Goal: Information Seeking & Learning: Learn about a topic

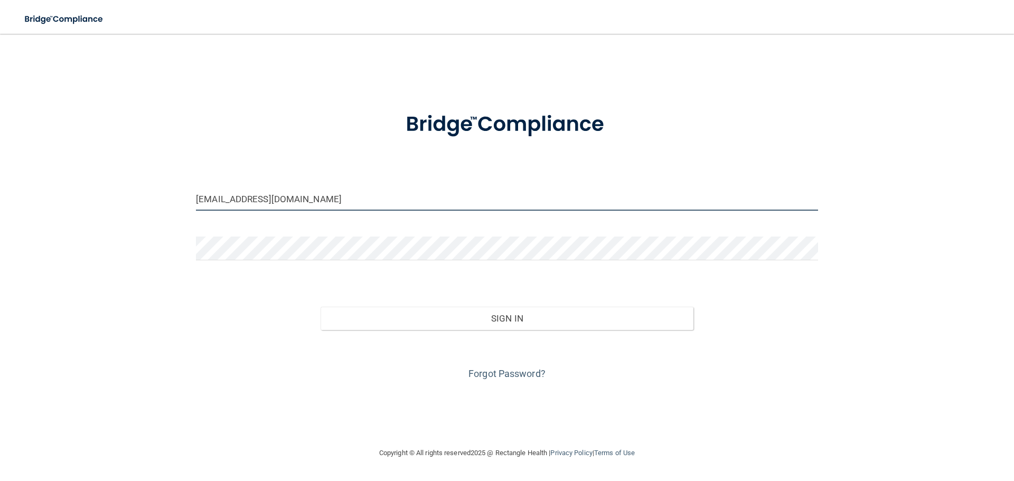
click at [279, 196] on input "dornturner@gmail.com" at bounding box center [507, 199] width 622 height 24
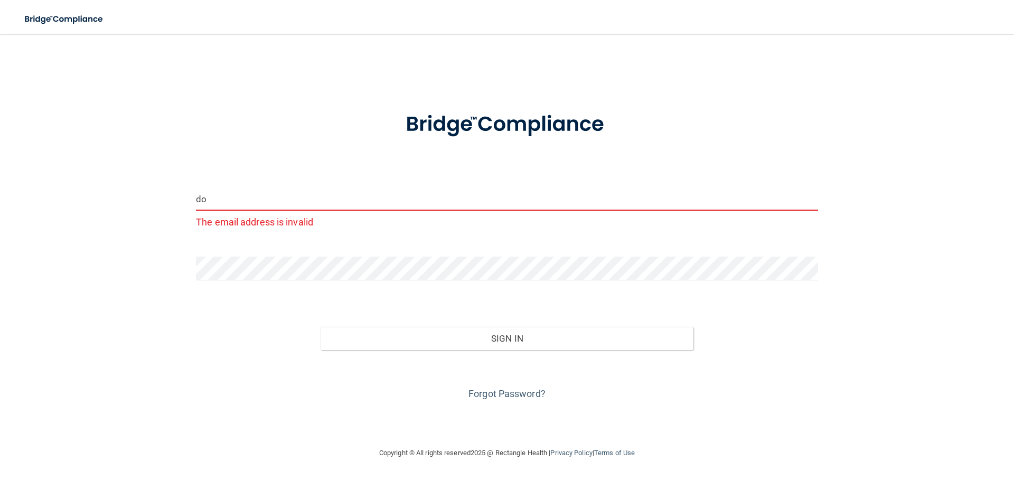
type input "d"
type input "[EMAIL_ADDRESS][PERSON_NAME][DOMAIN_NAME]"
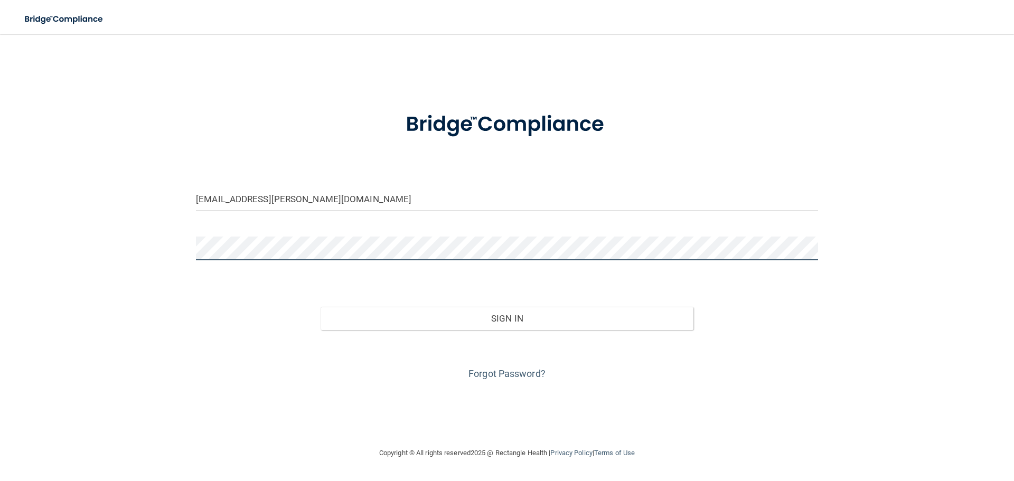
click at [321, 307] on button "Sign In" at bounding box center [507, 318] width 373 height 23
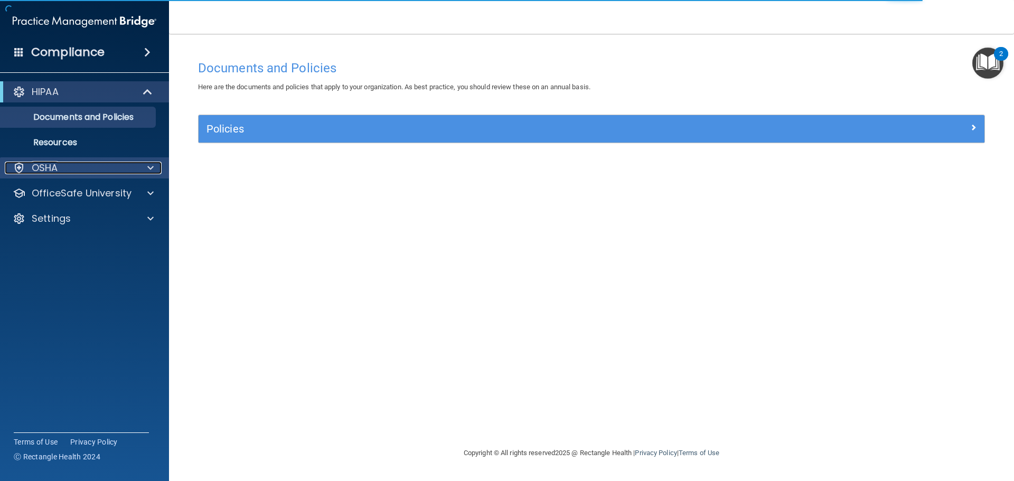
click at [114, 171] on div "OSHA" at bounding box center [70, 168] width 131 height 13
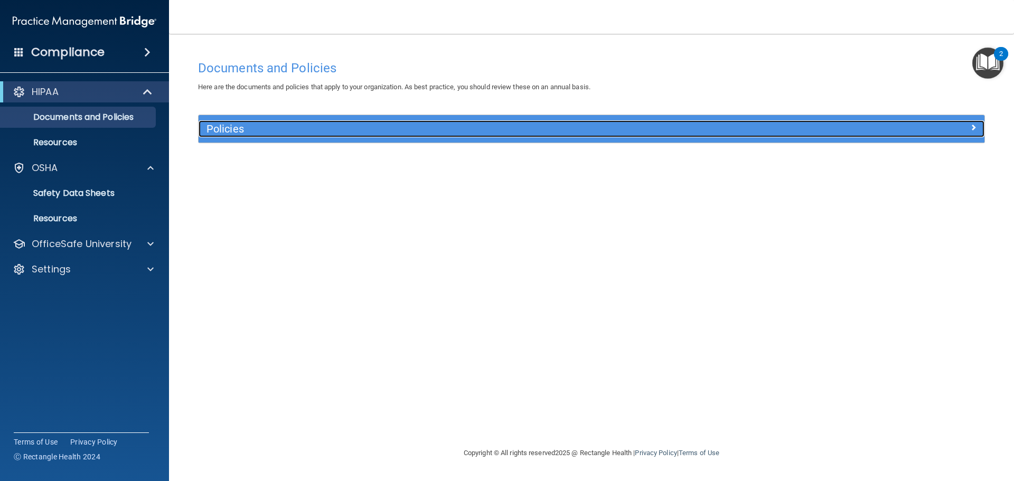
click at [228, 123] on h5 "Policies" at bounding box center [493, 129] width 574 height 12
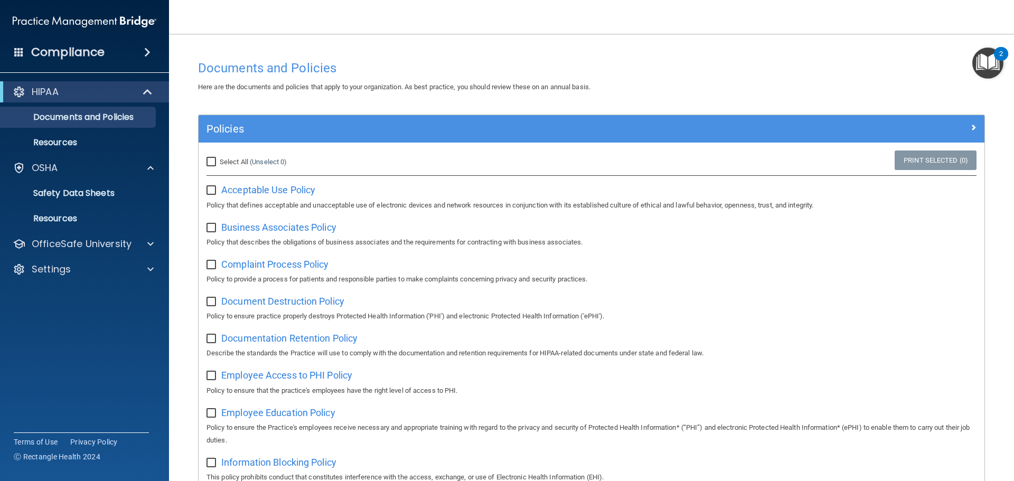
click at [132, 49] on div "Compliance" at bounding box center [84, 52] width 169 height 23
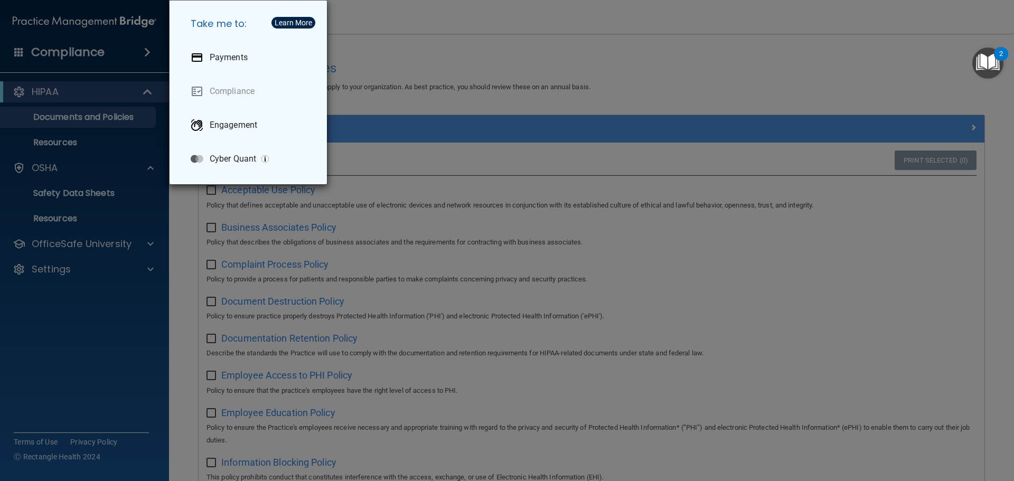
click at [373, 44] on div "Take me to: Payments Compliance Engagement Cyber Quant" at bounding box center [507, 240] width 1014 height 481
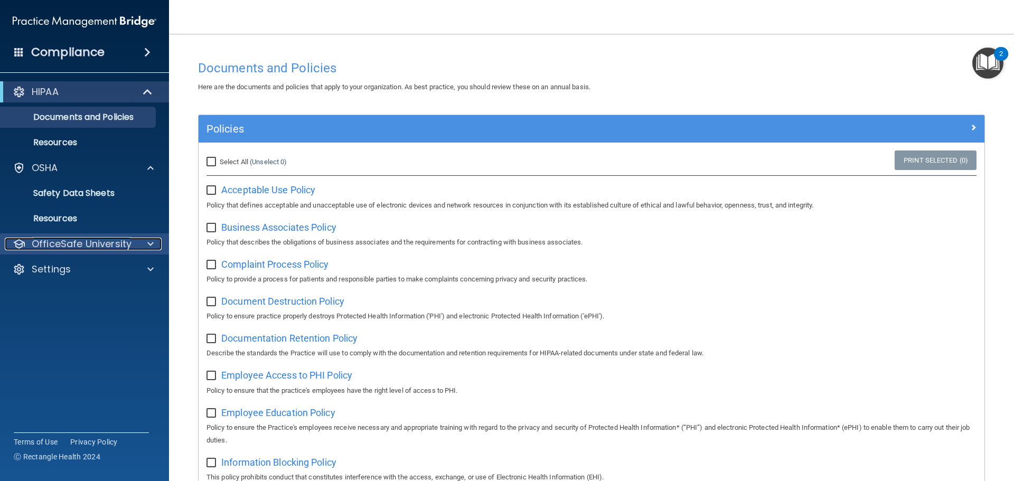
click at [121, 242] on p "OfficeSafe University" at bounding box center [82, 244] width 100 height 13
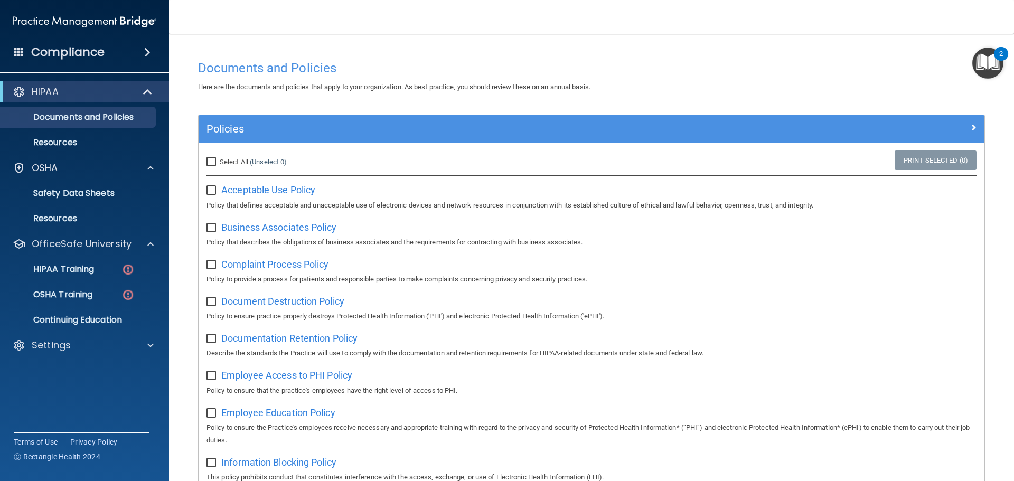
click at [96, 284] on ul "HIPAA Training OSHA Training Continuing Education" at bounding box center [84, 293] width 191 height 76
click at [97, 280] on ul "HIPAA Training OSHA Training Continuing Education" at bounding box center [84, 293] width 191 height 76
click at [97, 276] on link "HIPAA Training" at bounding box center [72, 269] width 166 height 21
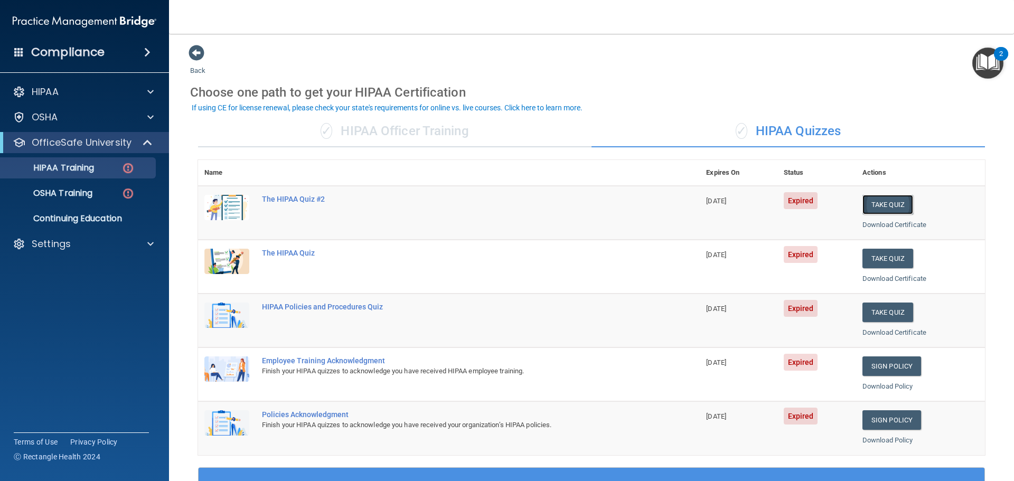
click at [869, 208] on button "Take Quiz" at bounding box center [887, 205] width 51 height 20
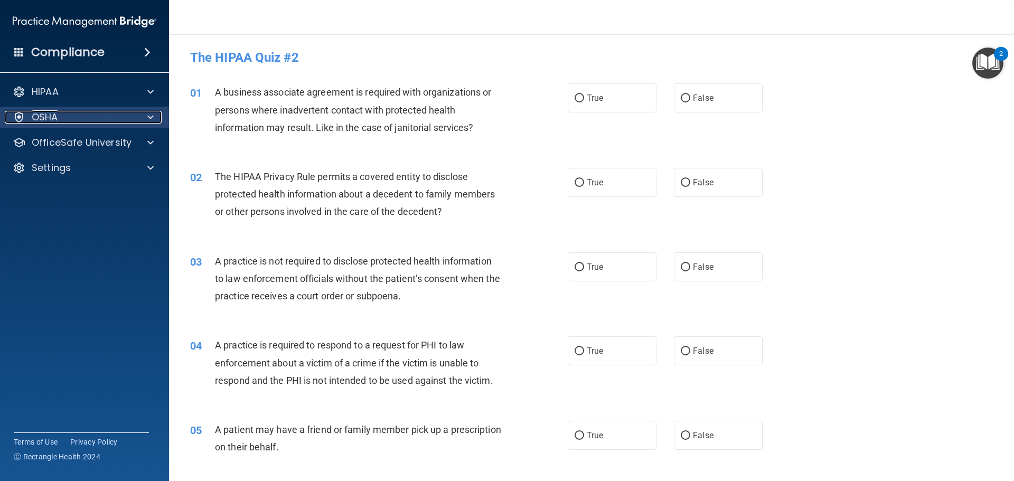
click at [114, 121] on div "OSHA" at bounding box center [70, 117] width 131 height 13
click at [105, 145] on p "OfficeSafe University" at bounding box center [82, 142] width 100 height 13
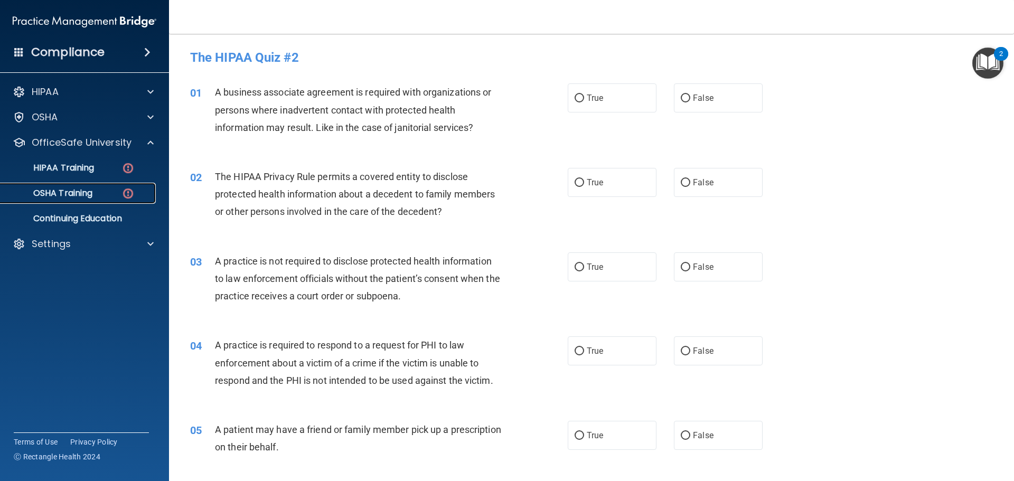
click at [103, 195] on div "OSHA Training" at bounding box center [79, 193] width 144 height 11
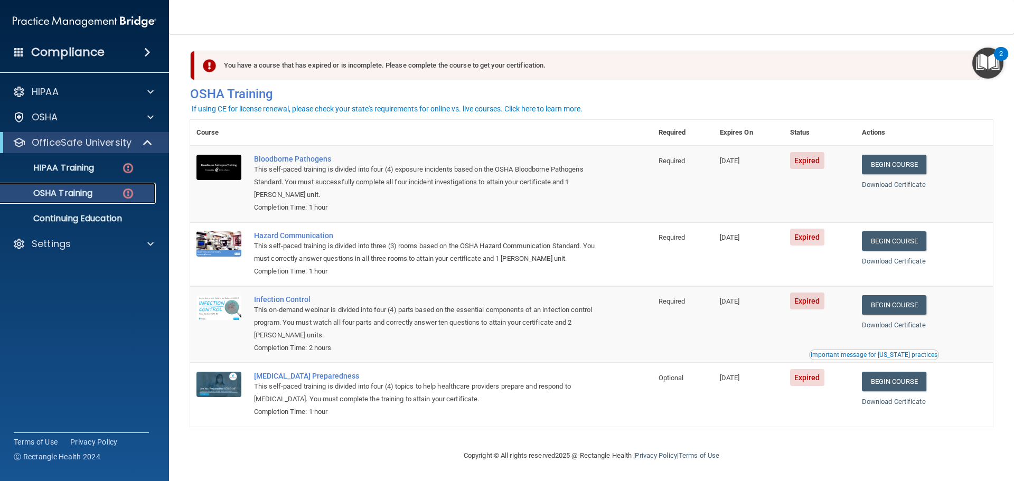
scroll to position [5, 0]
click at [888, 165] on link "Begin Course" at bounding box center [894, 165] width 64 height 20
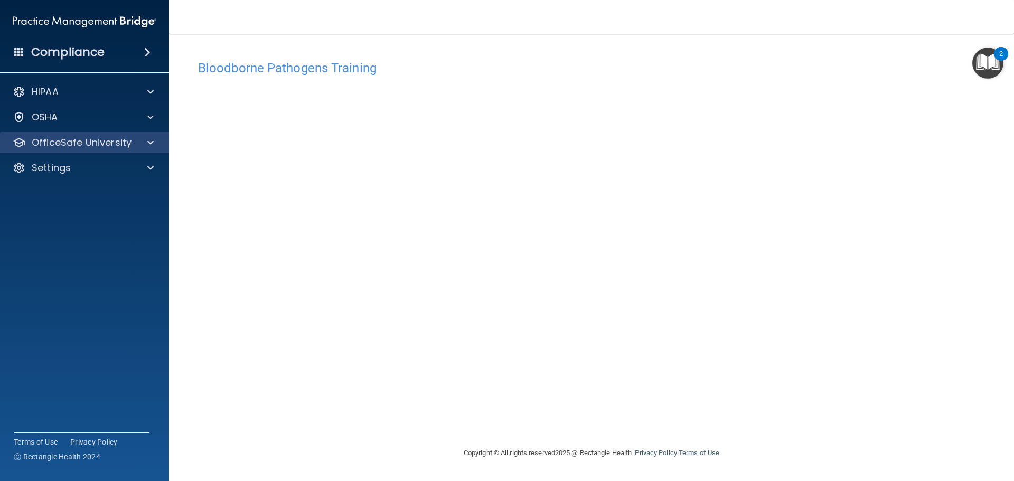
click at [87, 153] on div "OfficeSafe University" at bounding box center [85, 142] width 170 height 21
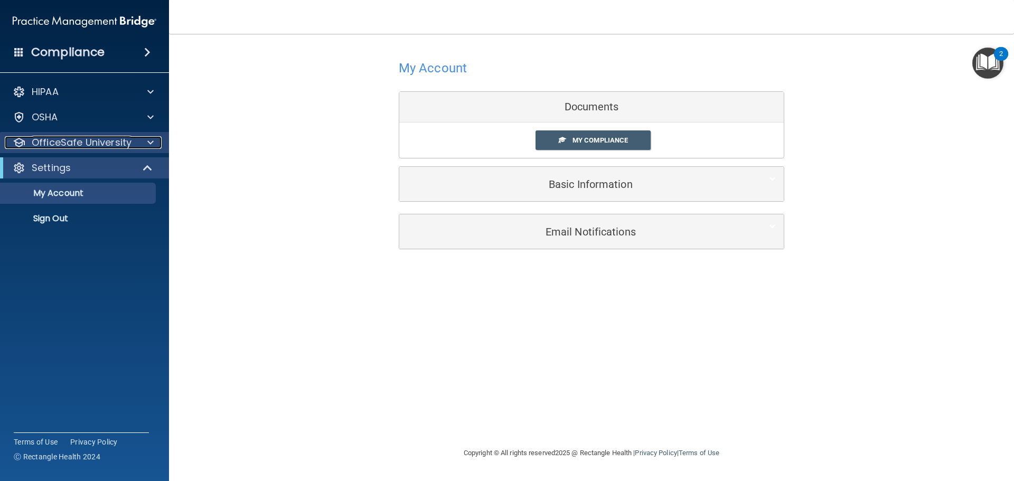
click at [58, 145] on p "OfficeSafe University" at bounding box center [82, 142] width 100 height 13
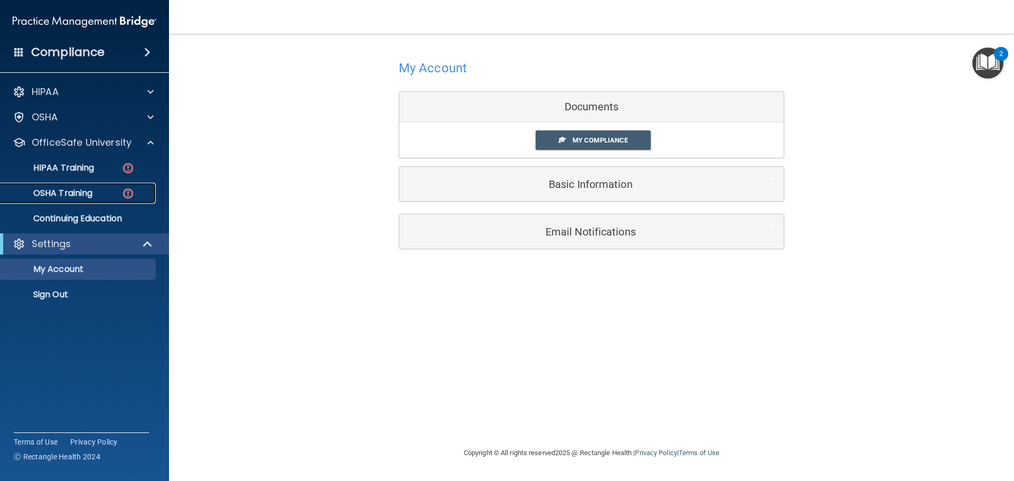
click at [65, 188] on p "OSHA Training" at bounding box center [50, 193] width 86 height 11
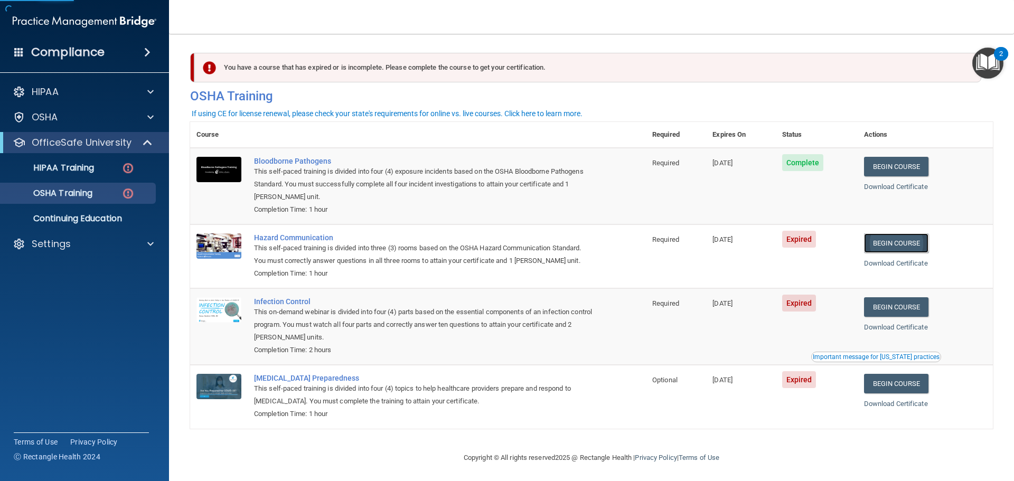
click at [879, 241] on link "Begin Course" at bounding box center [896, 243] width 64 height 20
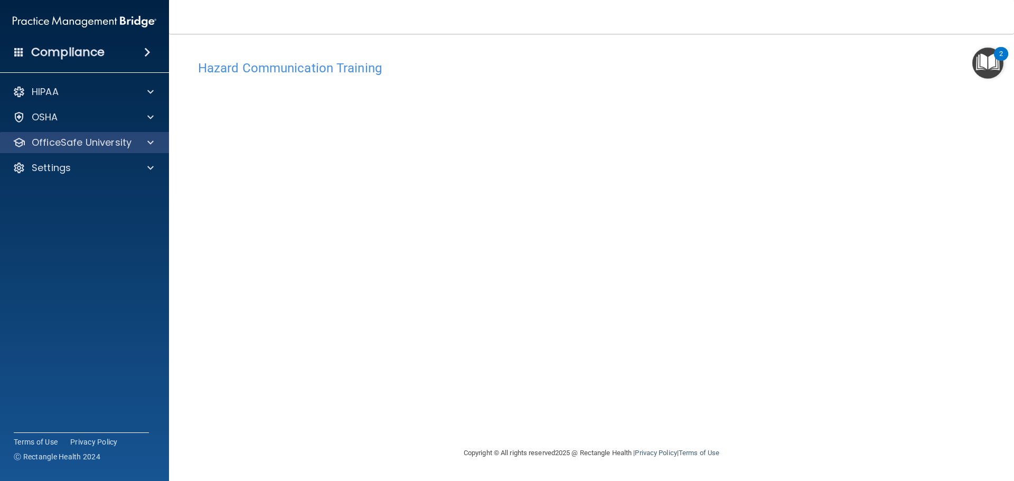
click at [88, 149] on div "OfficeSafe University" at bounding box center [85, 142] width 170 height 21
click at [117, 137] on p "OfficeSafe University" at bounding box center [82, 142] width 100 height 13
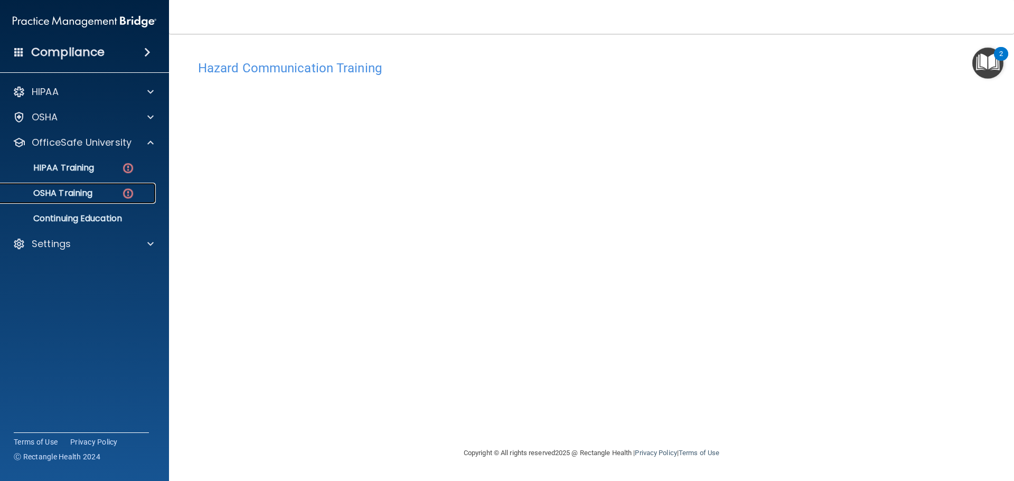
click at [104, 198] on div "OSHA Training" at bounding box center [79, 193] width 144 height 11
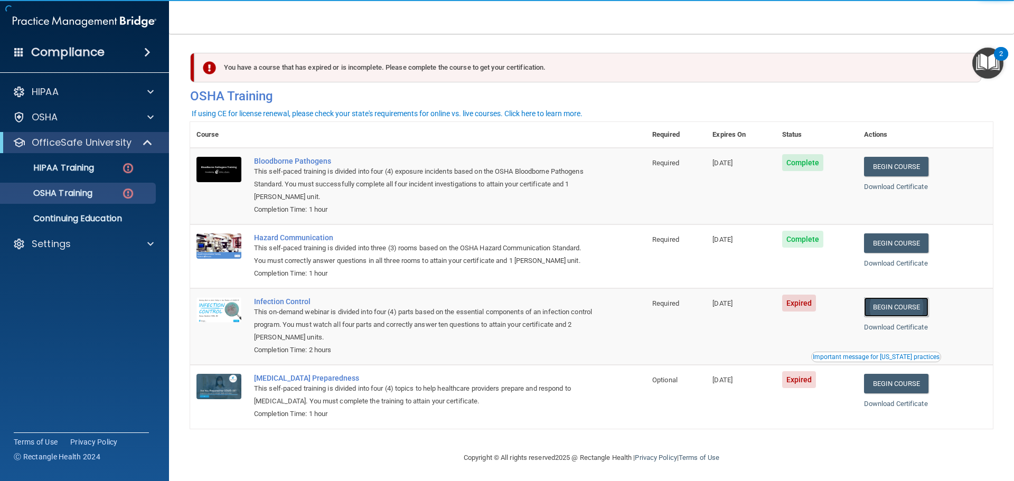
click at [899, 309] on link "Begin Course" at bounding box center [896, 307] width 64 height 20
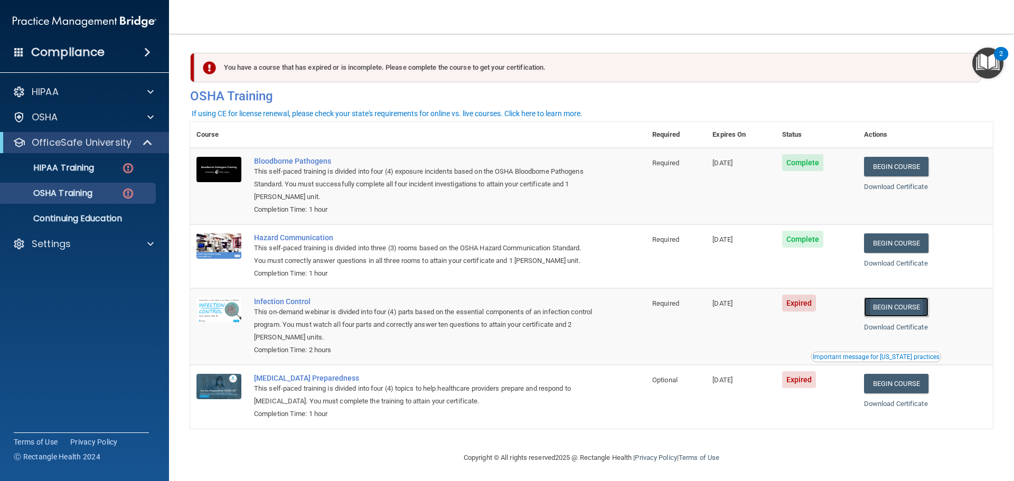
click at [898, 311] on link "Begin Course" at bounding box center [896, 307] width 64 height 20
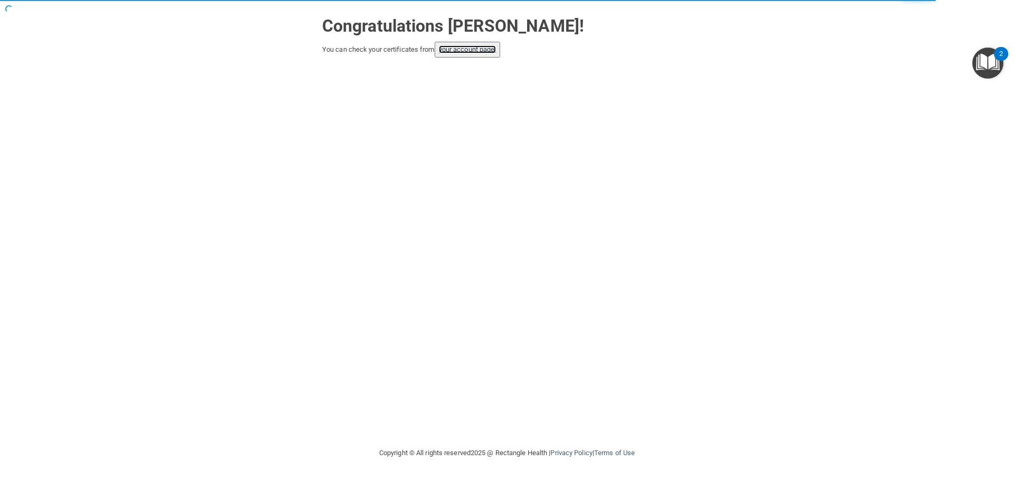
click at [462, 52] on link "your account page!" at bounding box center [468, 49] width 58 height 8
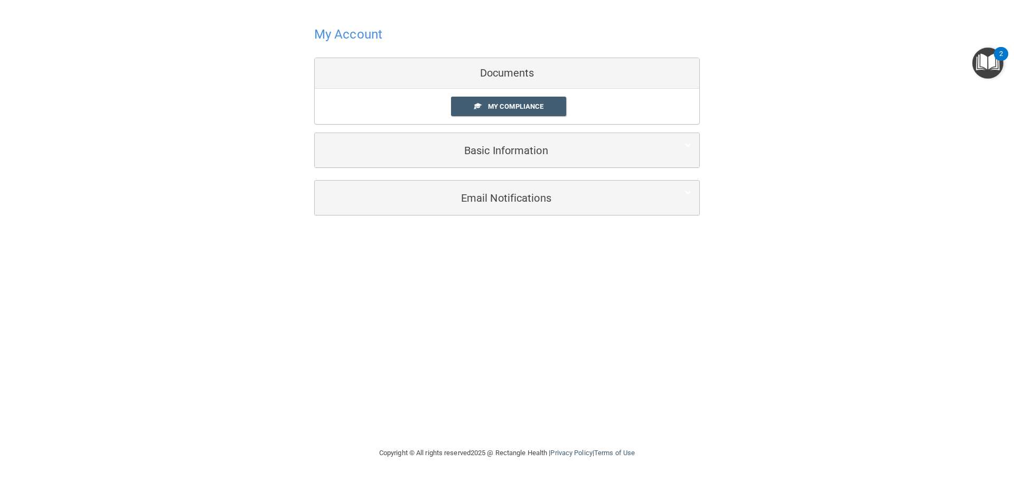
click at [495, 96] on div "My Compliance My Compliance My BAA" at bounding box center [507, 106] width 384 height 35
click at [497, 106] on span "My Compliance" at bounding box center [515, 106] width 55 height 8
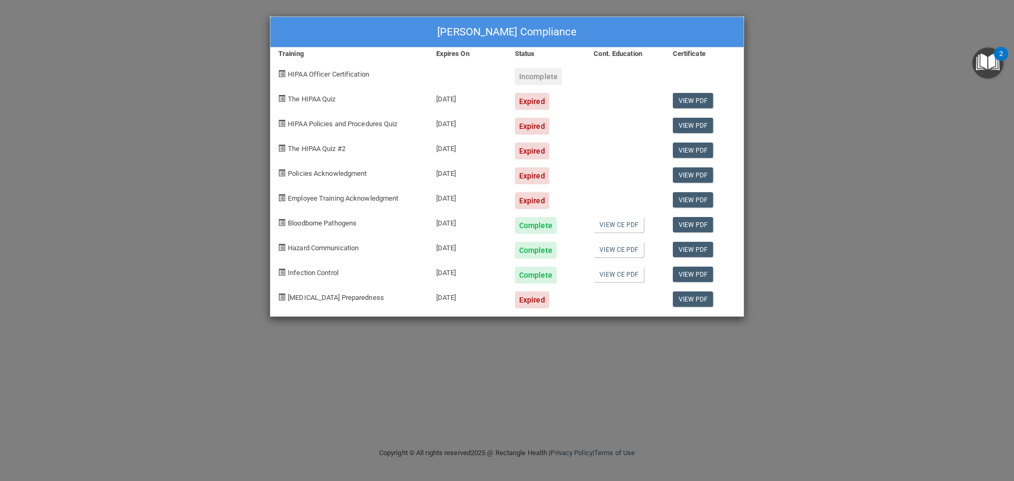
click at [794, 118] on div "[PERSON_NAME] Compliance Training Expires On Status Cont. Education Certificate…" at bounding box center [507, 240] width 1014 height 481
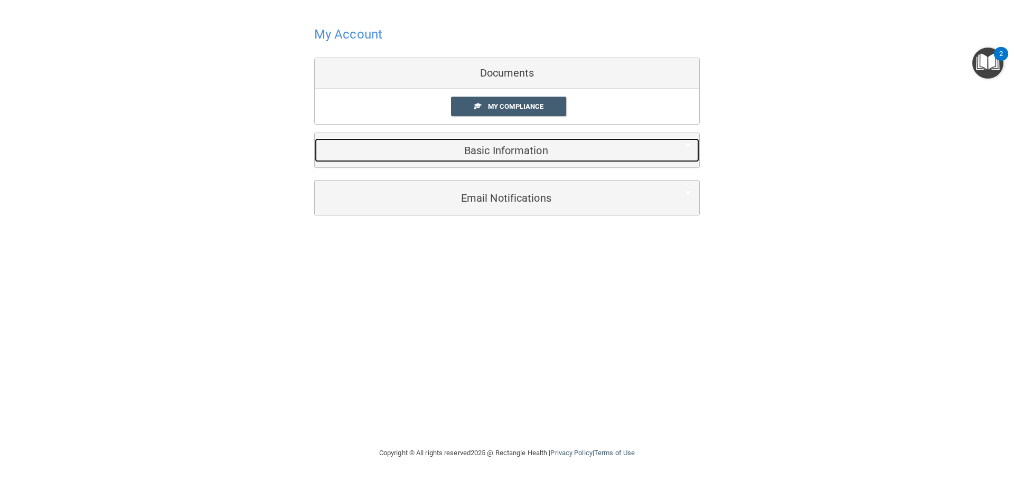
click at [508, 145] on h5 "Basic Information" at bounding box center [491, 151] width 336 height 12
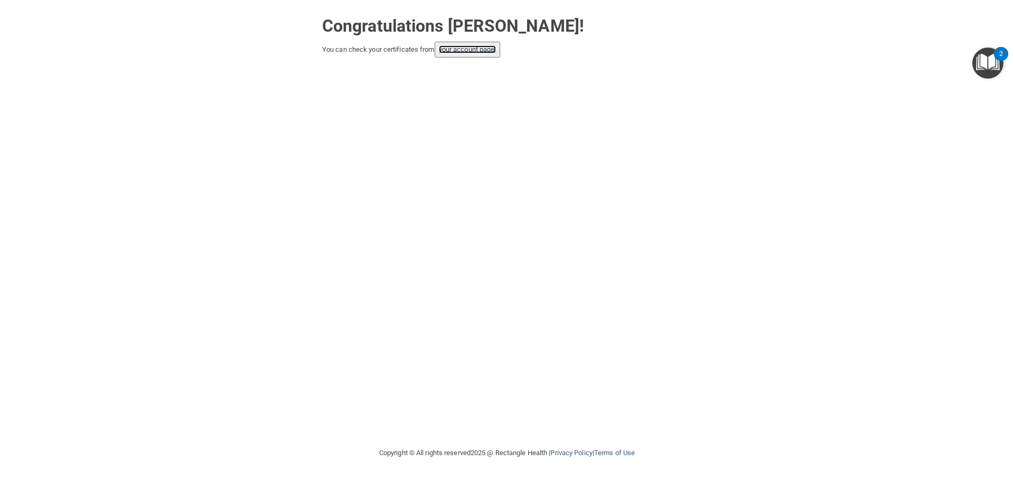
click at [456, 50] on link "your account page!" at bounding box center [468, 49] width 58 height 8
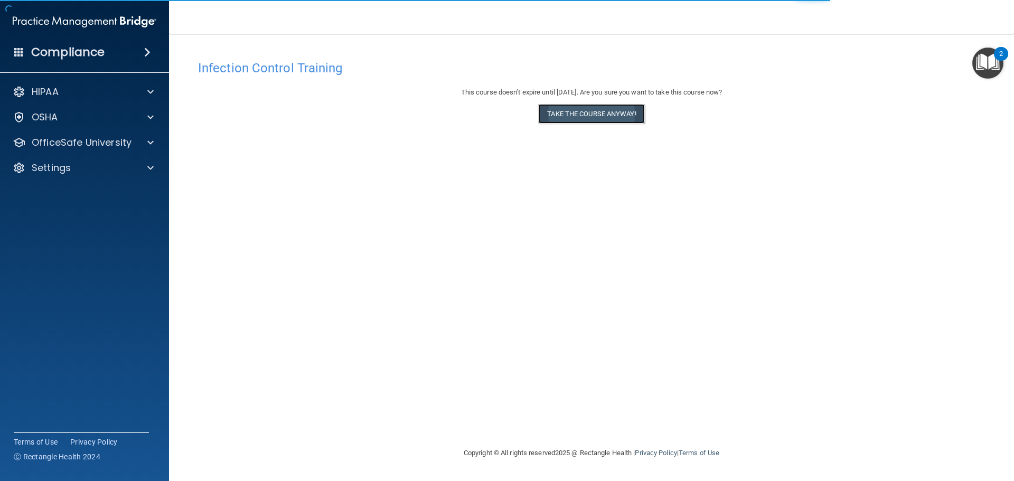
click at [575, 117] on button "Take the course anyway!" at bounding box center [591, 114] width 106 height 20
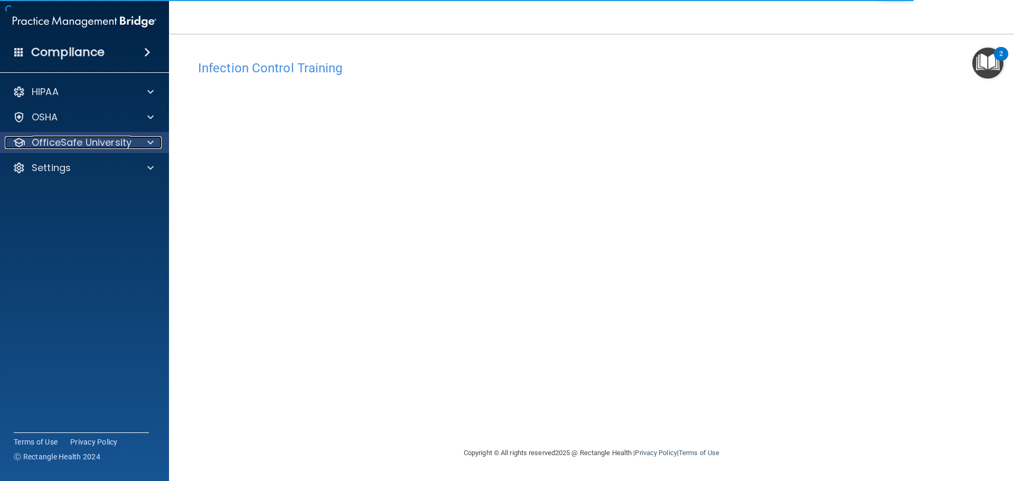
click at [48, 142] on p "OfficeSafe University" at bounding box center [82, 142] width 100 height 13
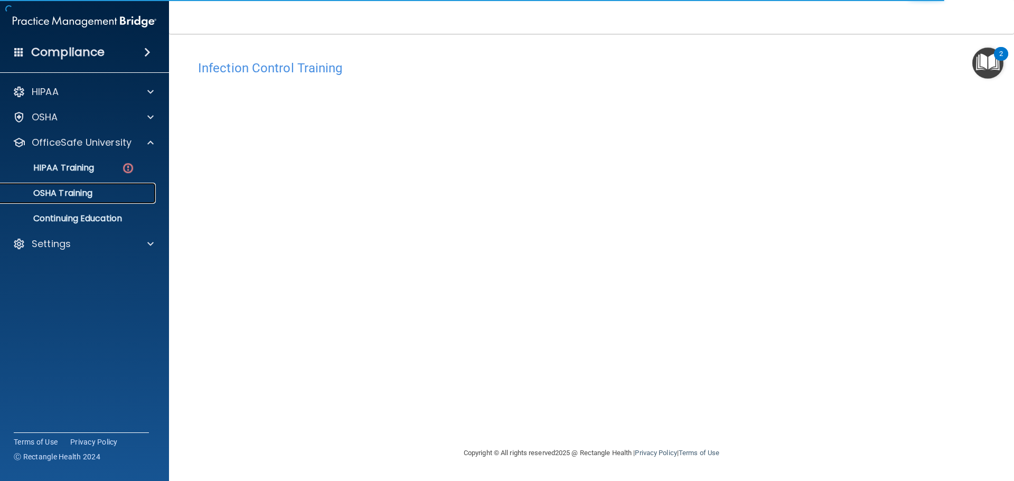
click at [62, 197] on p "OSHA Training" at bounding box center [50, 193] width 86 height 11
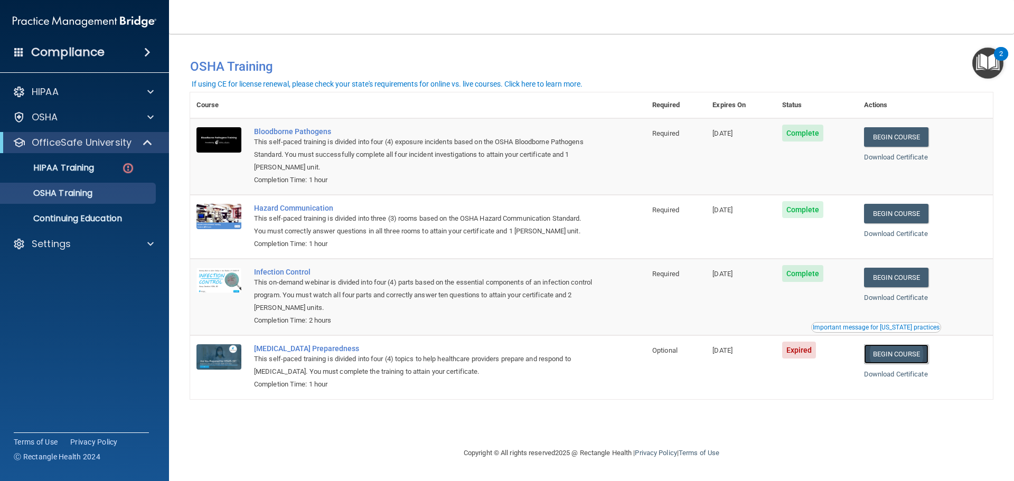
click at [906, 361] on link "Begin Course" at bounding box center [896, 354] width 64 height 20
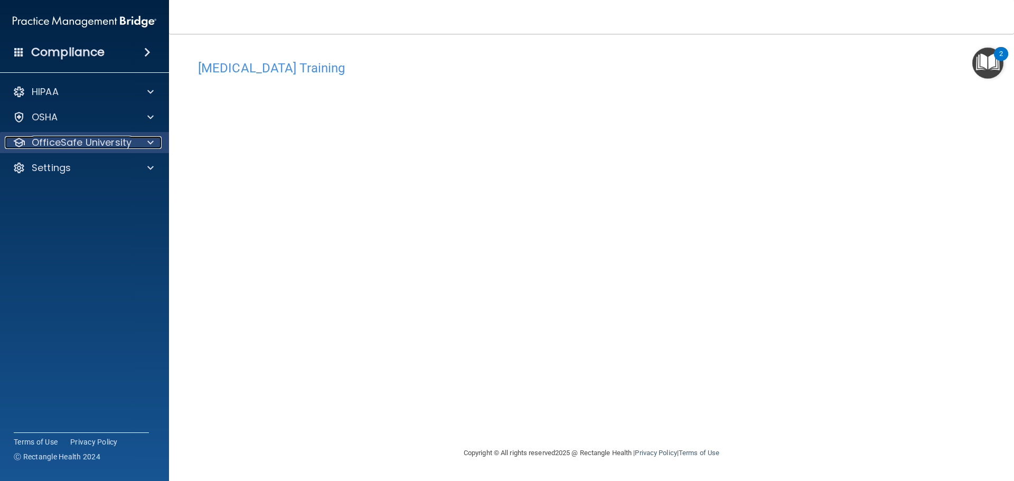
click at [99, 146] on p "OfficeSafe University" at bounding box center [82, 142] width 100 height 13
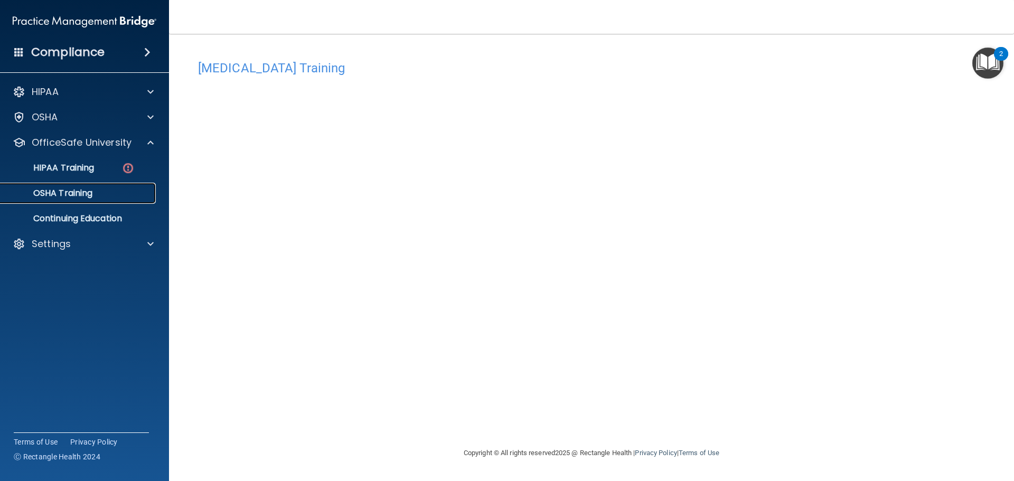
click at [144, 199] on link "OSHA Training" at bounding box center [72, 193] width 166 height 21
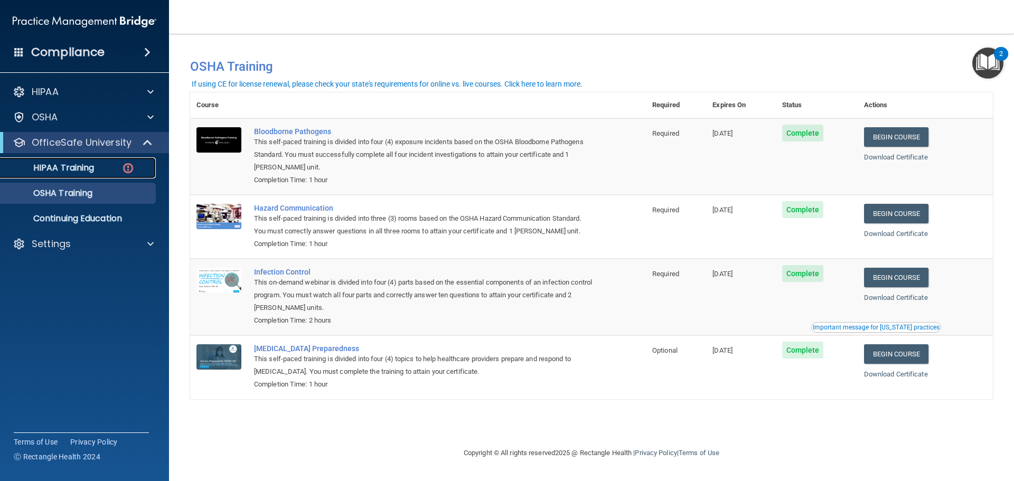
click at [80, 170] on p "HIPAA Training" at bounding box center [50, 168] width 87 height 11
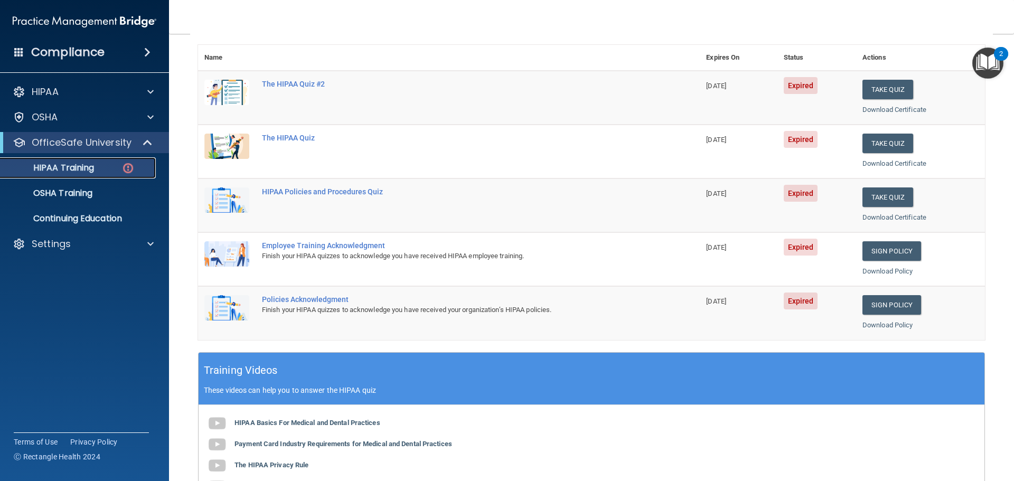
scroll to position [103, 0]
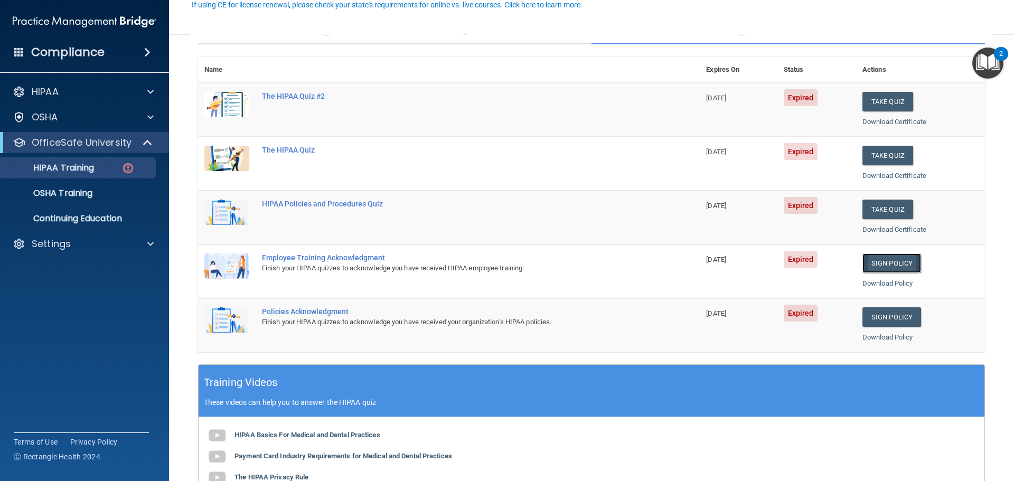
click at [889, 260] on link "Sign Policy" at bounding box center [891, 264] width 59 height 20
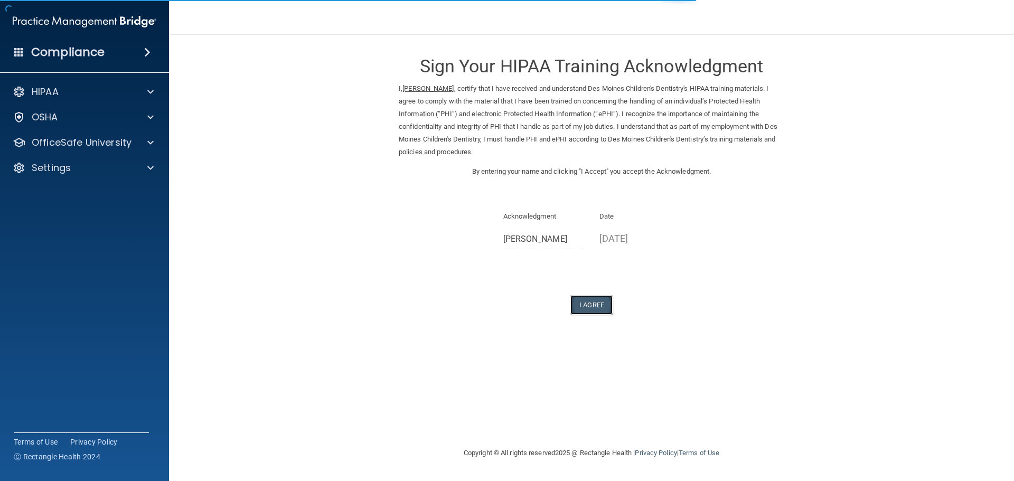
click at [592, 310] on button "I Agree" at bounding box center [591, 305] width 42 height 20
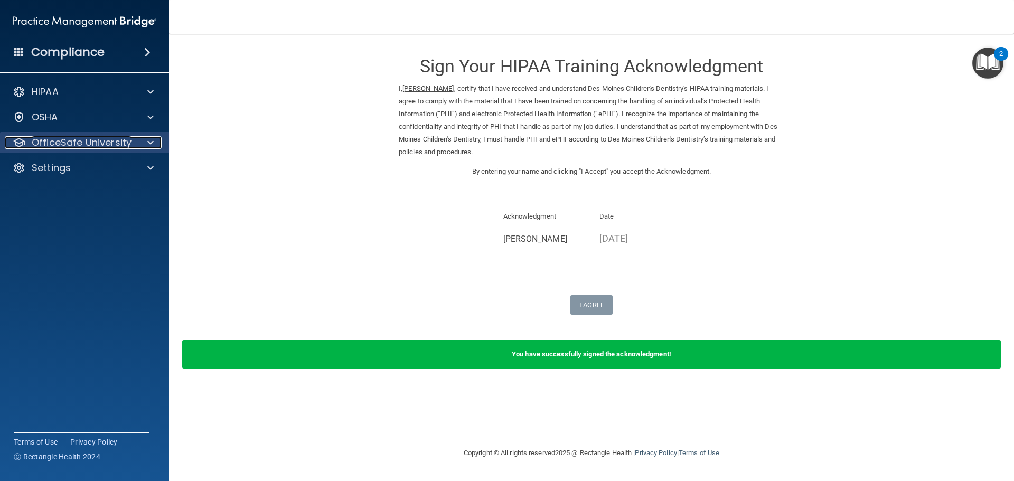
click at [157, 144] on div at bounding box center [149, 142] width 26 height 13
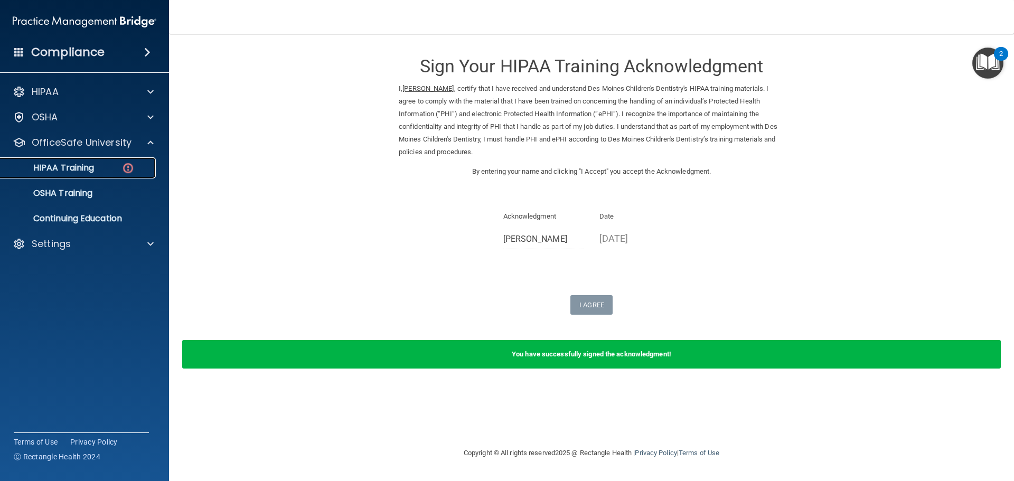
click at [137, 168] on div "HIPAA Training" at bounding box center [79, 168] width 144 height 11
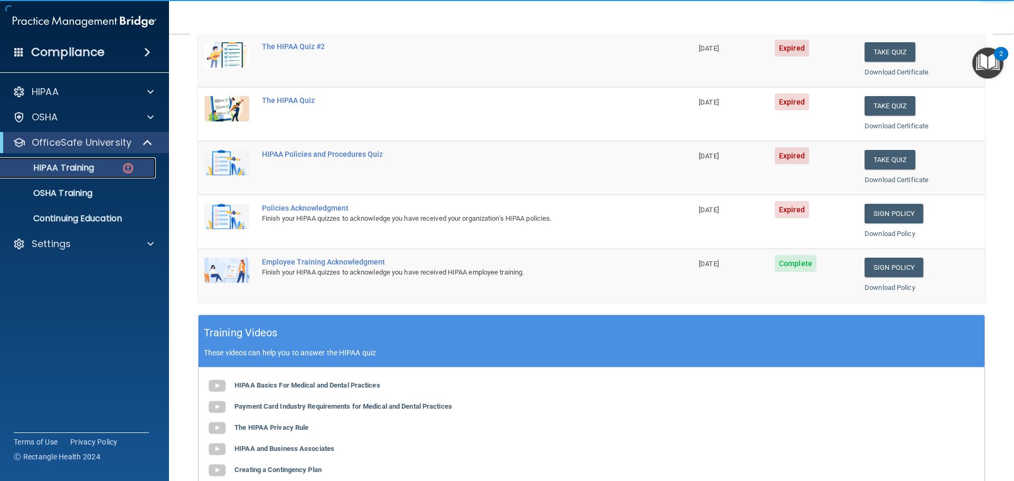
scroll to position [158, 0]
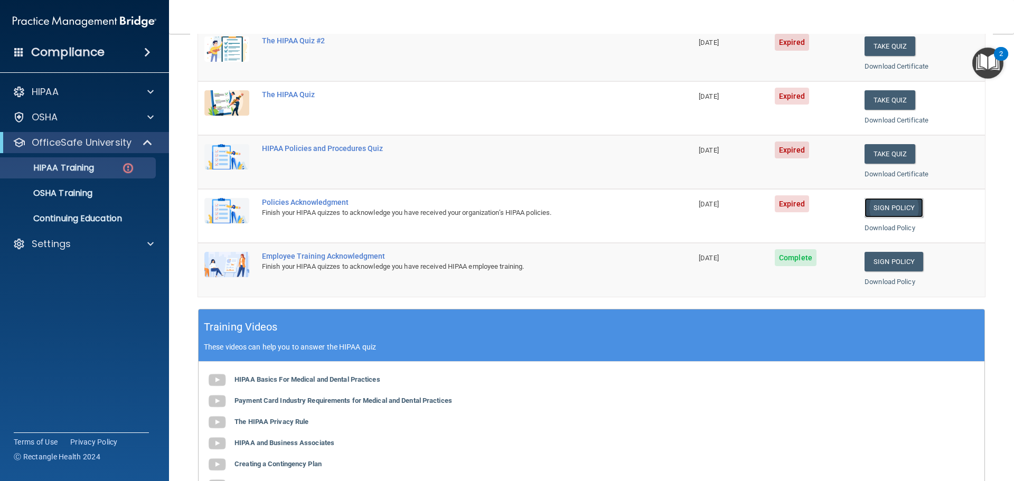
click at [889, 207] on link "Sign Policy" at bounding box center [894, 208] width 59 height 20
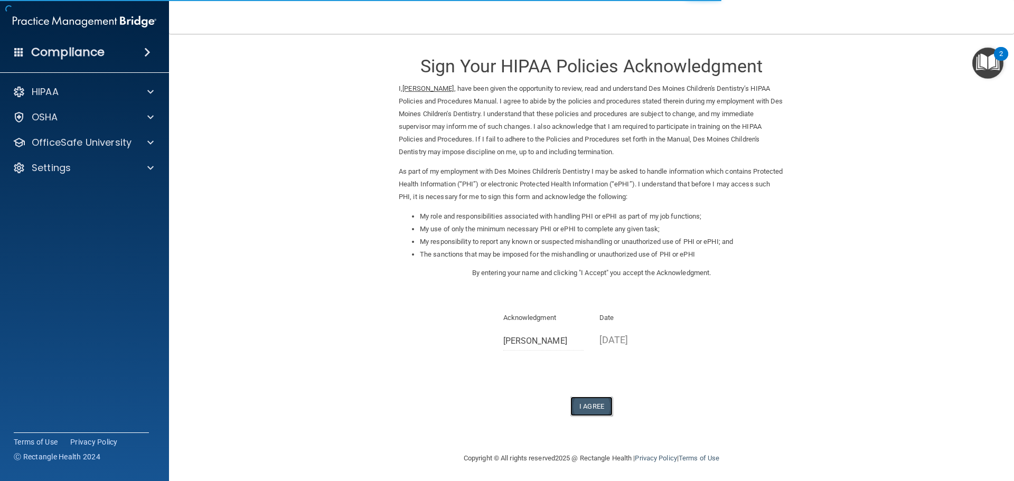
click at [605, 413] on button "I Agree" at bounding box center [591, 407] width 42 height 20
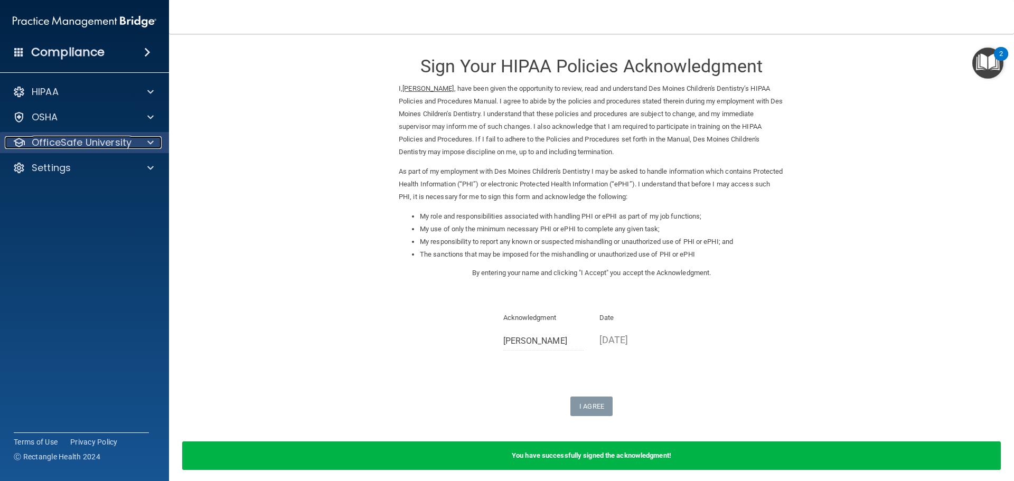
click at [54, 143] on p "OfficeSafe University" at bounding box center [82, 142] width 100 height 13
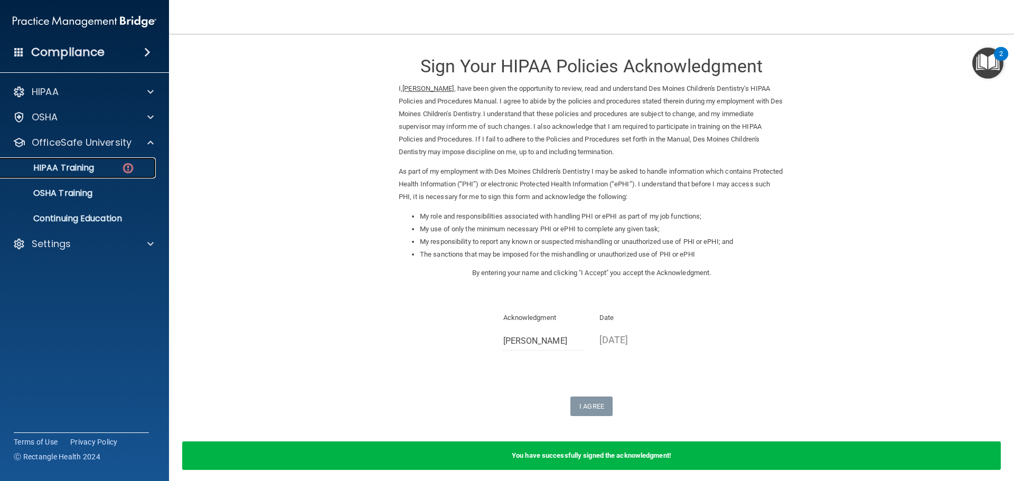
click at [64, 171] on p "HIPAA Training" at bounding box center [50, 168] width 87 height 11
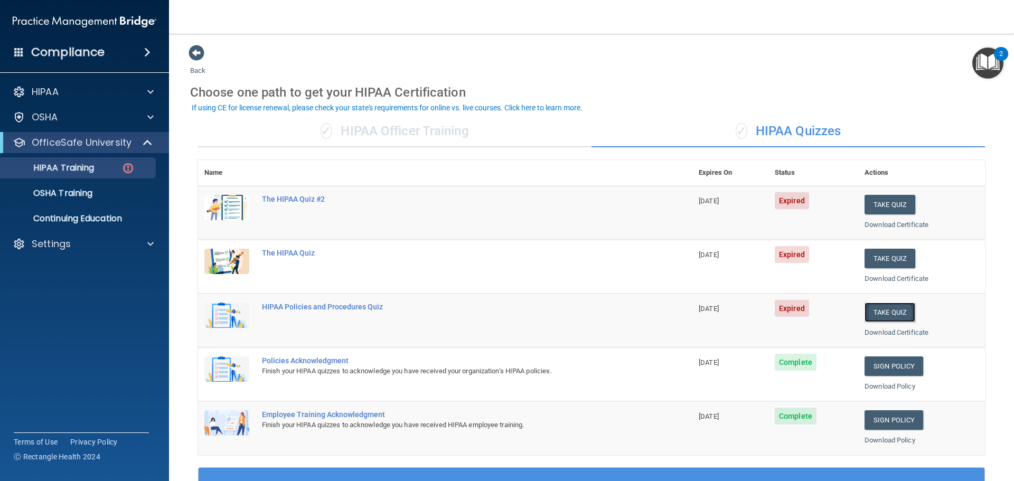
click at [875, 316] on button "Take Quiz" at bounding box center [890, 313] width 51 height 20
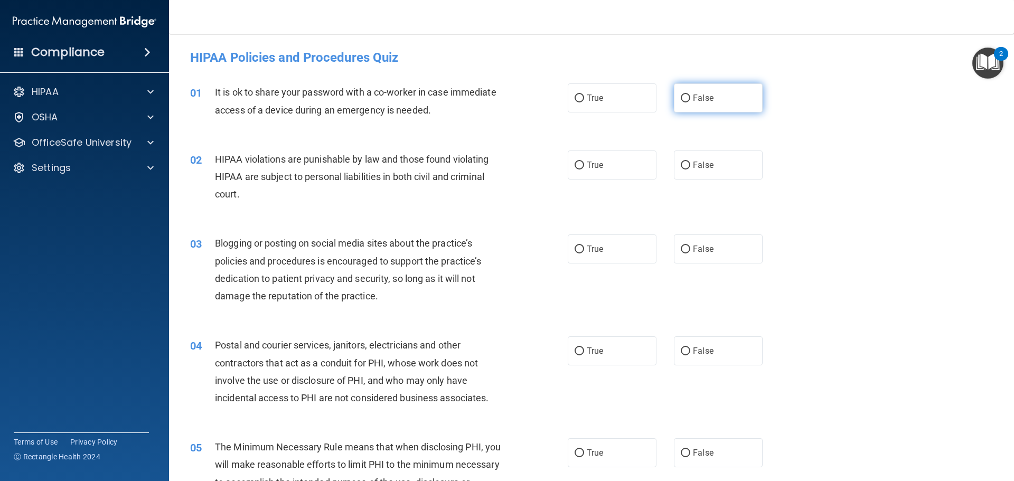
click at [710, 104] on label "False" at bounding box center [718, 97] width 89 height 29
click at [690, 102] on input "False" at bounding box center [686, 99] width 10 height 8
radio input "true"
click at [597, 165] on span "True" at bounding box center [595, 165] width 16 height 10
click at [584, 165] on input "True" at bounding box center [580, 166] width 10 height 8
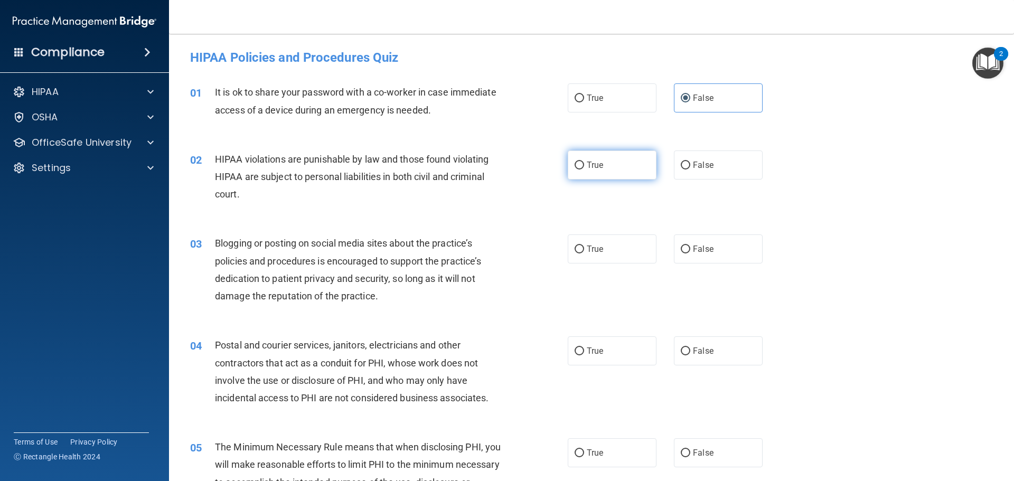
radio input "true"
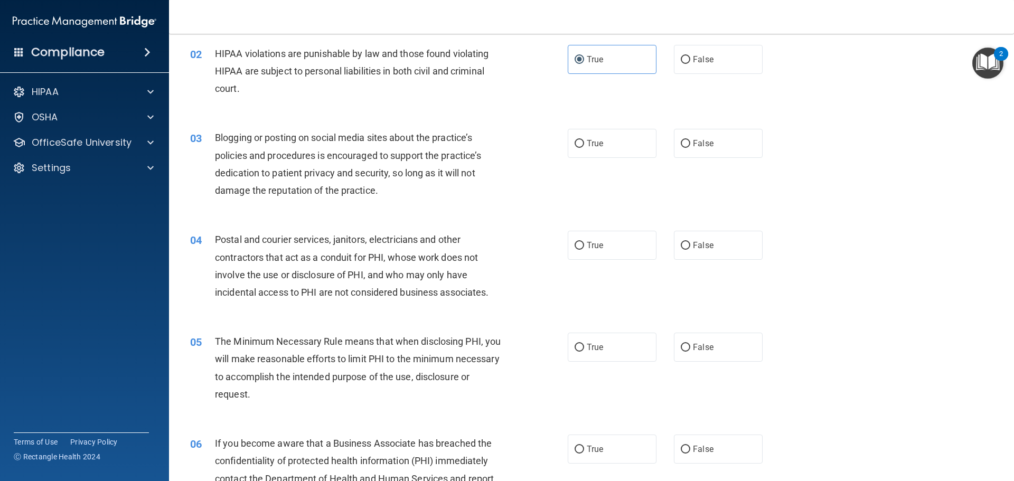
scroll to position [158, 0]
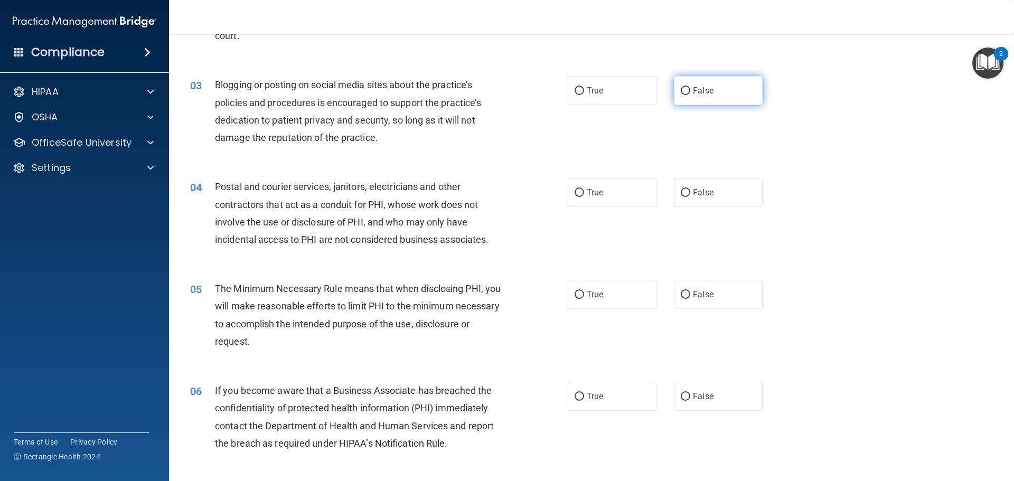
click at [714, 84] on label "False" at bounding box center [718, 90] width 89 height 29
click at [690, 87] on input "False" at bounding box center [686, 91] width 10 height 8
radio input "true"
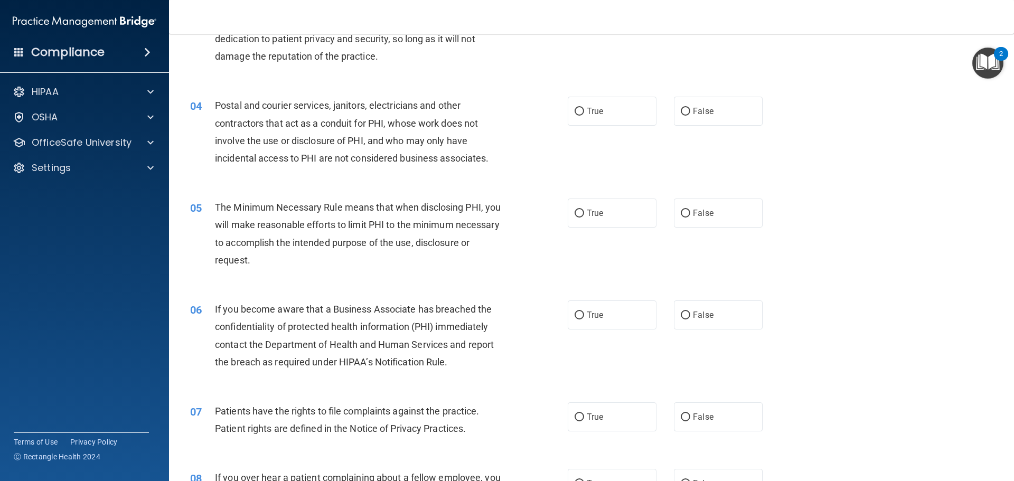
scroll to position [264, 0]
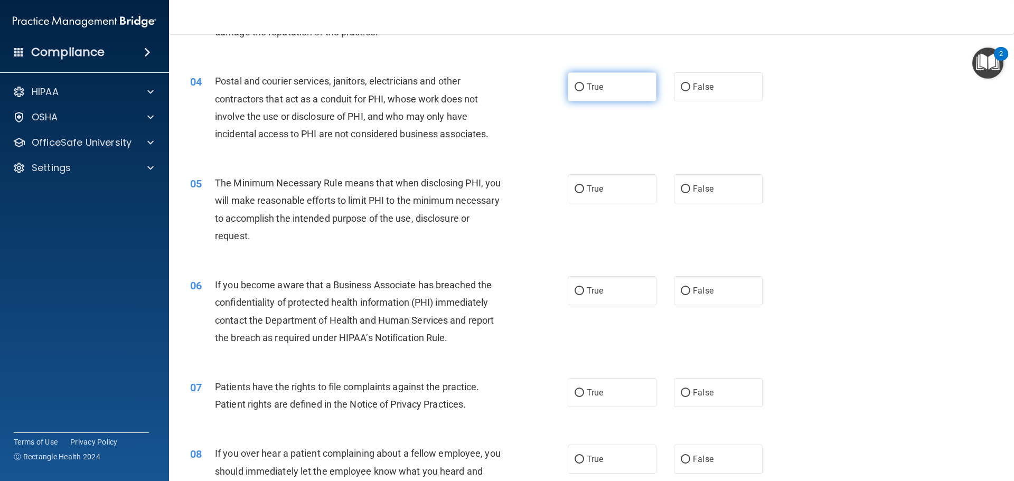
click at [581, 91] on label "True" at bounding box center [612, 86] width 89 height 29
click at [581, 91] on input "True" at bounding box center [580, 87] width 10 height 8
radio input "true"
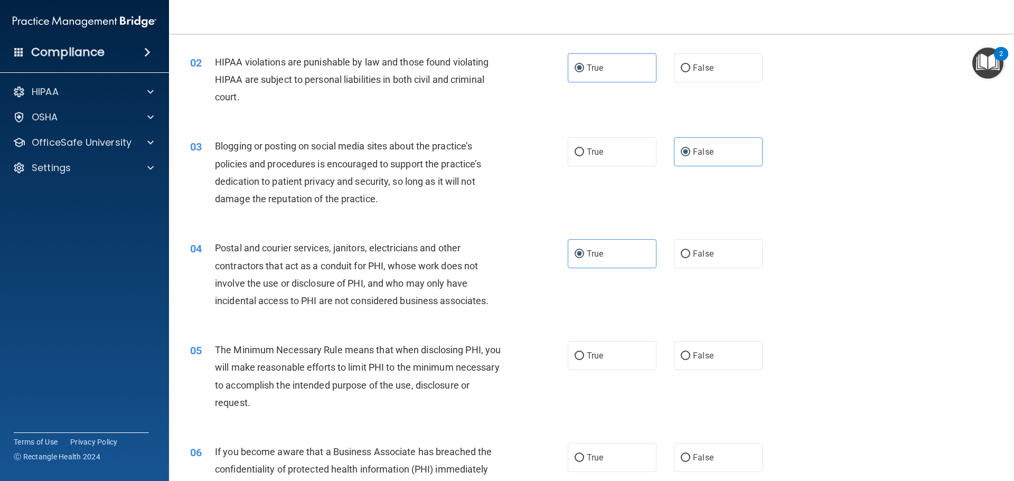
scroll to position [106, 0]
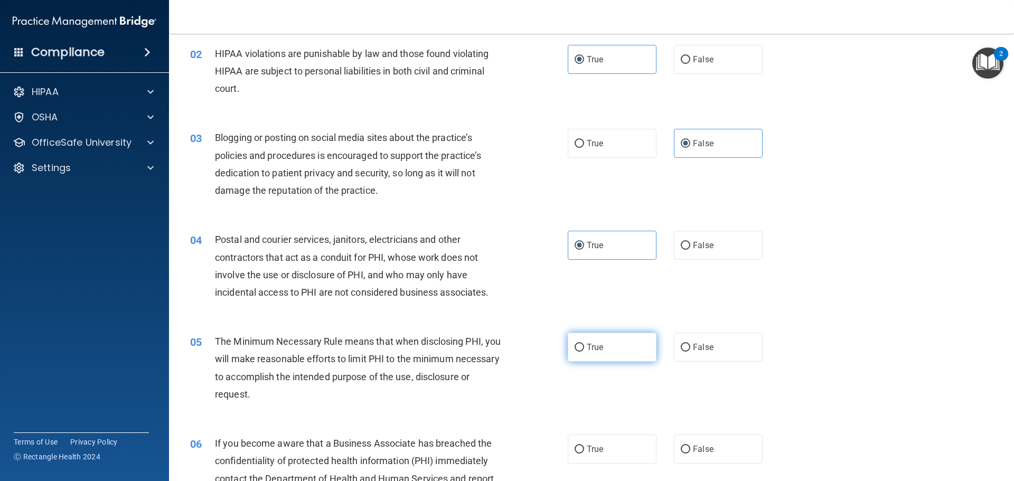
click at [579, 353] on label "True" at bounding box center [612, 347] width 89 height 29
click at [579, 352] on input "True" at bounding box center [580, 348] width 10 height 8
radio input "true"
click at [588, 446] on span "True" at bounding box center [595, 449] width 16 height 10
click at [584, 446] on input "True" at bounding box center [580, 450] width 10 height 8
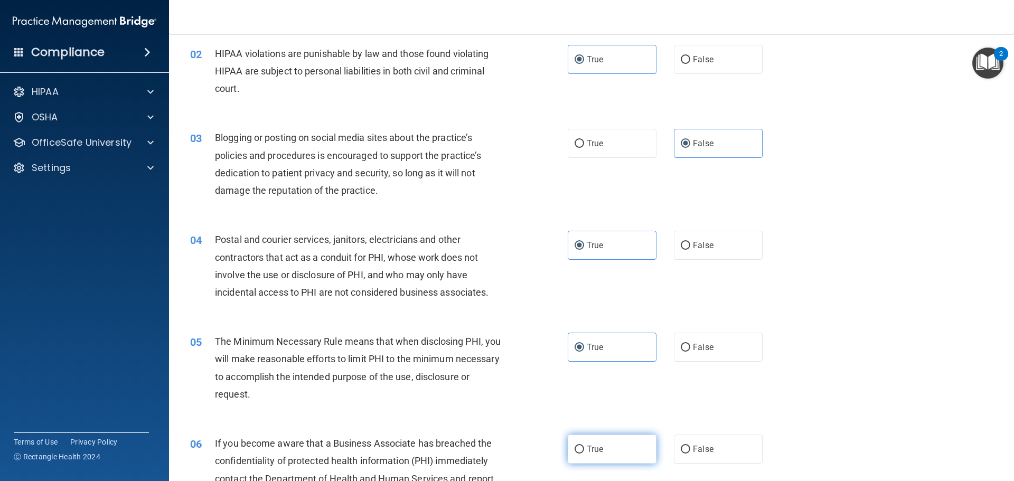
radio input "true"
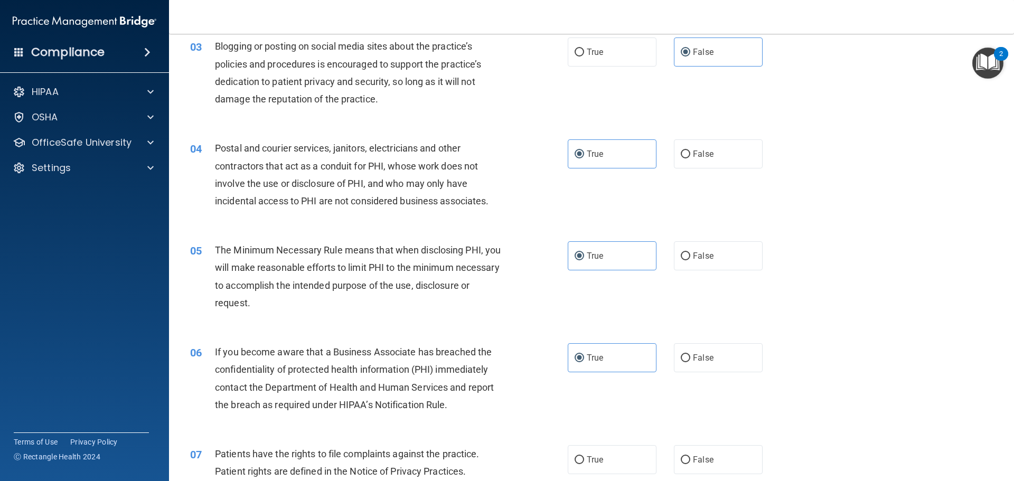
scroll to position [211, 0]
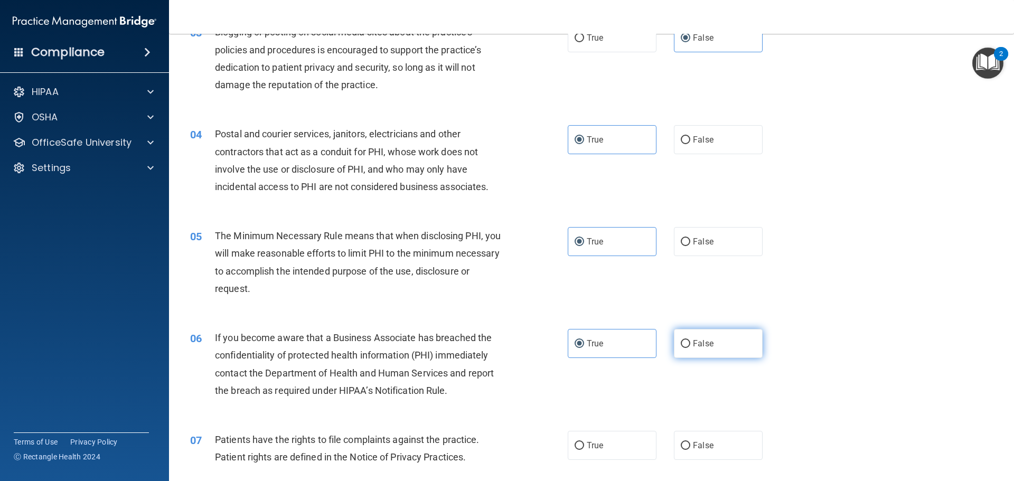
click at [707, 349] on label "False" at bounding box center [718, 343] width 89 height 29
click at [690, 348] on input "False" at bounding box center [686, 344] width 10 height 8
radio input "true"
radio input "false"
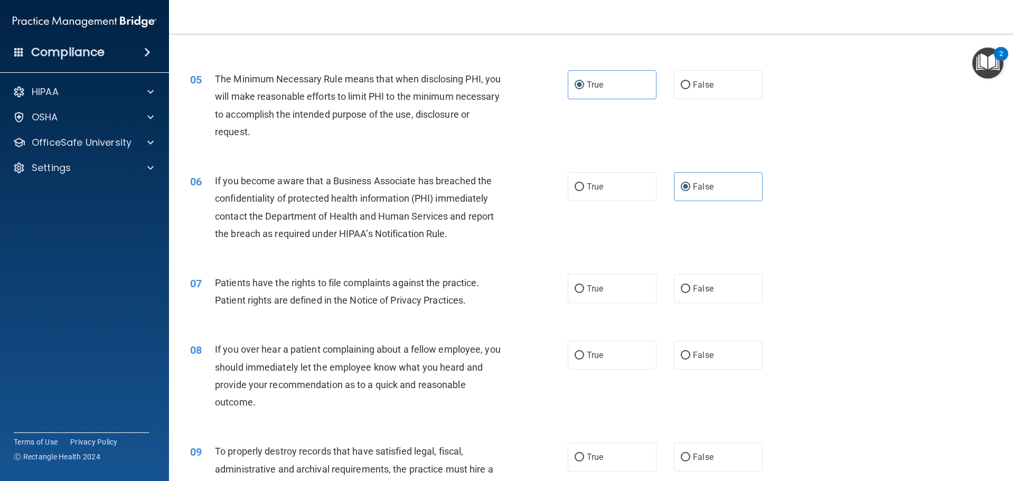
scroll to position [370, 0]
click at [587, 282] on span "True" at bounding box center [595, 287] width 16 height 10
click at [584, 284] on input "True" at bounding box center [580, 288] width 10 height 8
radio input "true"
click at [700, 354] on span "False" at bounding box center [703, 354] width 21 height 10
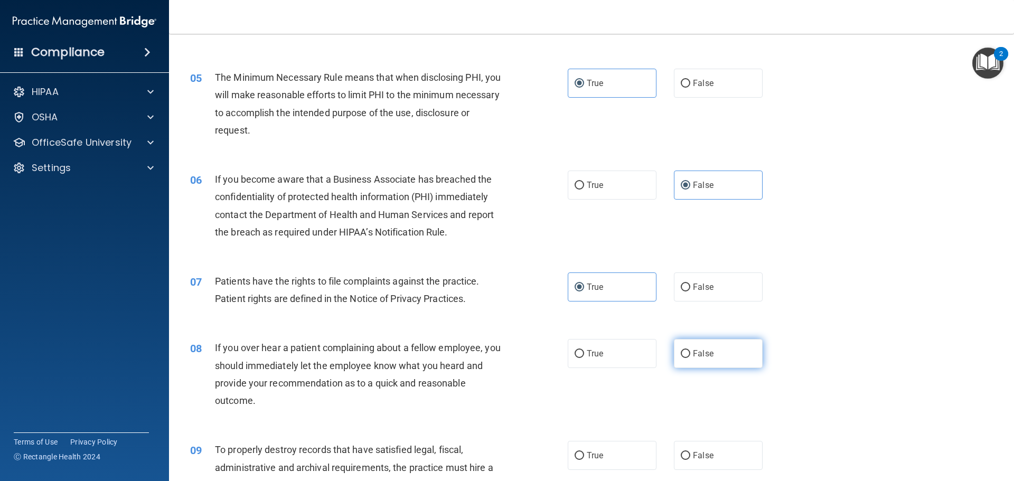
click at [690, 354] on input "False" at bounding box center [686, 354] width 10 height 8
radio input "true"
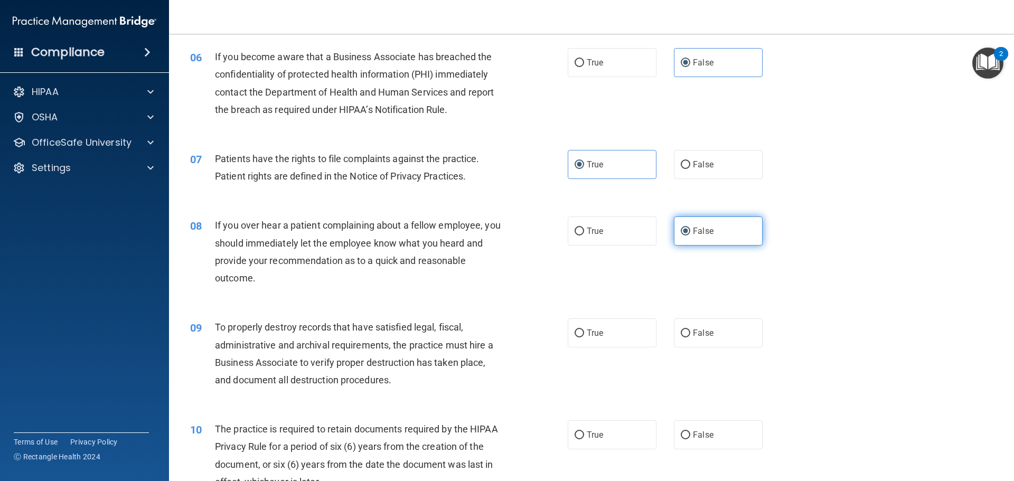
scroll to position [528, 0]
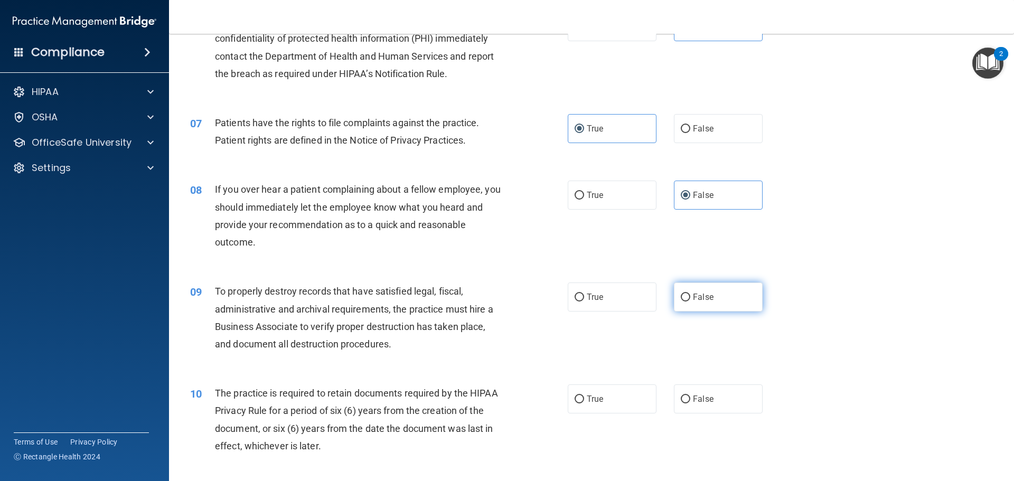
click at [703, 296] on span "False" at bounding box center [703, 297] width 21 height 10
click at [690, 296] on input "False" at bounding box center [686, 298] width 10 height 8
radio input "true"
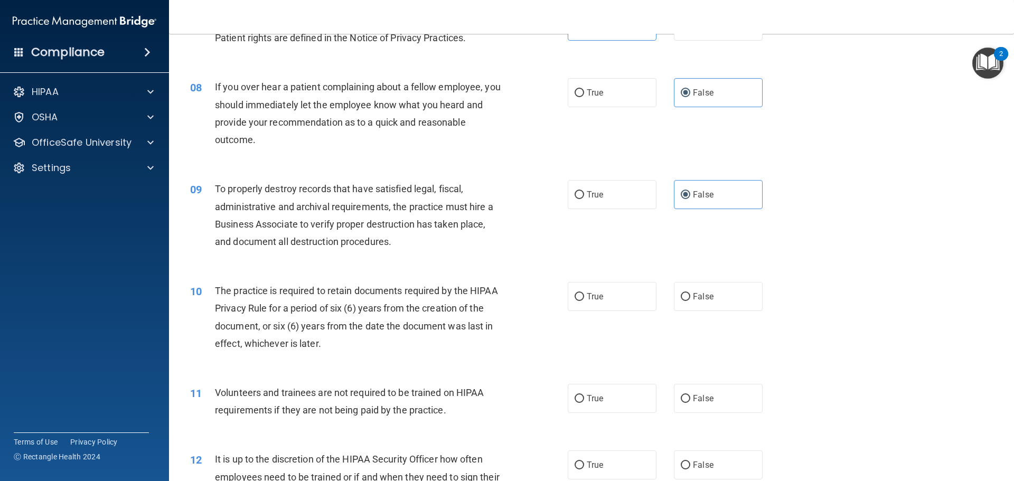
scroll to position [634, 0]
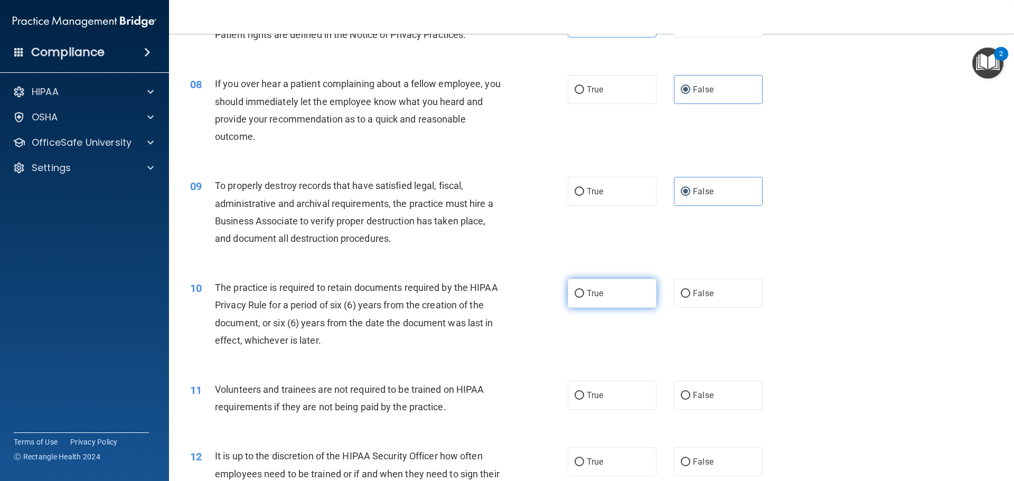
click at [600, 293] on label "True" at bounding box center [612, 293] width 89 height 29
click at [584, 293] on input "True" at bounding box center [580, 294] width 10 height 8
radio input "true"
click at [721, 400] on label "False" at bounding box center [718, 395] width 89 height 29
click at [690, 400] on input "False" at bounding box center [686, 396] width 10 height 8
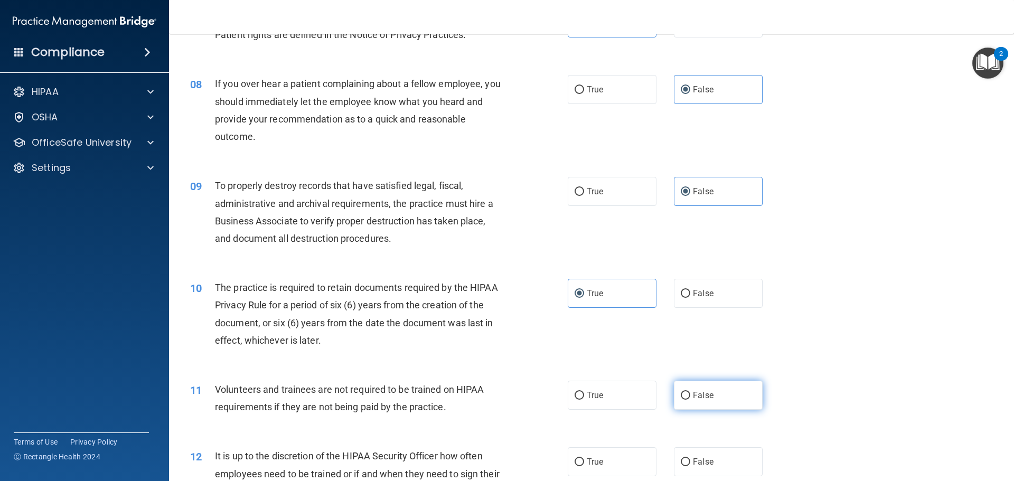
radio input "true"
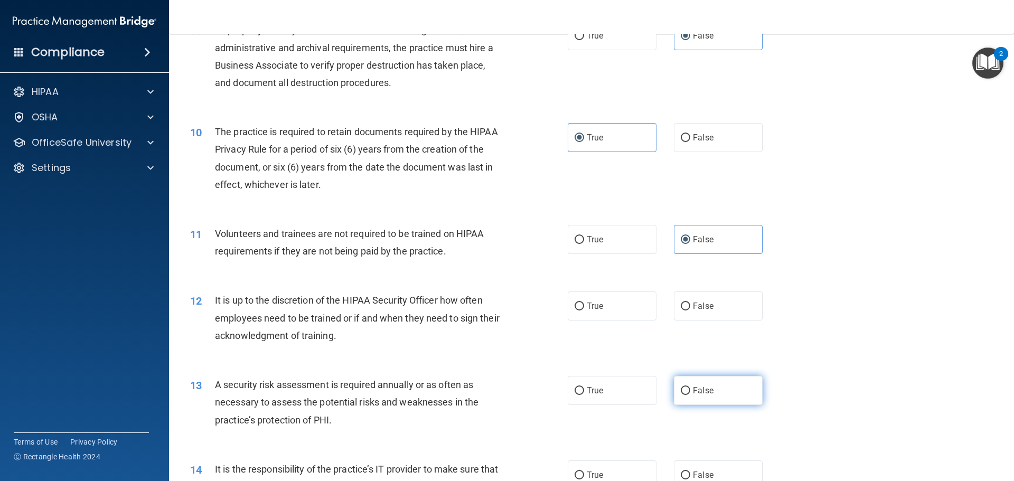
scroll to position [792, 0]
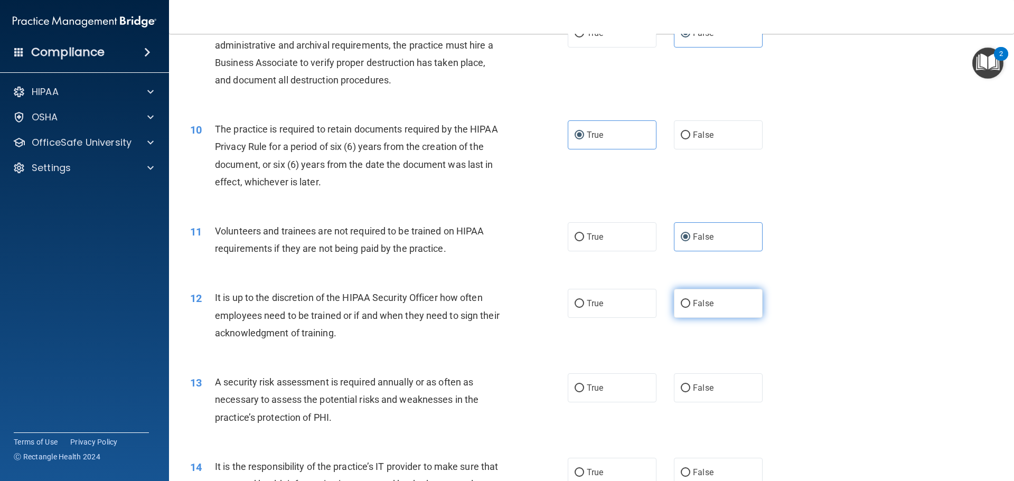
click at [675, 302] on label "False" at bounding box center [718, 303] width 89 height 29
click at [681, 302] on input "False" at bounding box center [686, 304] width 10 height 8
radio input "true"
click at [683, 378] on label "False" at bounding box center [718, 387] width 89 height 29
click at [683, 384] on input "False" at bounding box center [686, 388] width 10 height 8
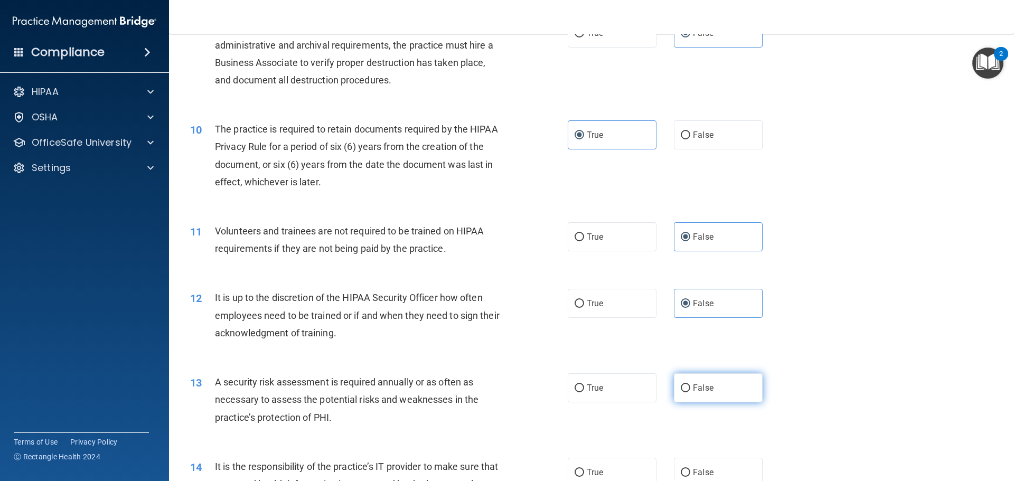
radio input "true"
click at [607, 309] on label "True" at bounding box center [612, 303] width 89 height 29
click at [584, 308] on input "True" at bounding box center [580, 304] width 10 height 8
radio input "true"
click at [714, 308] on label "False" at bounding box center [718, 303] width 89 height 29
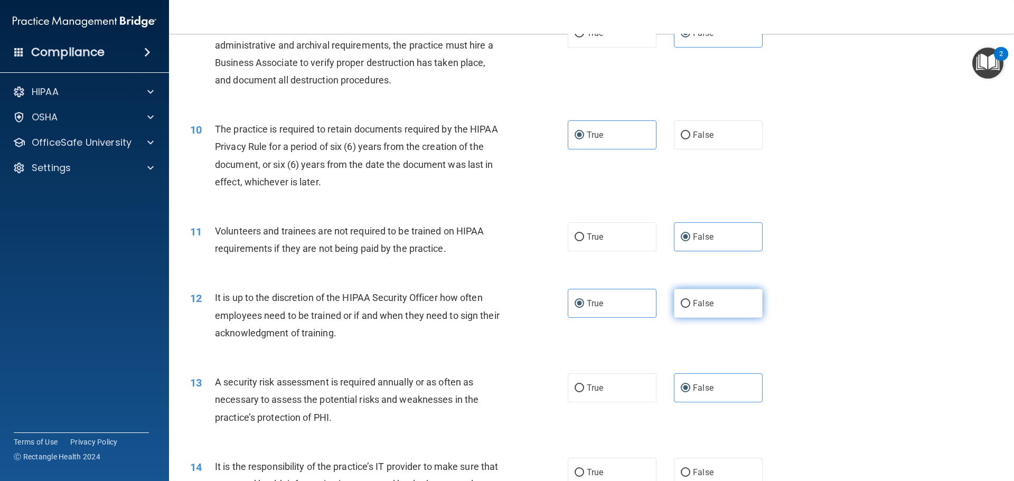
click at [690, 308] on input "False" at bounding box center [686, 304] width 10 height 8
radio input "true"
radio input "false"
click at [627, 381] on label "True" at bounding box center [612, 387] width 89 height 29
click at [584, 384] on input "True" at bounding box center [580, 388] width 10 height 8
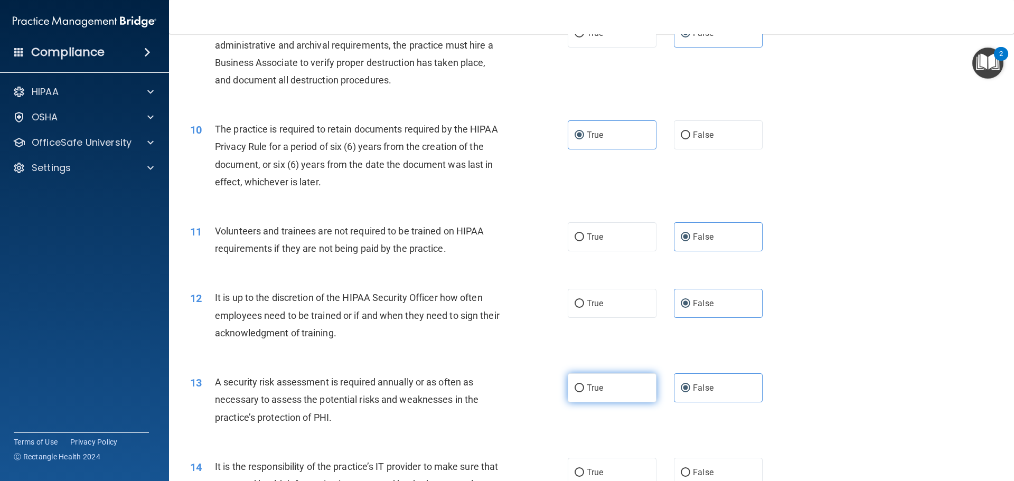
radio input "true"
radio input "false"
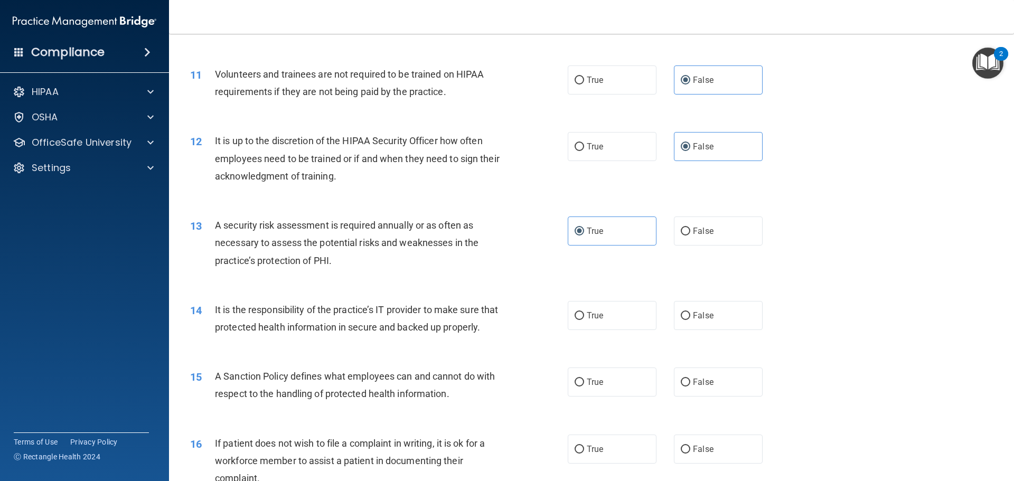
scroll to position [951, 0]
click at [696, 305] on label "False" at bounding box center [718, 313] width 89 height 29
click at [690, 311] on input "False" at bounding box center [686, 315] width 10 height 8
radio input "true"
click at [693, 386] on span "False" at bounding box center [703, 381] width 21 height 10
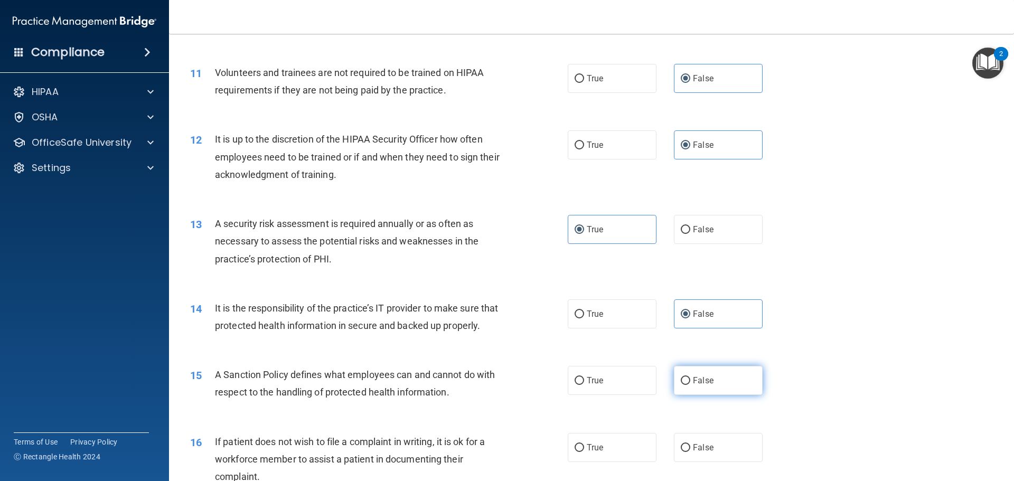
click at [690, 385] on input "False" at bounding box center [686, 381] width 10 height 8
radio input "true"
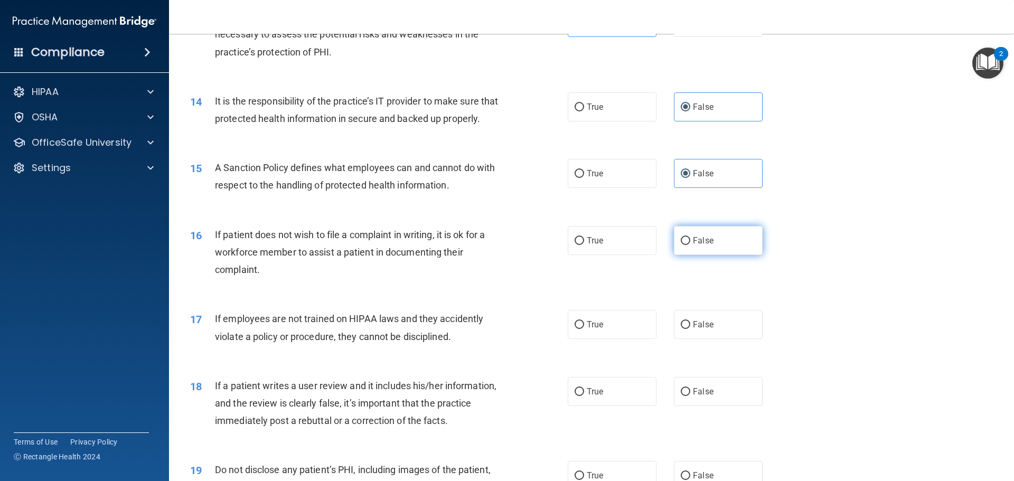
scroll to position [1162, 0]
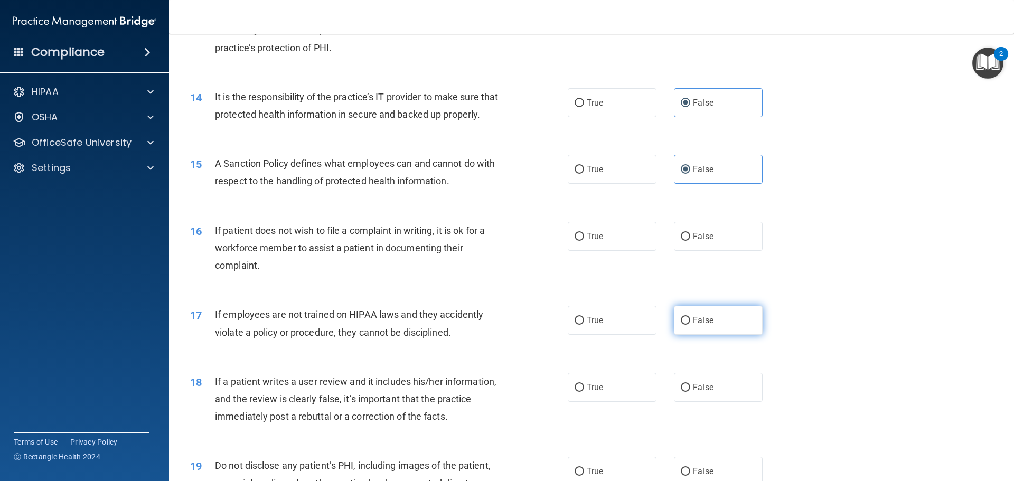
click at [693, 325] on span "False" at bounding box center [703, 320] width 21 height 10
click at [689, 325] on input "False" at bounding box center [686, 321] width 10 height 8
radio input "true"
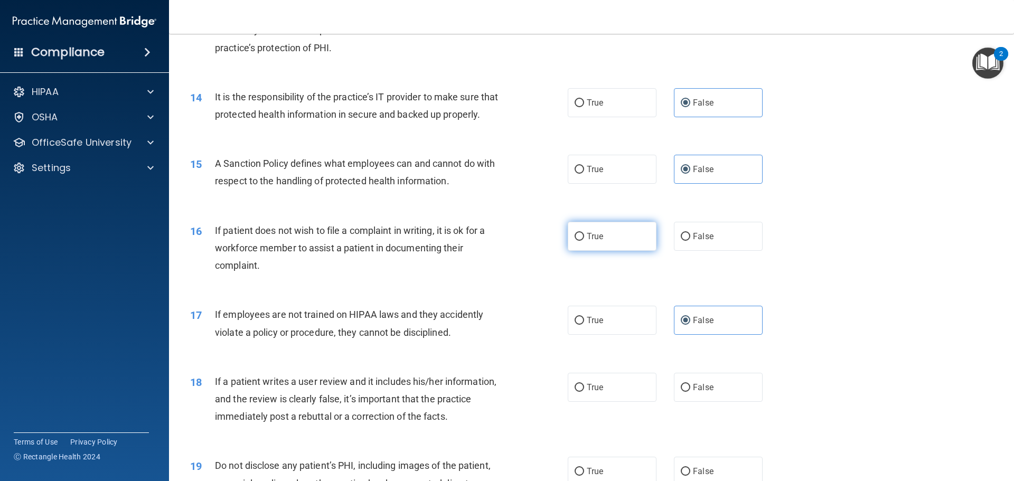
click at [600, 251] on label "True" at bounding box center [612, 236] width 89 height 29
click at [584, 241] on input "True" at bounding box center [580, 237] width 10 height 8
radio input "true"
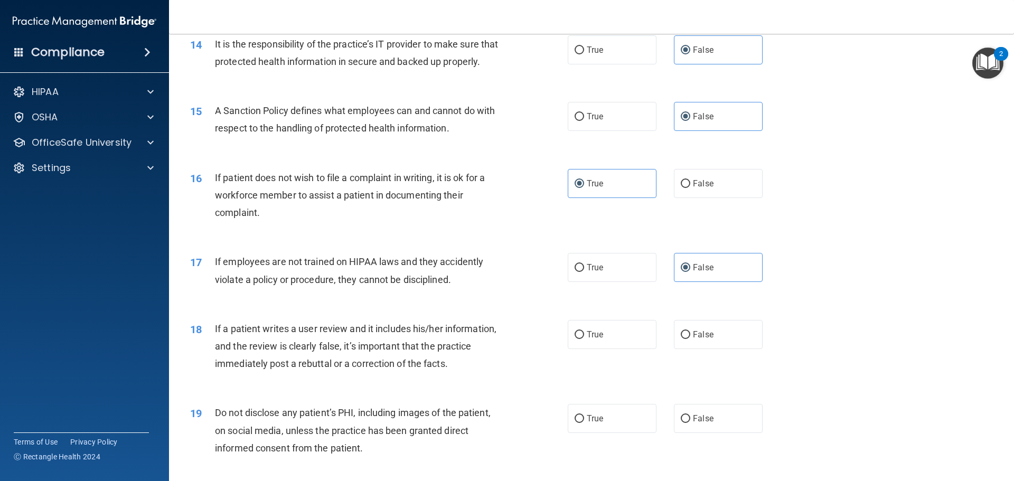
scroll to position [1268, 0]
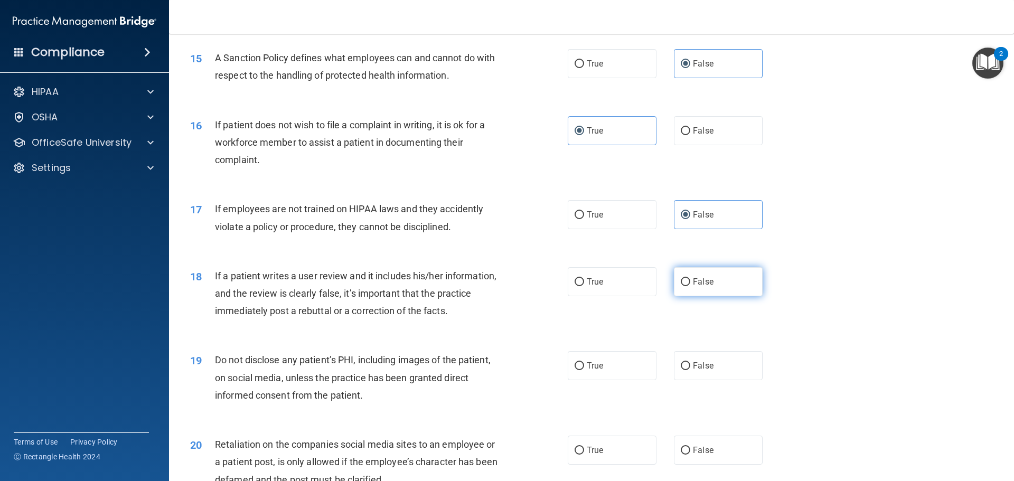
click at [694, 287] on span "False" at bounding box center [703, 282] width 21 height 10
click at [690, 286] on input "False" at bounding box center [686, 282] width 10 height 8
radio input "true"
click at [602, 380] on label "True" at bounding box center [612, 365] width 89 height 29
click at [584, 370] on input "True" at bounding box center [580, 366] width 10 height 8
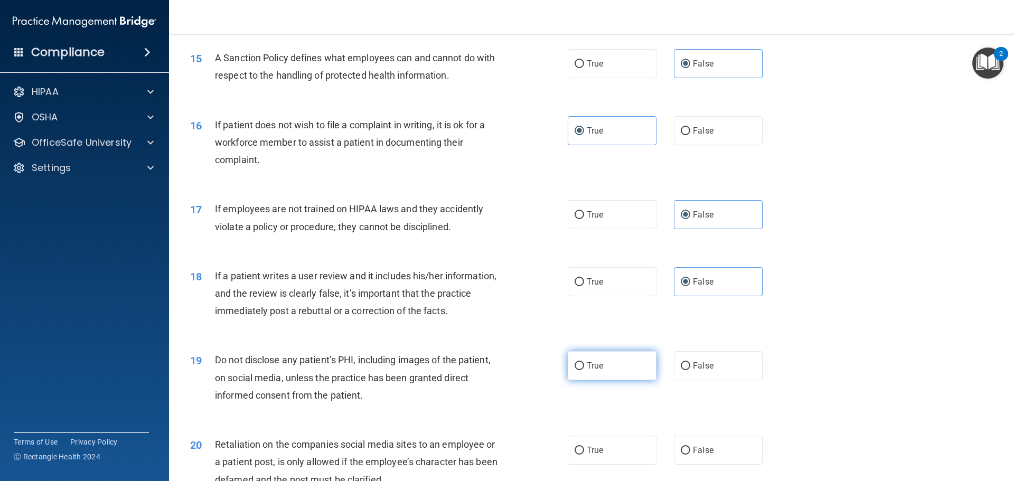
radio input "true"
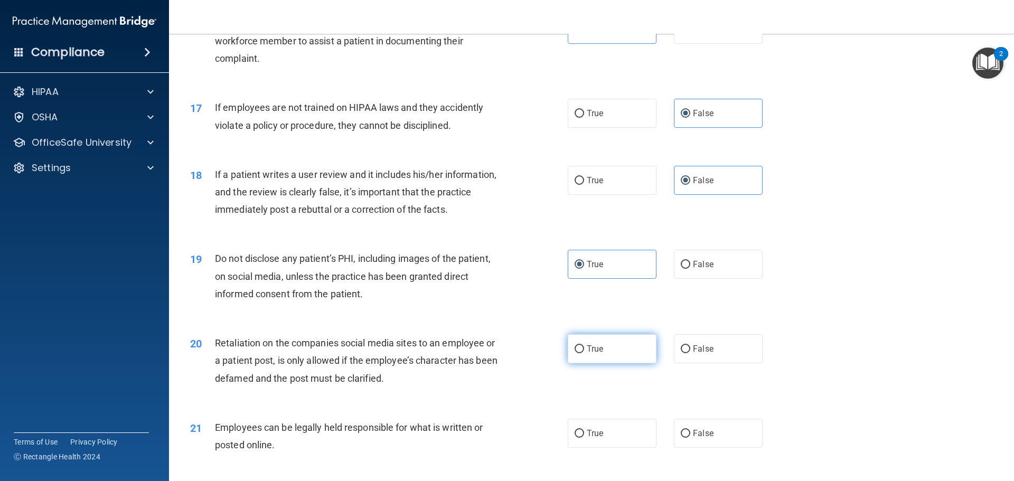
scroll to position [1373, 0]
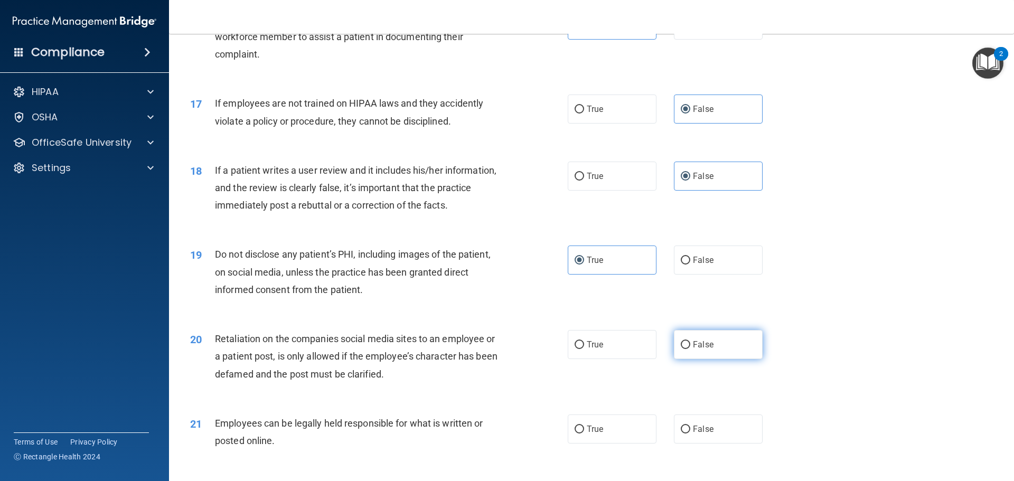
click at [681, 349] on input "False" at bounding box center [686, 345] width 10 height 8
radio input "true"
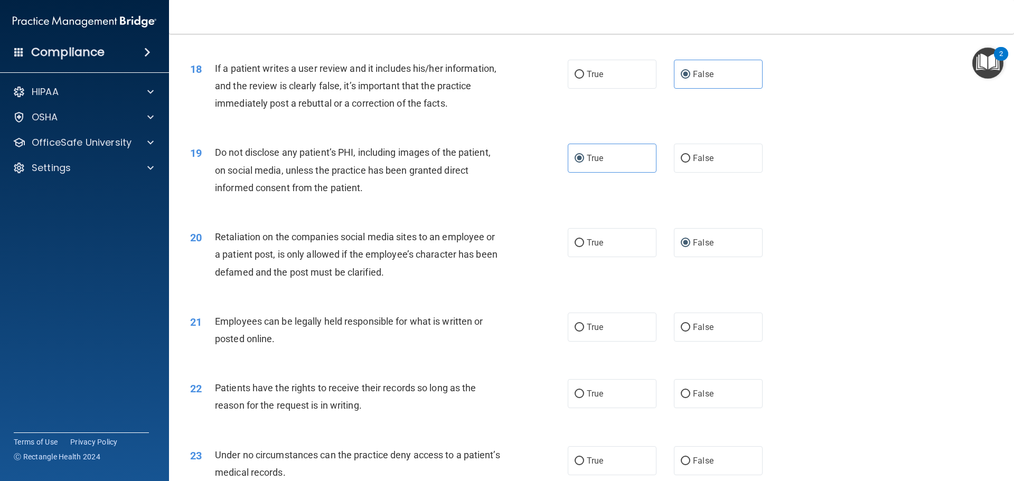
scroll to position [1479, 0]
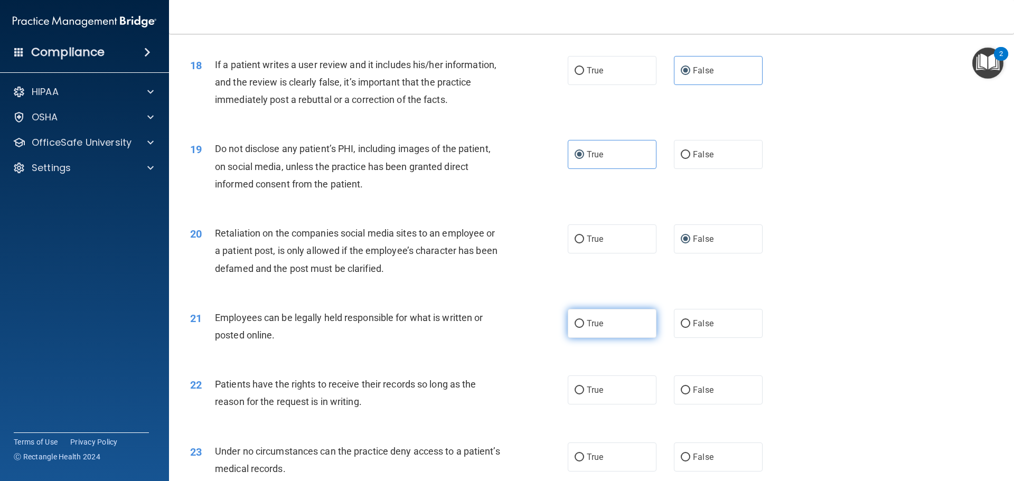
click at [619, 338] on label "True" at bounding box center [612, 323] width 89 height 29
click at [584, 328] on input "True" at bounding box center [580, 324] width 10 height 8
radio input "true"
click at [693, 395] on span "False" at bounding box center [703, 390] width 21 height 10
click at [690, 395] on input "False" at bounding box center [686, 391] width 10 height 8
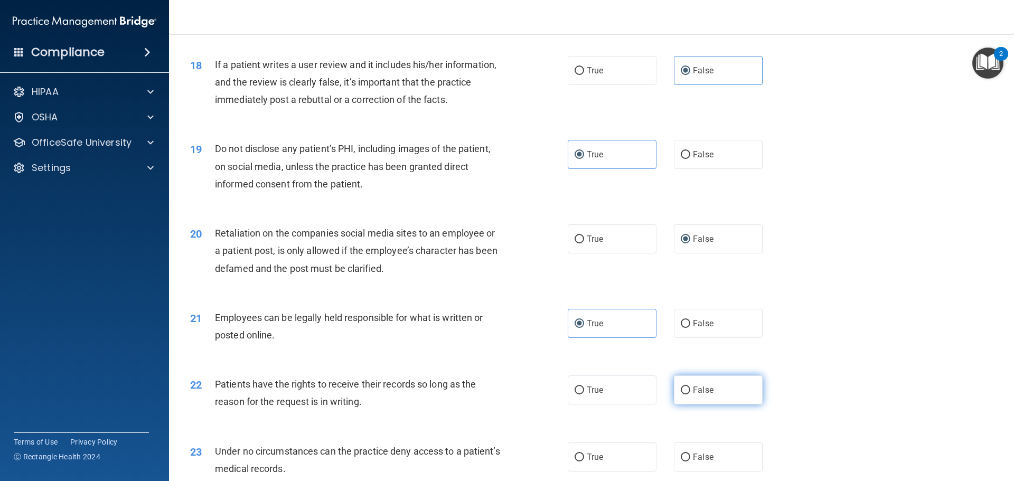
radio input "true"
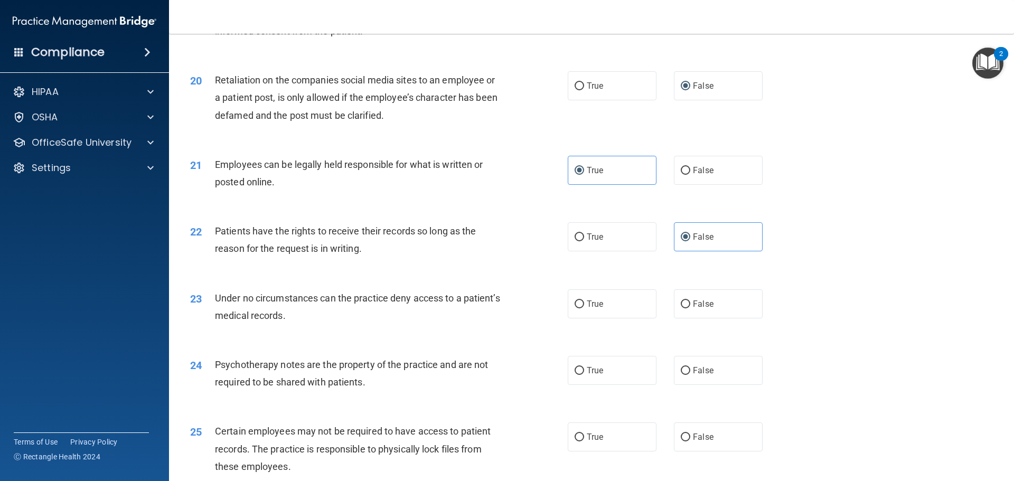
scroll to position [1637, 0]
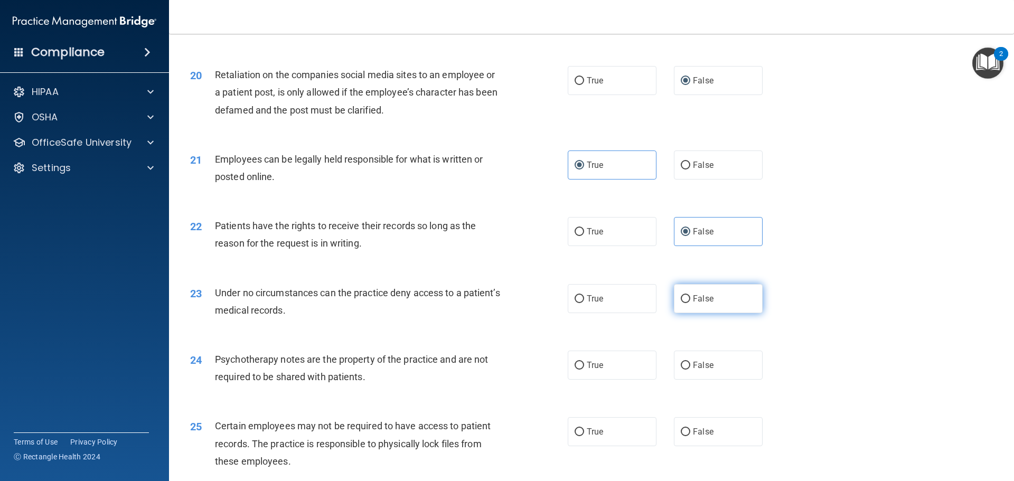
click at [724, 313] on label "False" at bounding box center [718, 298] width 89 height 29
click at [690, 303] on input "False" at bounding box center [686, 299] width 10 height 8
radio input "true"
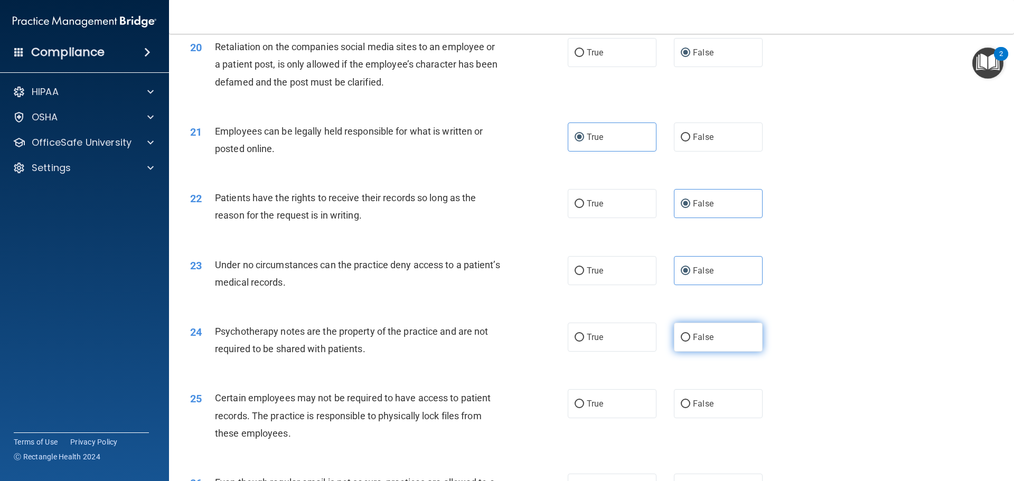
scroll to position [1690, 0]
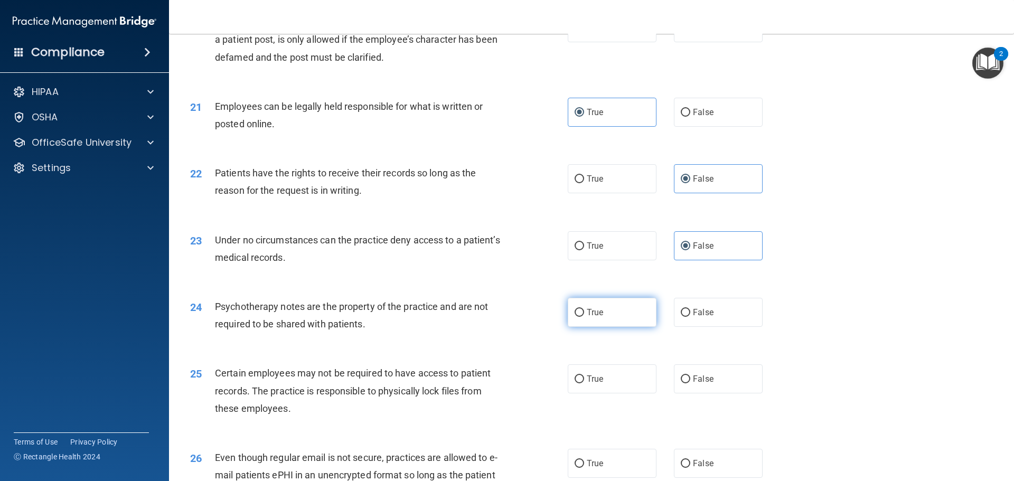
click at [623, 327] on label "True" at bounding box center [612, 312] width 89 height 29
click at [584, 317] on input "True" at bounding box center [580, 313] width 10 height 8
radio input "true"
click at [580, 392] on label "True" at bounding box center [612, 378] width 89 height 29
click at [580, 383] on input "True" at bounding box center [580, 380] width 10 height 8
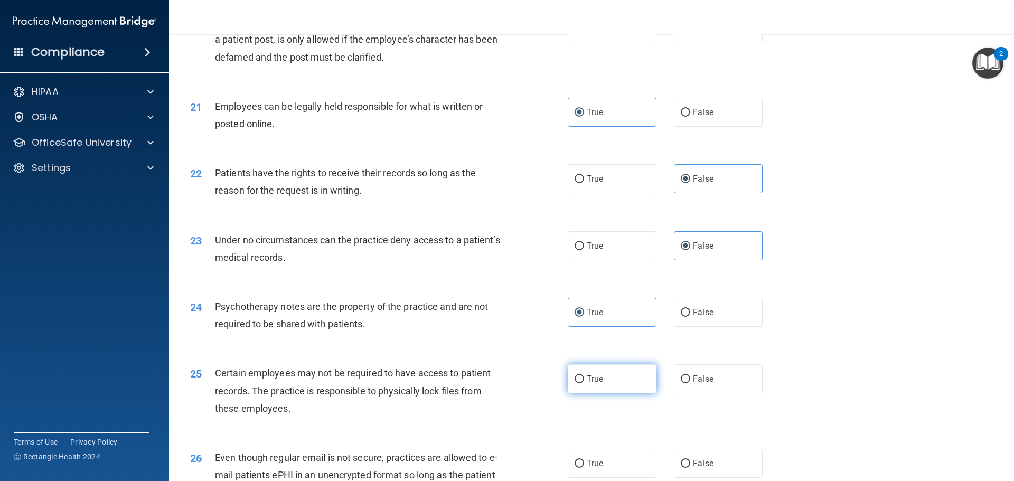
radio input "true"
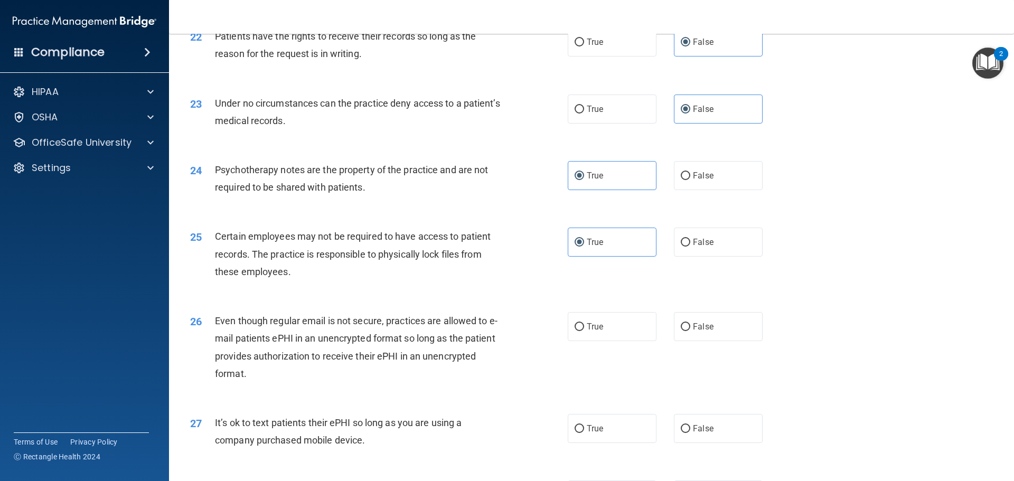
scroll to position [1848, 0]
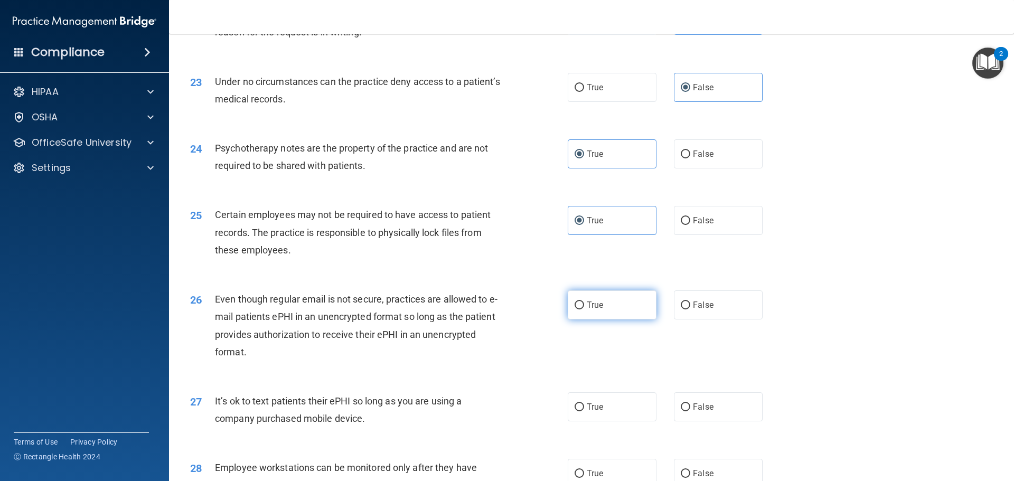
click at [592, 310] on span "True" at bounding box center [595, 305] width 16 height 10
click at [584, 309] on input "True" at bounding box center [580, 306] width 10 height 8
radio input "true"
click at [693, 412] on span "False" at bounding box center [703, 407] width 21 height 10
click at [690, 411] on input "False" at bounding box center [686, 407] width 10 height 8
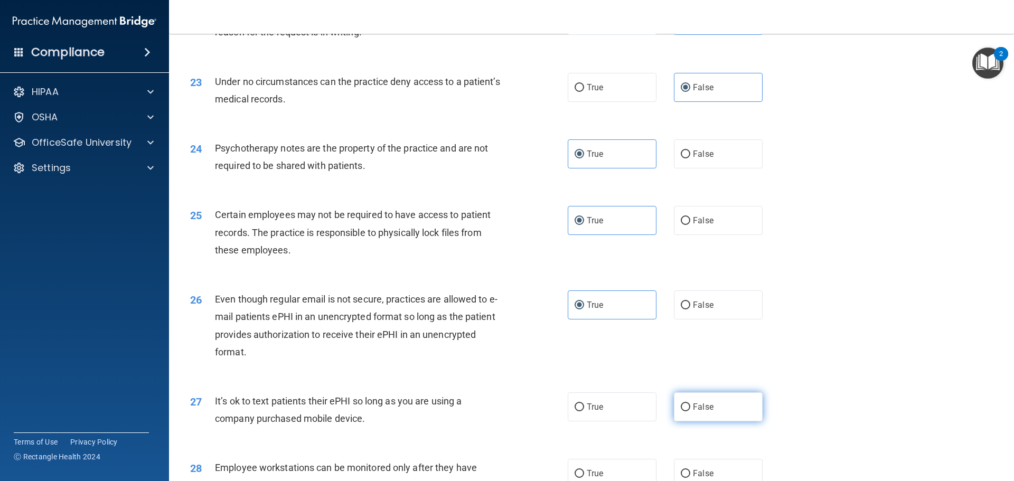
radio input "true"
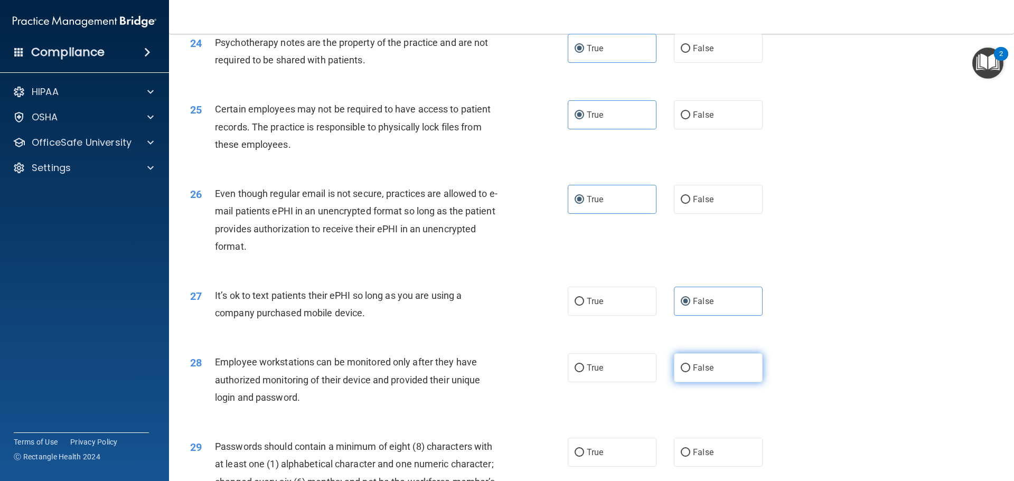
click at [693, 373] on span "False" at bounding box center [703, 368] width 21 height 10
click at [689, 372] on input "False" at bounding box center [686, 368] width 10 height 8
radio input "true"
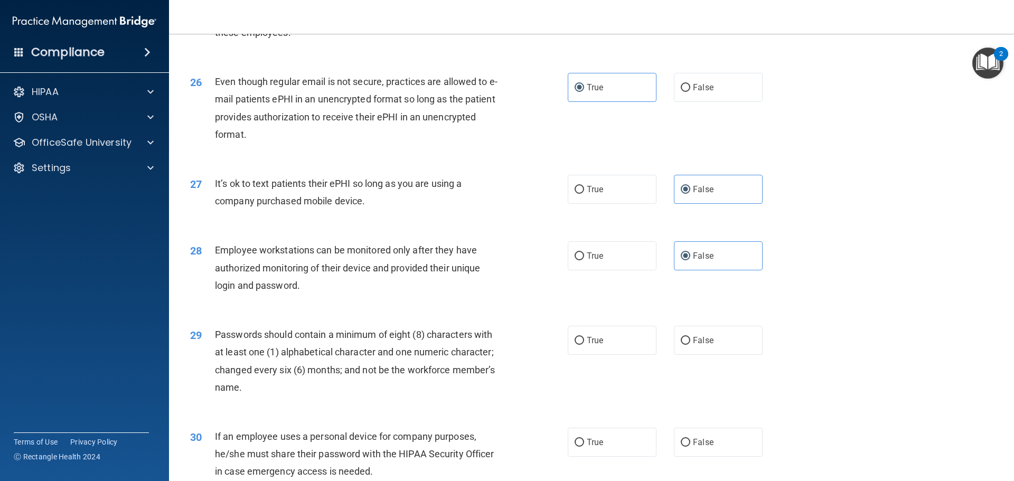
scroll to position [2113, 0]
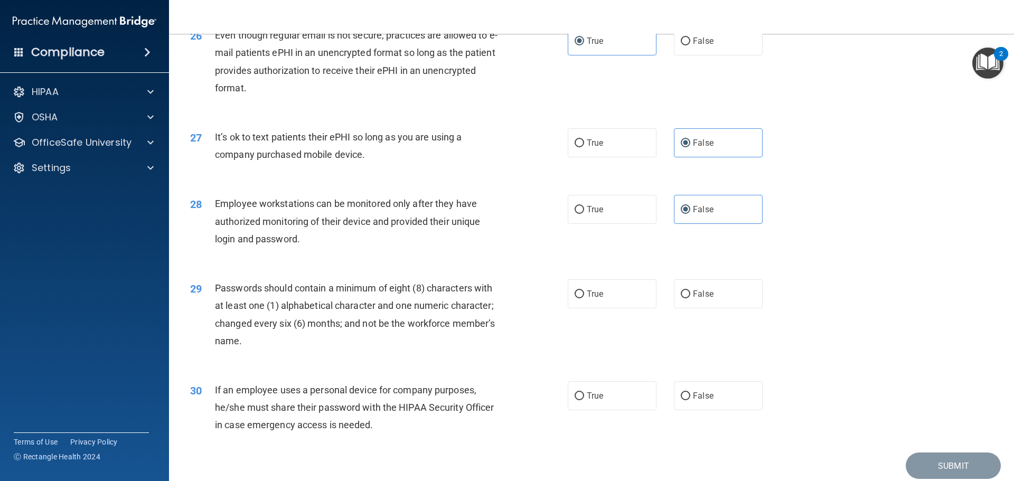
click at [587, 330] on div "29 Passwords should contain a minimum of eight (8) characters with at least one…" at bounding box center [591, 317] width 819 height 102
click at [596, 299] on span "True" at bounding box center [595, 294] width 16 height 10
click at [584, 298] on input "True" at bounding box center [580, 294] width 10 height 8
radio input "true"
click at [682, 410] on label "False" at bounding box center [718, 395] width 89 height 29
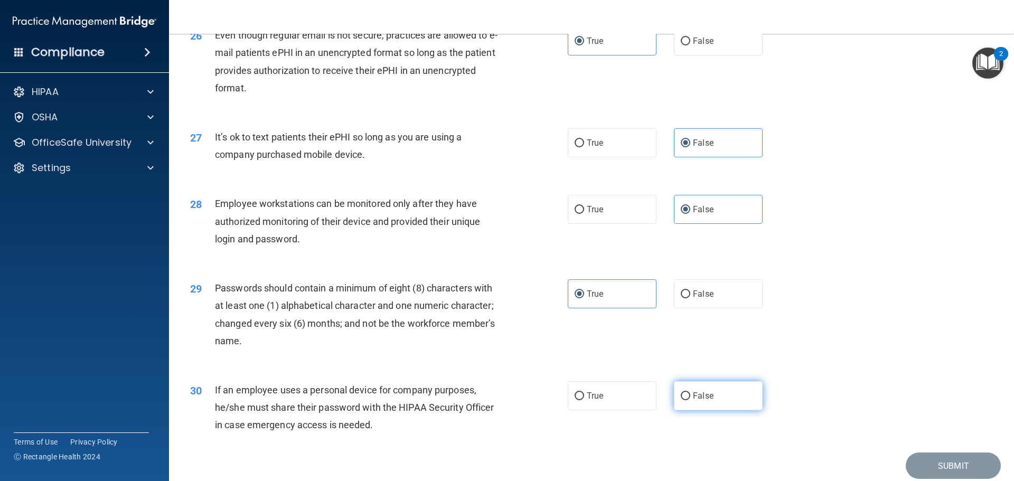
click at [682, 400] on input "False" at bounding box center [686, 396] width 10 height 8
radio input "true"
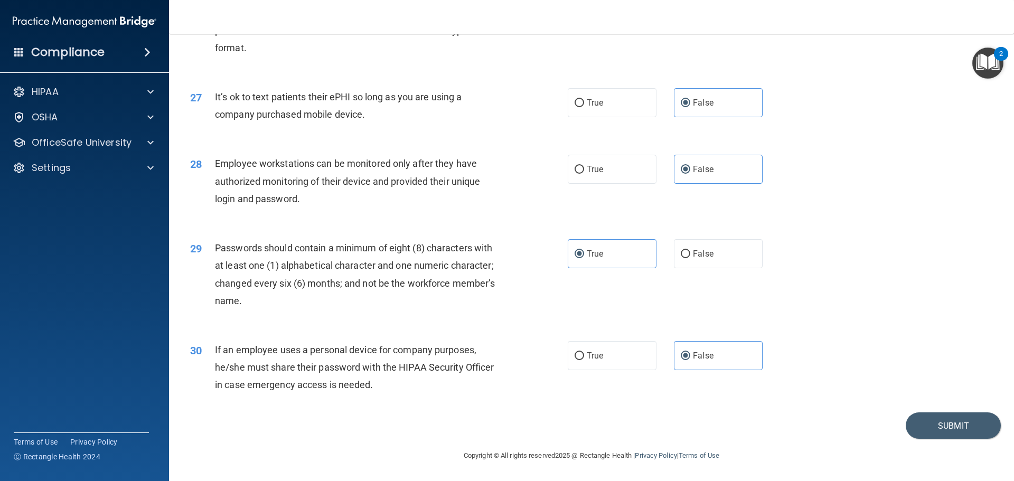
scroll to position [2170, 0]
click at [986, 428] on button "Submit" at bounding box center [953, 425] width 95 height 27
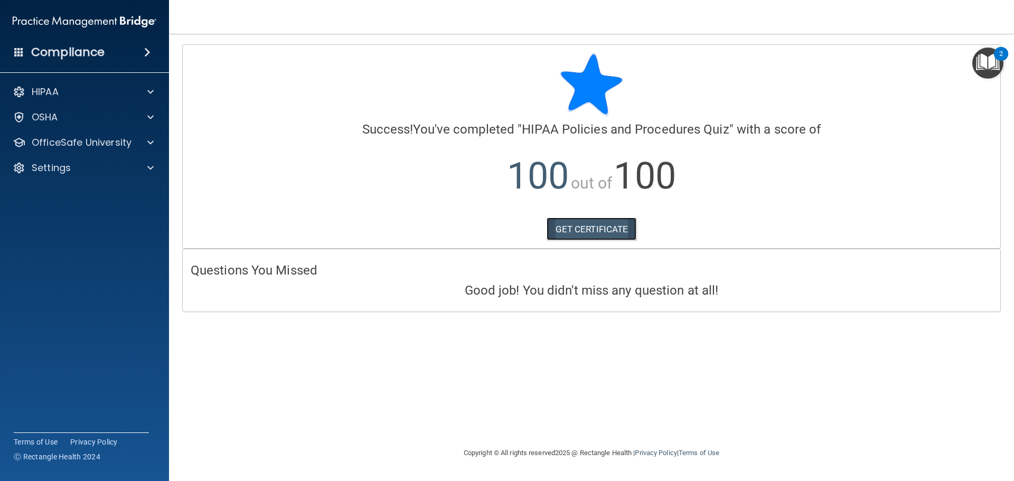
click at [579, 234] on link "GET CERTIFICATE" at bounding box center [592, 229] width 90 height 23
click at [59, 123] on div "OSHA" at bounding box center [70, 117] width 131 height 13
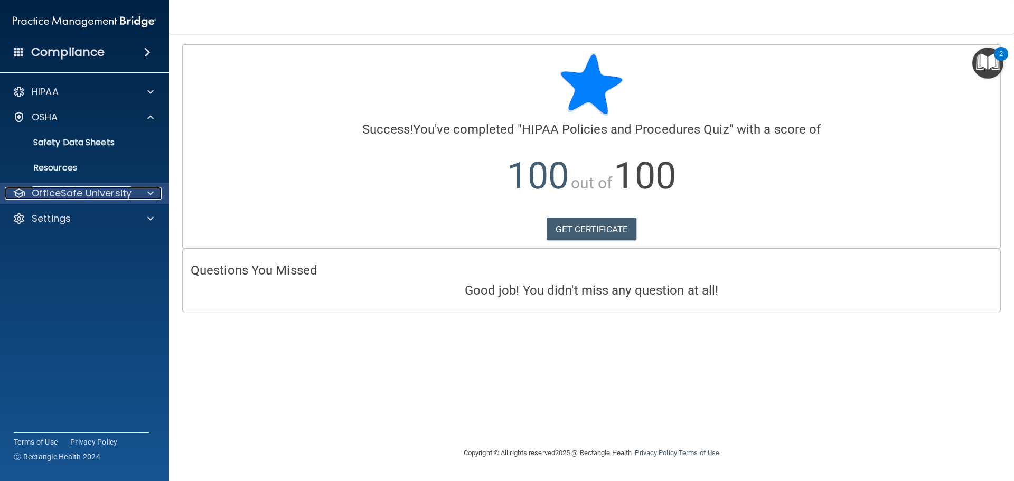
click at [65, 187] on p "OfficeSafe University" at bounding box center [82, 193] width 100 height 13
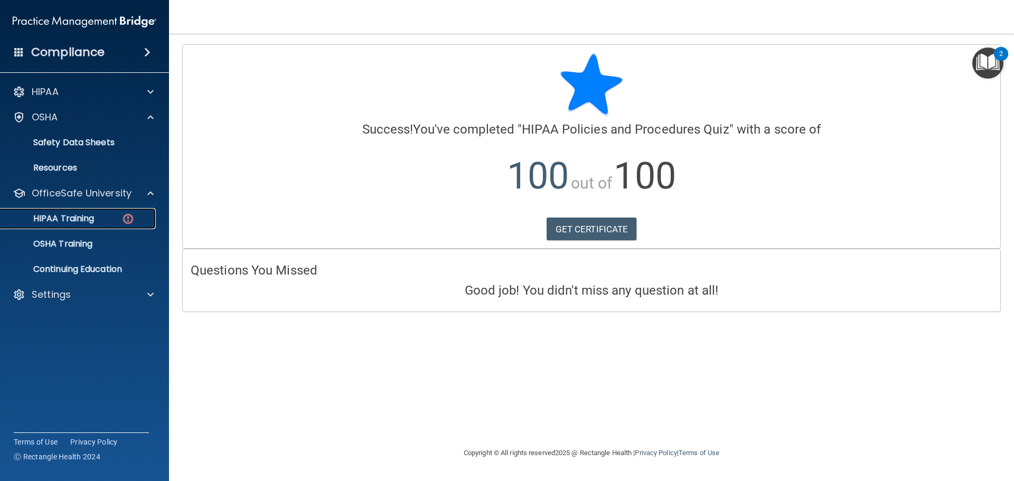
click at [92, 223] on p "HIPAA Training" at bounding box center [50, 218] width 87 height 11
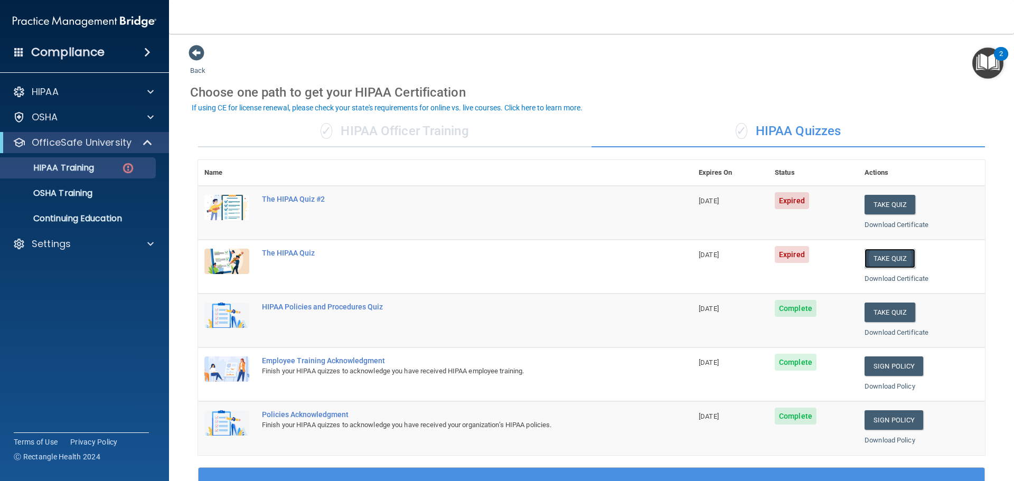
click at [892, 256] on button "Take Quiz" at bounding box center [890, 259] width 51 height 20
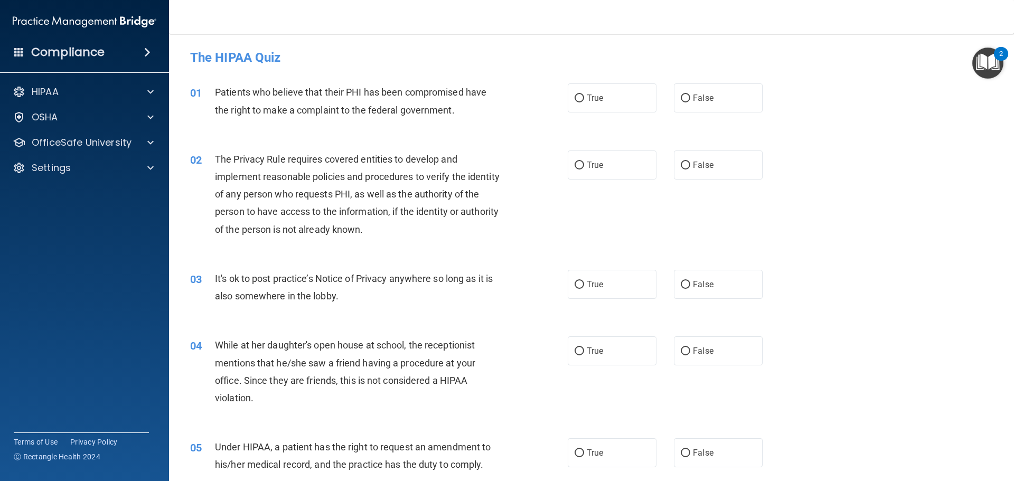
drag, startPoint x: 556, startPoint y: 89, endPoint x: 562, endPoint y: 96, distance: 9.3
click at [556, 90] on div "01 Patients who believe that their PHI has been compromised have the right to m…" at bounding box center [378, 103] width 409 height 40
click at [575, 103] on label "True" at bounding box center [612, 97] width 89 height 29
click at [575, 102] on input "True" at bounding box center [580, 99] width 10 height 8
radio input "true"
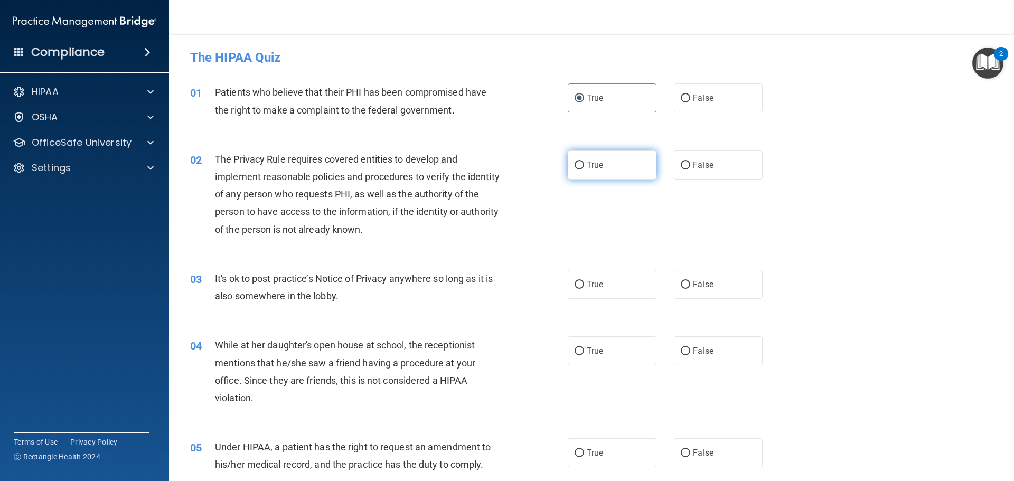
click at [587, 161] on span "True" at bounding box center [595, 165] width 16 height 10
click at [584, 162] on input "True" at bounding box center [580, 166] width 10 height 8
radio input "true"
click at [595, 285] on span "True" at bounding box center [595, 284] width 16 height 10
click at [584, 285] on input "True" at bounding box center [580, 285] width 10 height 8
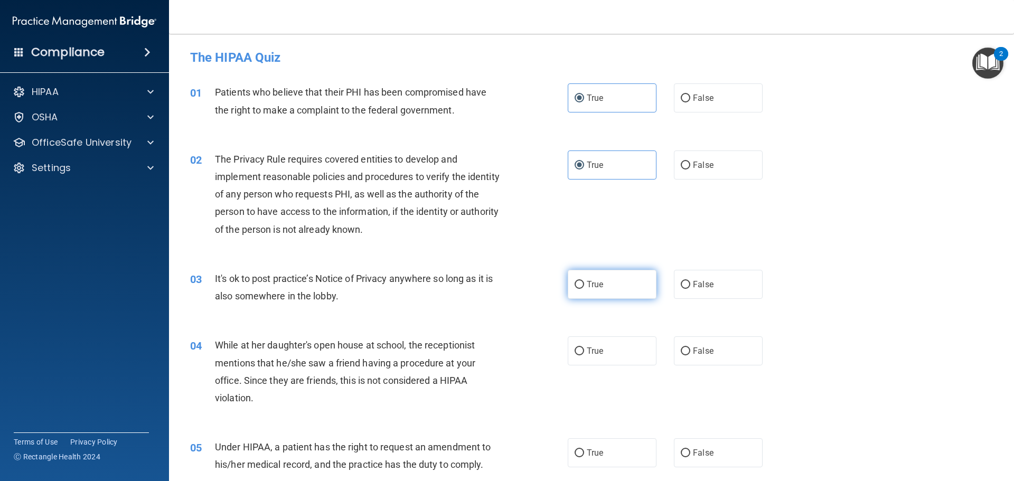
radio input "true"
click at [710, 284] on label "False" at bounding box center [718, 284] width 89 height 29
click at [690, 284] on input "False" at bounding box center [686, 285] width 10 height 8
radio input "true"
radio input "false"
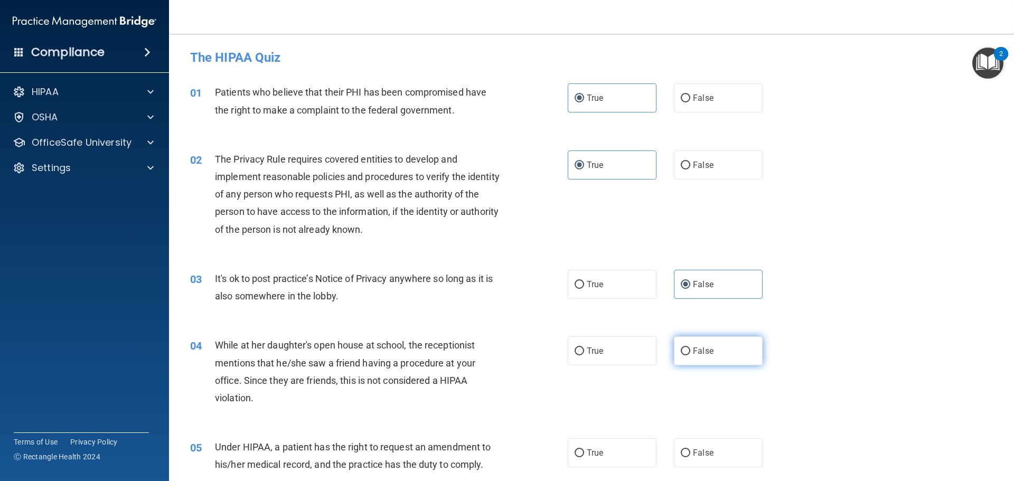
click at [702, 350] on span "False" at bounding box center [703, 351] width 21 height 10
click at [690, 350] on input "False" at bounding box center [686, 352] width 10 height 8
radio input "true"
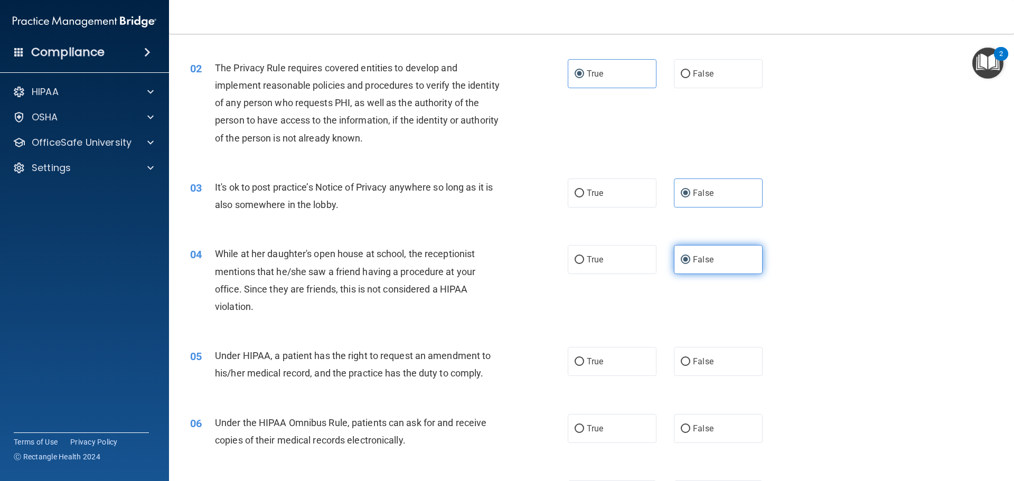
scroll to position [106, 0]
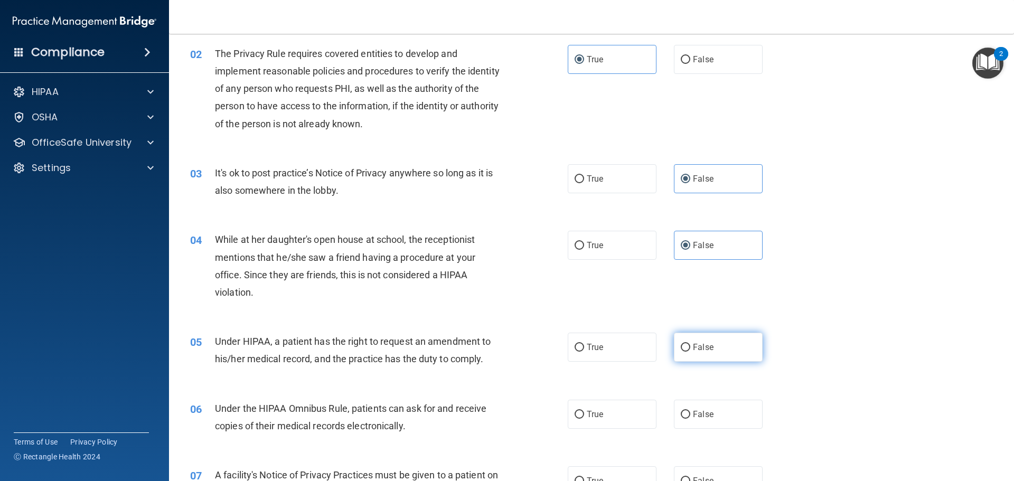
click at [704, 350] on span "False" at bounding box center [703, 347] width 21 height 10
click at [690, 350] on input "False" at bounding box center [686, 348] width 10 height 8
radio input "true"
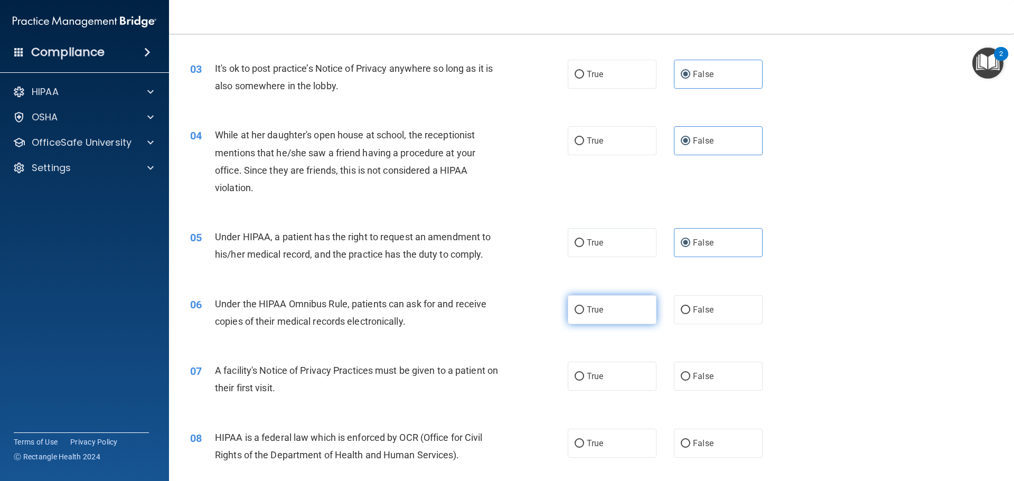
scroll to position [211, 0]
click at [620, 301] on label "True" at bounding box center [612, 308] width 89 height 29
click at [584, 305] on input "True" at bounding box center [580, 309] width 10 height 8
radio input "true"
click at [614, 373] on label "True" at bounding box center [612, 375] width 89 height 29
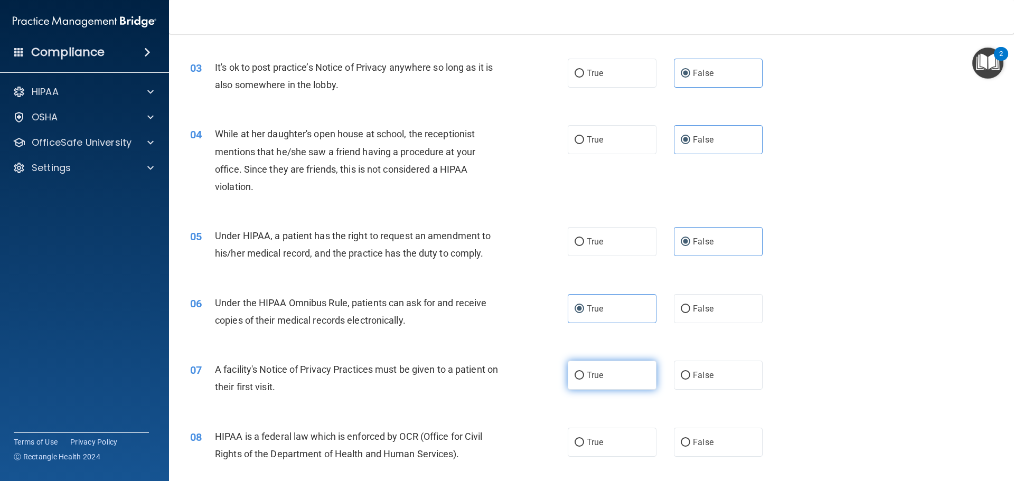
click at [584, 373] on input "True" at bounding box center [580, 376] width 10 height 8
radio input "true"
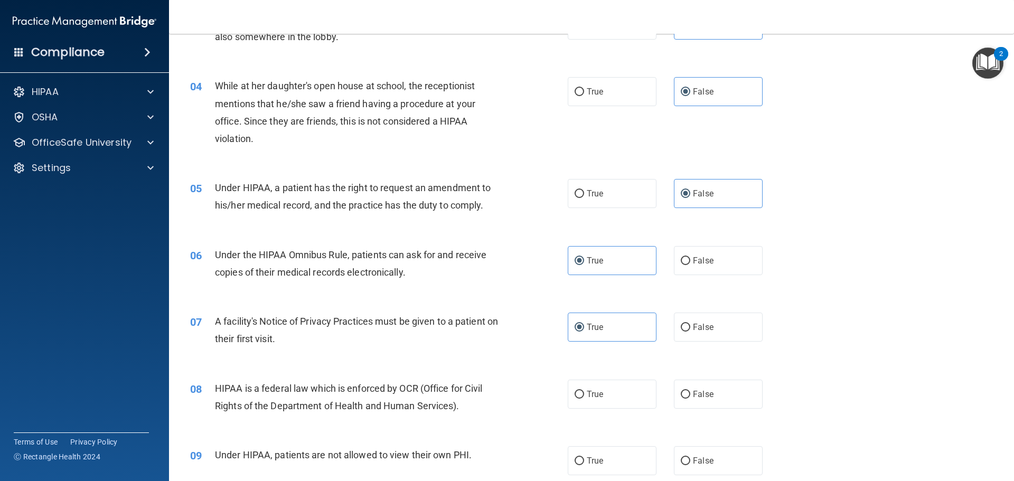
scroll to position [317, 0]
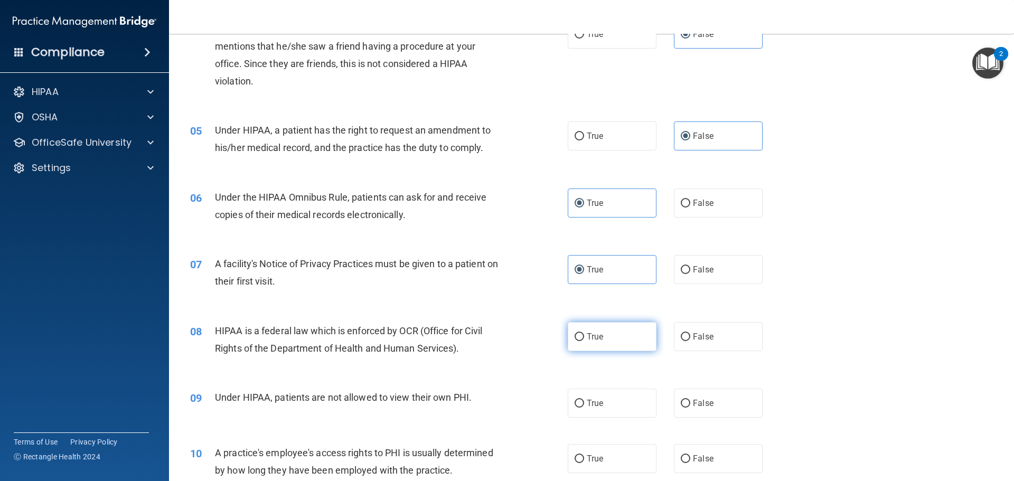
click at [610, 348] on label "True" at bounding box center [612, 336] width 89 height 29
click at [584, 341] on input "True" at bounding box center [580, 337] width 10 height 8
radio input "true"
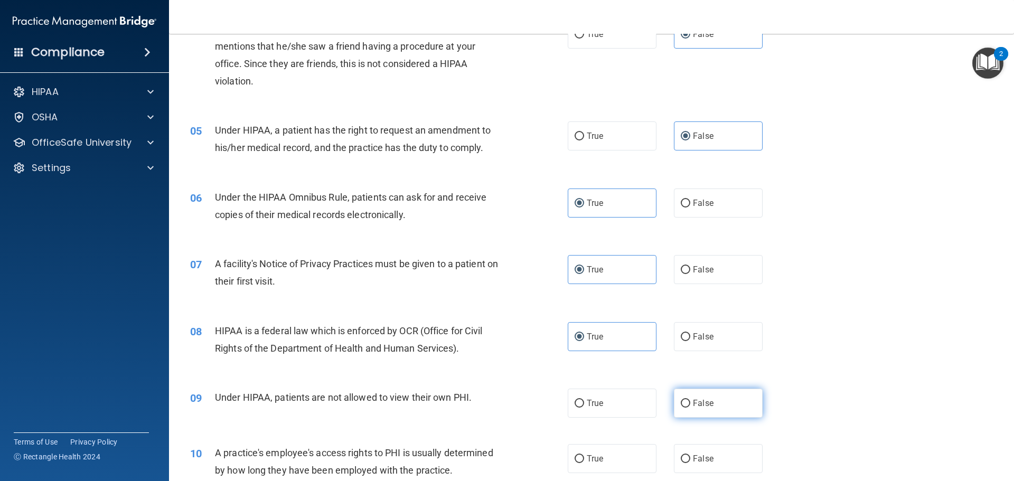
click at [708, 404] on span "False" at bounding box center [703, 403] width 21 height 10
click at [690, 404] on input "False" at bounding box center [686, 404] width 10 height 8
radio input "true"
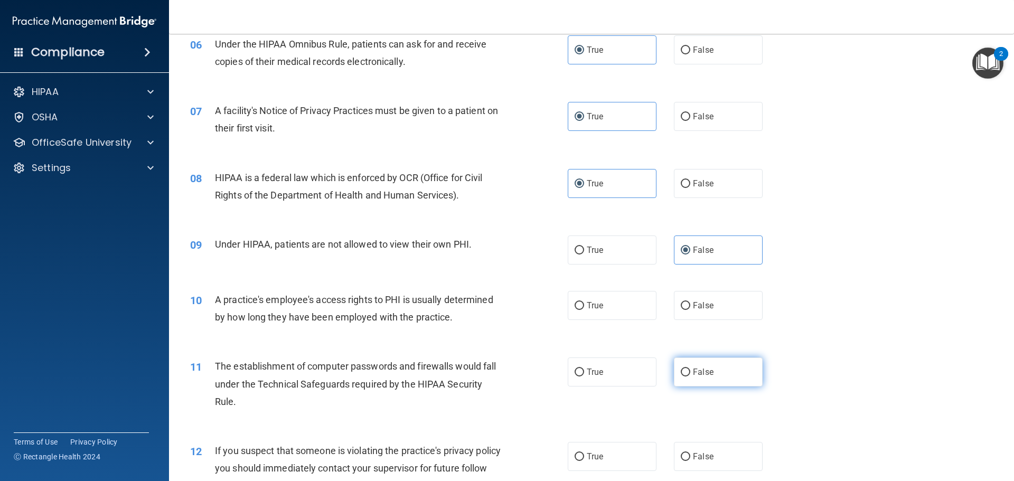
scroll to position [475, 0]
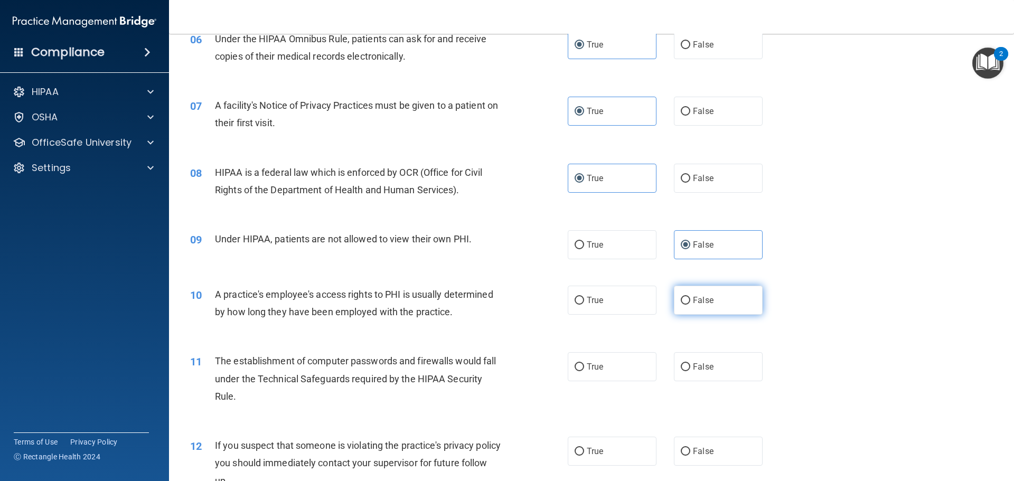
click at [707, 305] on label "False" at bounding box center [718, 300] width 89 height 29
click at [690, 305] on input "False" at bounding box center [686, 301] width 10 height 8
radio input "true"
click at [613, 382] on div "11 The establishment of computer passwords and firewalls would fall under the T…" at bounding box center [591, 381] width 819 height 85
click at [609, 369] on label "True" at bounding box center [612, 366] width 89 height 29
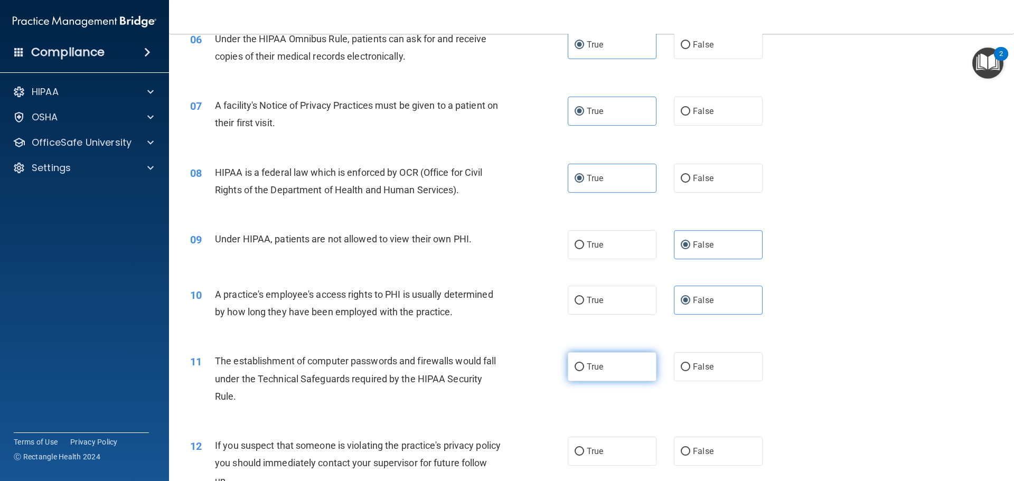
click at [584, 369] on input "True" at bounding box center [580, 367] width 10 height 8
radio input "true"
click at [602, 441] on label "True" at bounding box center [612, 451] width 89 height 29
click at [584, 448] on input "True" at bounding box center [580, 452] width 10 height 8
radio input "true"
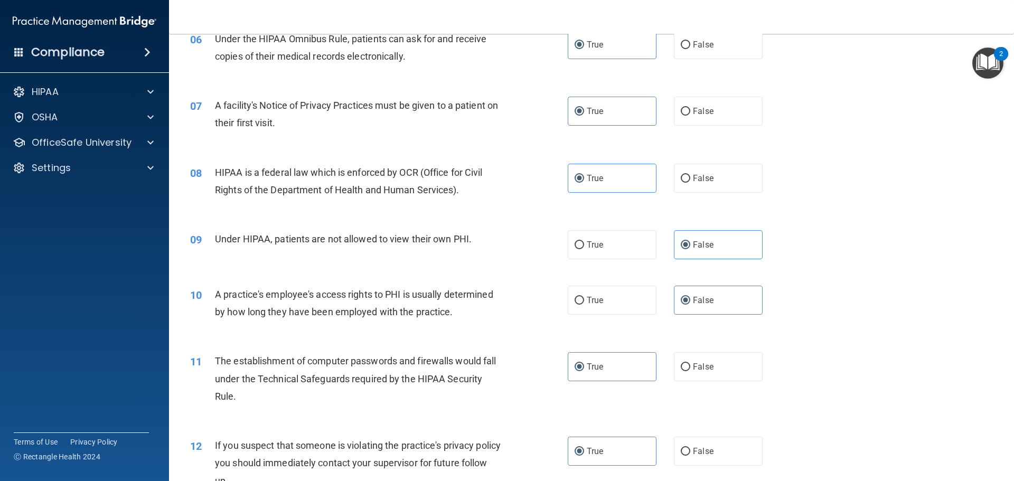
scroll to position [634, 0]
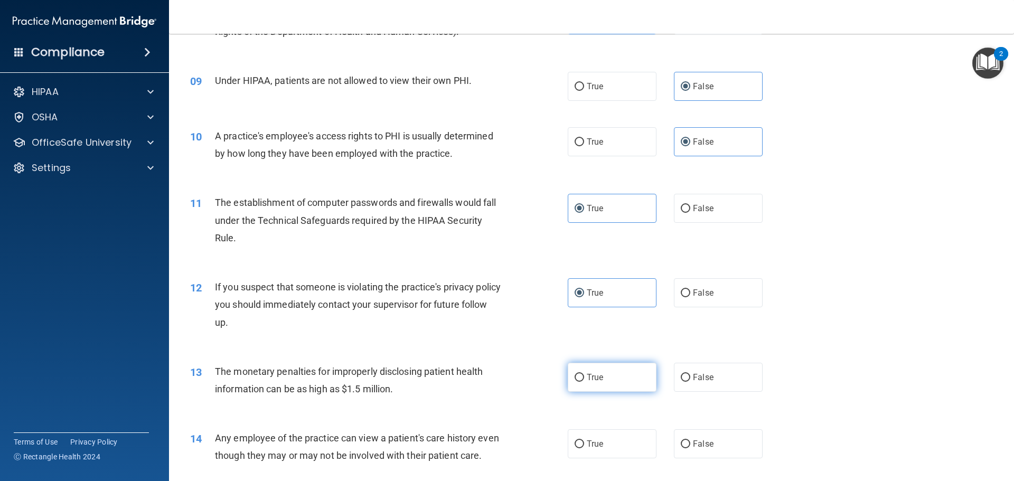
click at [591, 382] on label "True" at bounding box center [612, 377] width 89 height 29
click at [584, 382] on input "True" at bounding box center [580, 378] width 10 height 8
radio input "true"
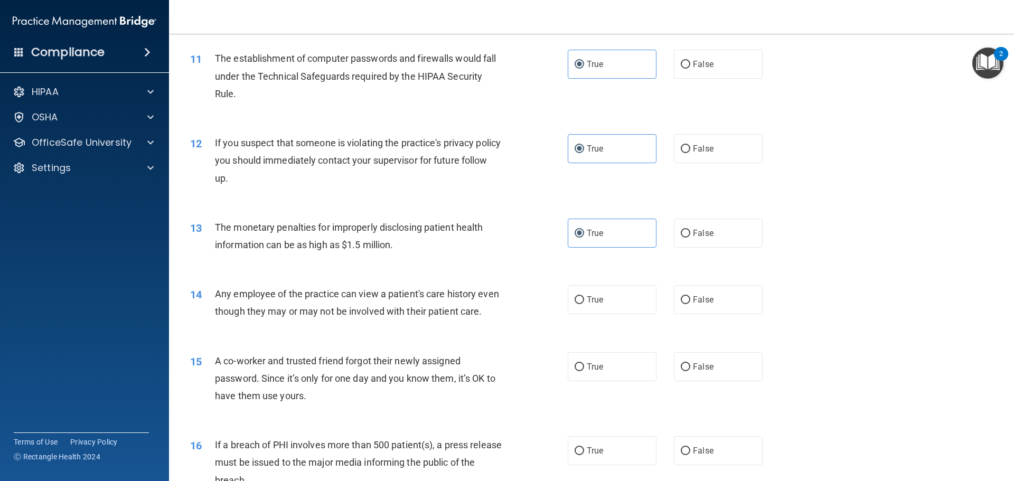
scroll to position [792, 0]
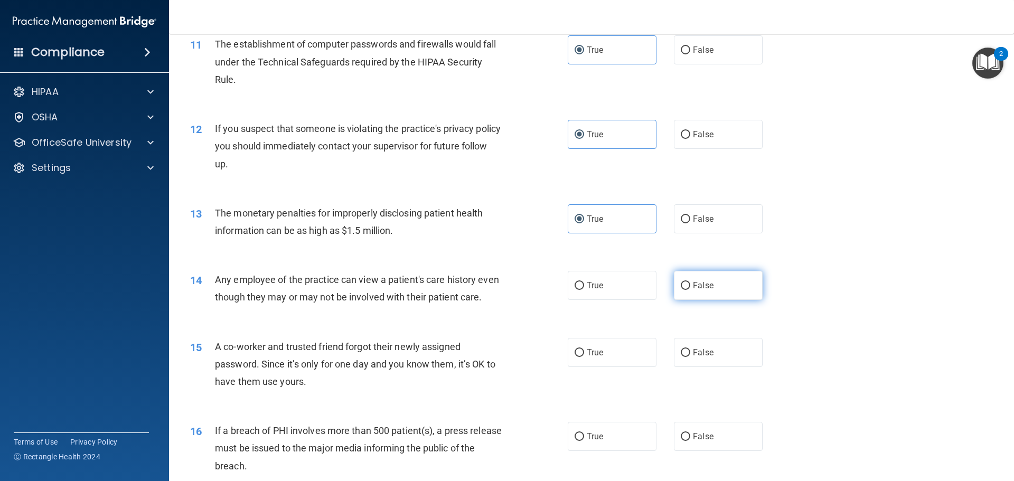
click at [720, 294] on label "False" at bounding box center [718, 285] width 89 height 29
click at [690, 290] on input "False" at bounding box center [686, 286] width 10 height 8
radio input "true"
click at [711, 367] on label "False" at bounding box center [718, 352] width 89 height 29
click at [690, 357] on input "False" at bounding box center [686, 353] width 10 height 8
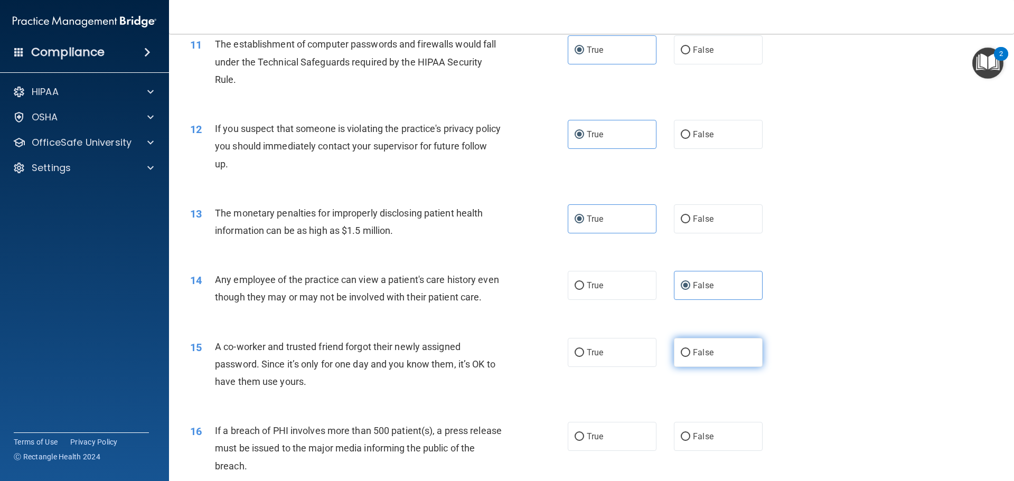
radio input "true"
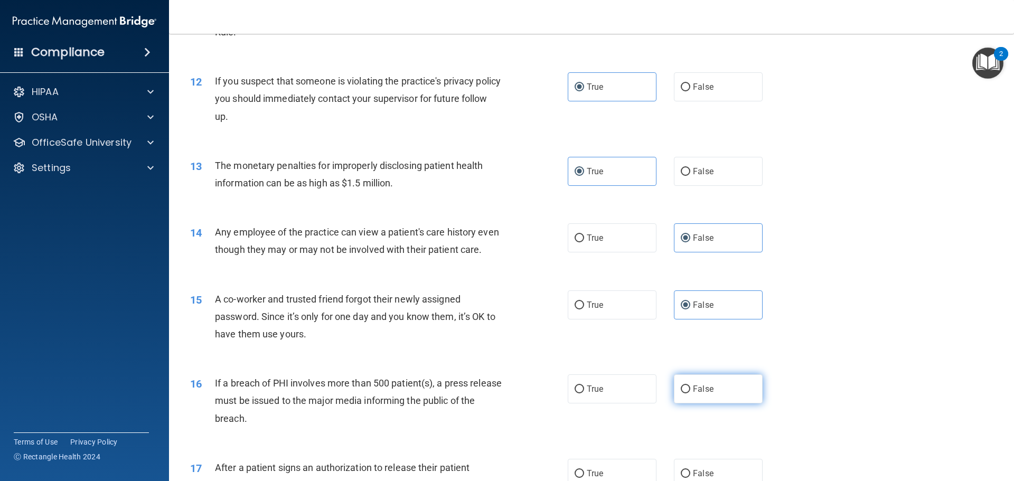
scroll to position [898, 0]
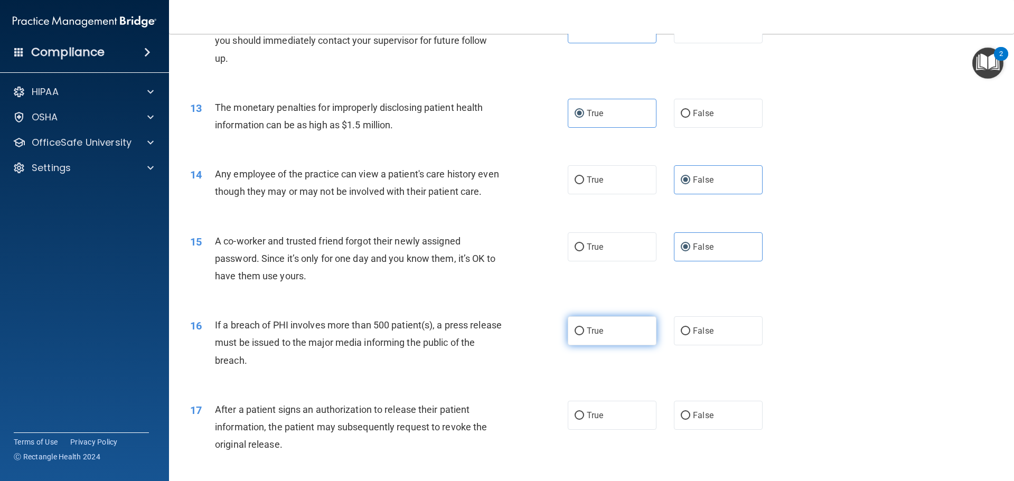
click at [598, 345] on label "True" at bounding box center [612, 330] width 89 height 29
click at [584, 335] on input "True" at bounding box center [580, 331] width 10 height 8
radio input "true"
click at [611, 430] on label "True" at bounding box center [612, 415] width 89 height 29
click at [584, 420] on input "True" at bounding box center [580, 416] width 10 height 8
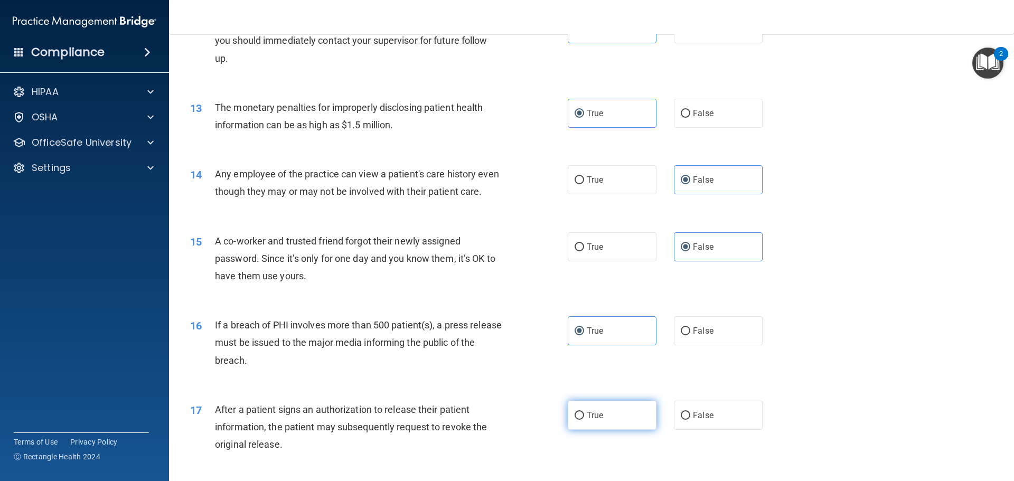
radio input "true"
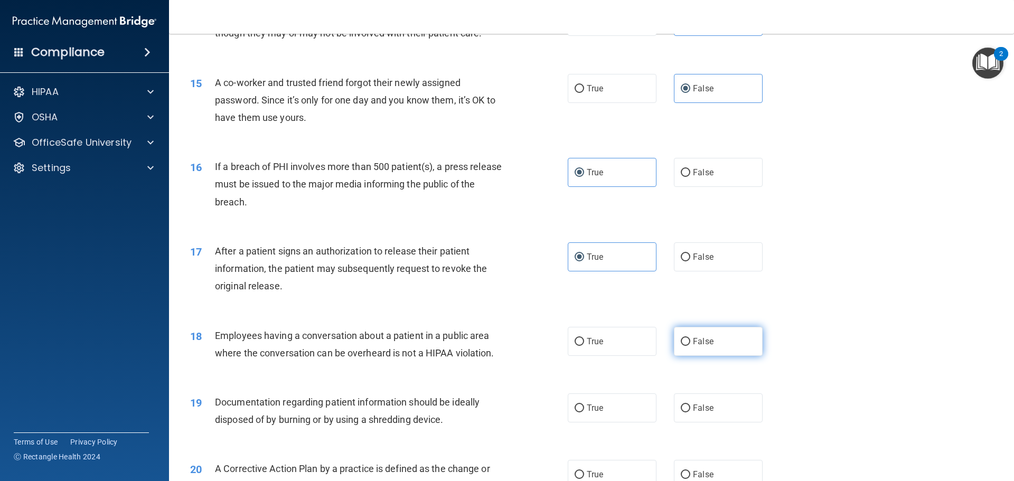
click at [699, 348] on label "False" at bounding box center [718, 341] width 89 height 29
click at [690, 346] on input "False" at bounding box center [686, 342] width 10 height 8
radio input "true"
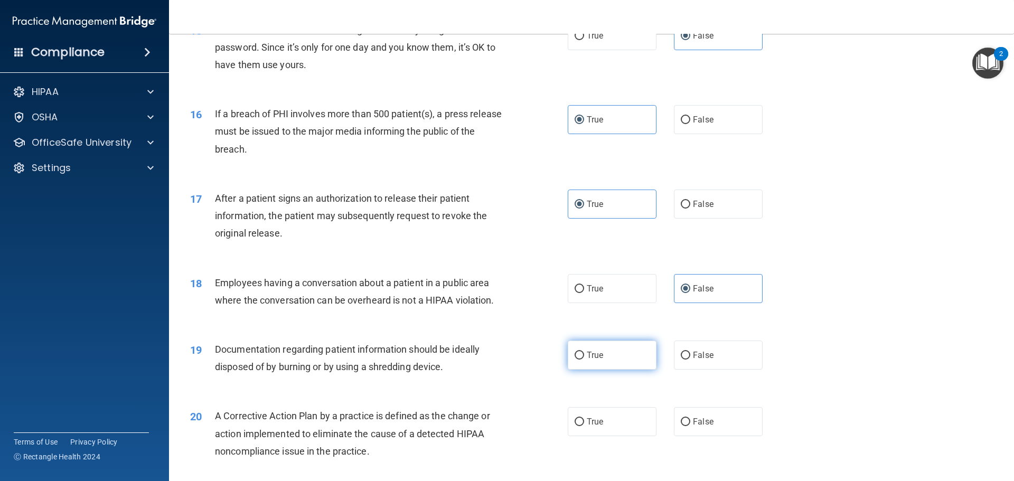
click at [619, 370] on label "True" at bounding box center [612, 355] width 89 height 29
click at [584, 360] on input "True" at bounding box center [580, 356] width 10 height 8
radio input "true"
click at [618, 433] on label "True" at bounding box center [612, 421] width 89 height 29
click at [584, 426] on input "True" at bounding box center [580, 422] width 10 height 8
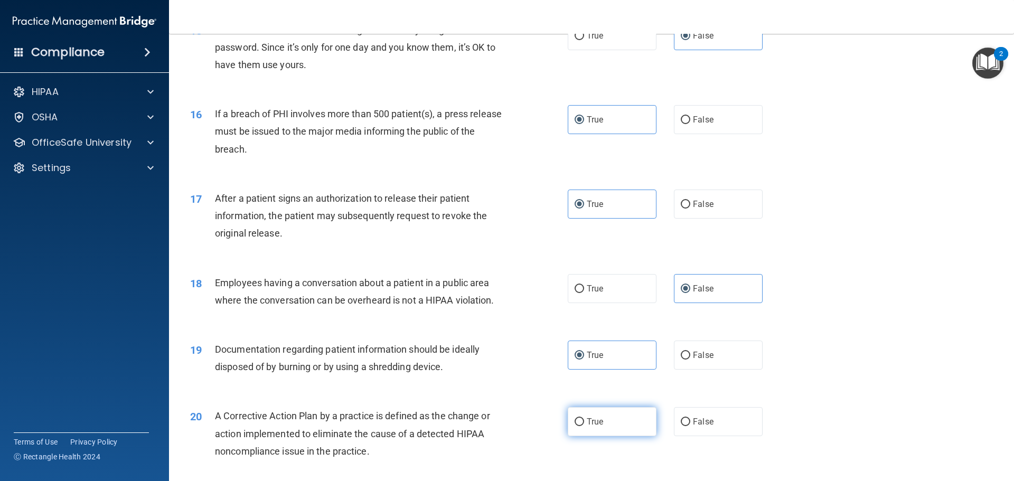
radio input "true"
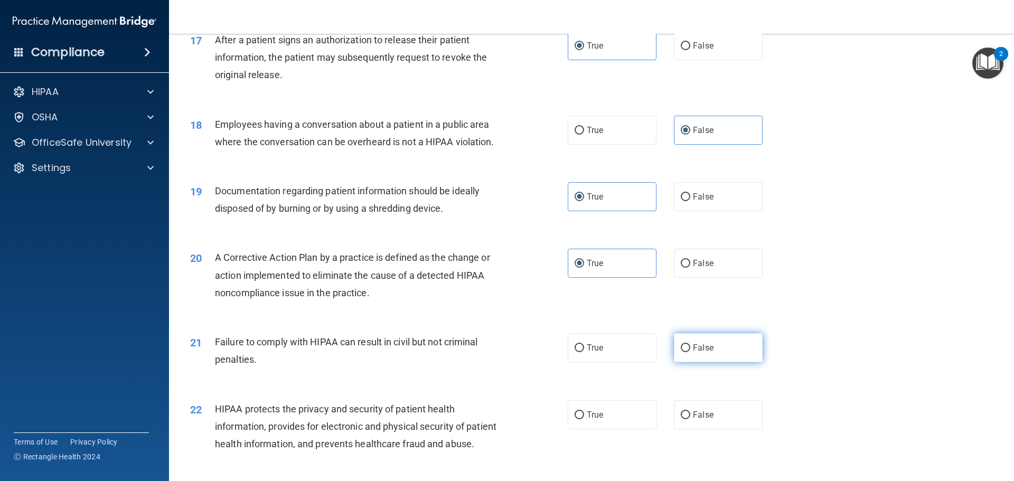
click at [710, 362] on label "False" at bounding box center [718, 347] width 89 height 29
click at [690, 352] on input "False" at bounding box center [686, 348] width 10 height 8
radio input "true"
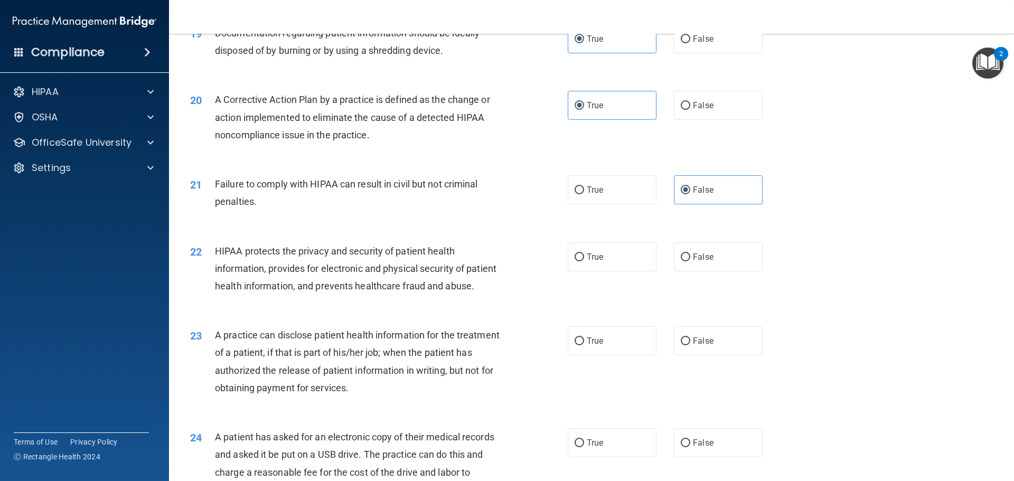
scroll to position [1426, 0]
click at [602, 271] on label "True" at bounding box center [612, 256] width 89 height 29
click at [584, 261] on input "True" at bounding box center [580, 257] width 10 height 8
radio input "true"
click at [715, 355] on label "False" at bounding box center [718, 340] width 89 height 29
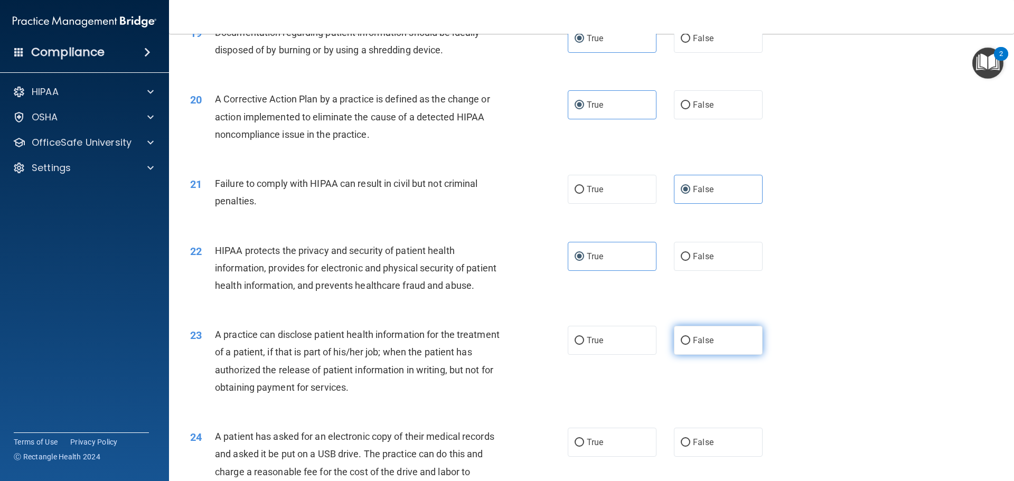
click at [690, 345] on input "False" at bounding box center [686, 341] width 10 height 8
radio input "true"
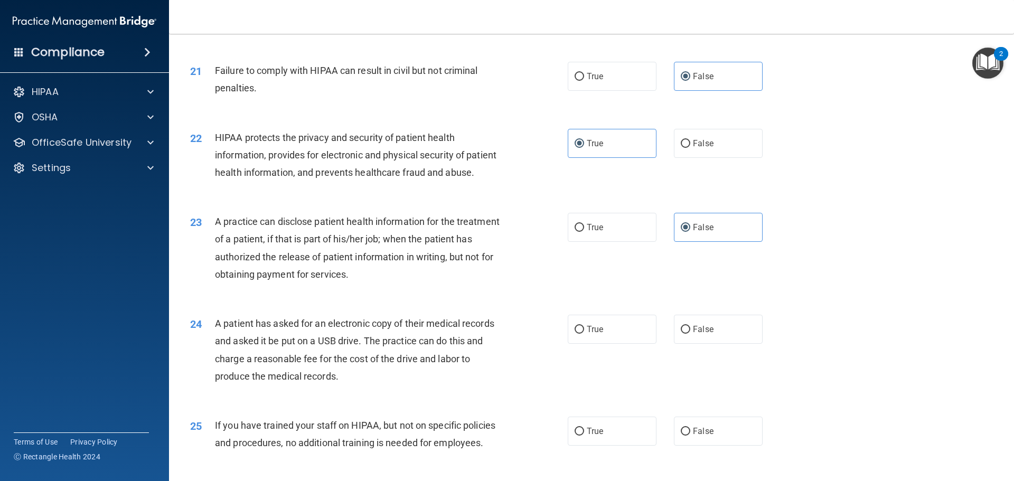
scroll to position [1584, 0]
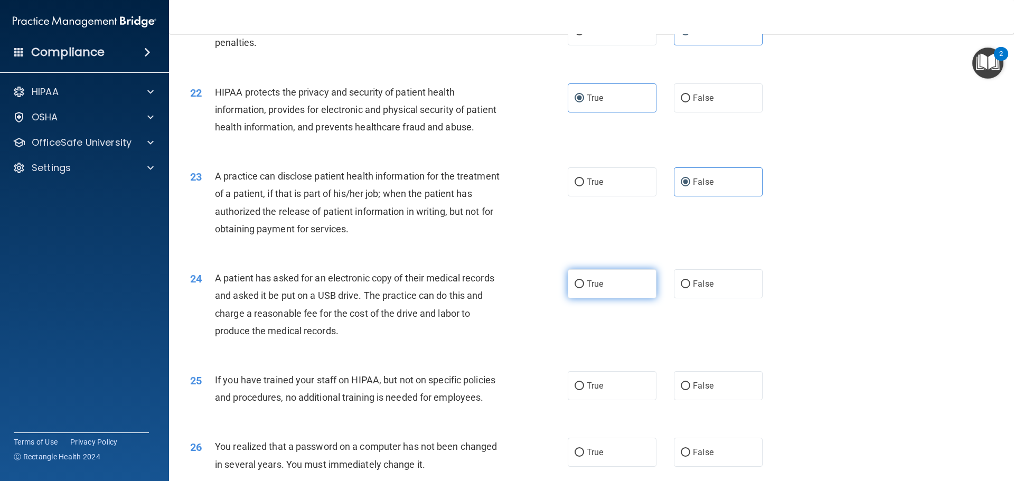
click at [615, 298] on label "True" at bounding box center [612, 283] width 89 height 29
click at [584, 288] on input "True" at bounding box center [580, 284] width 10 height 8
radio input "true"
click at [704, 400] on label "False" at bounding box center [718, 385] width 89 height 29
click at [690, 390] on input "False" at bounding box center [686, 386] width 10 height 8
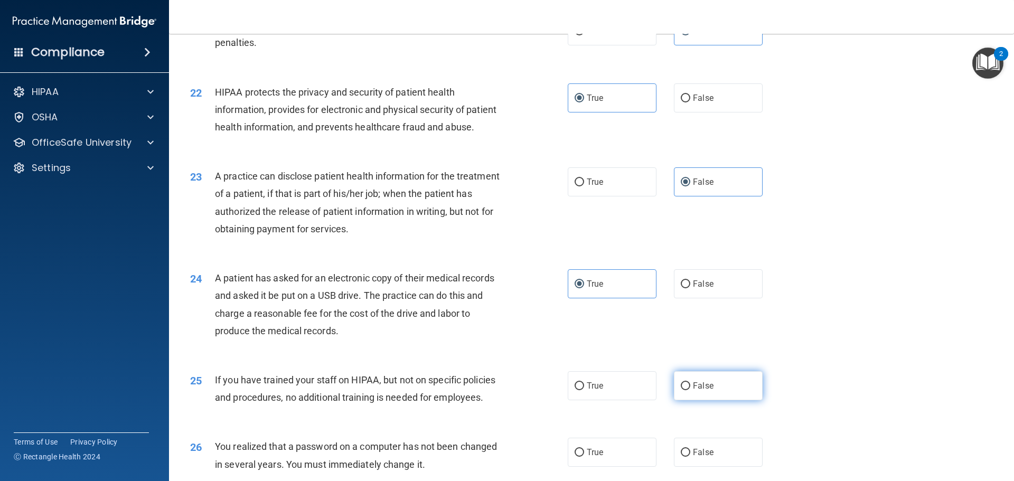
radio input "true"
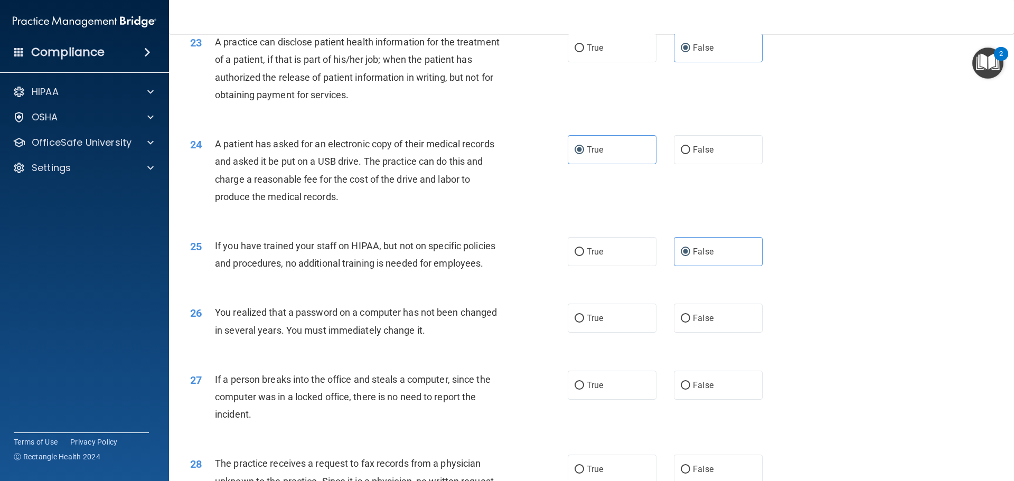
scroll to position [1743, 0]
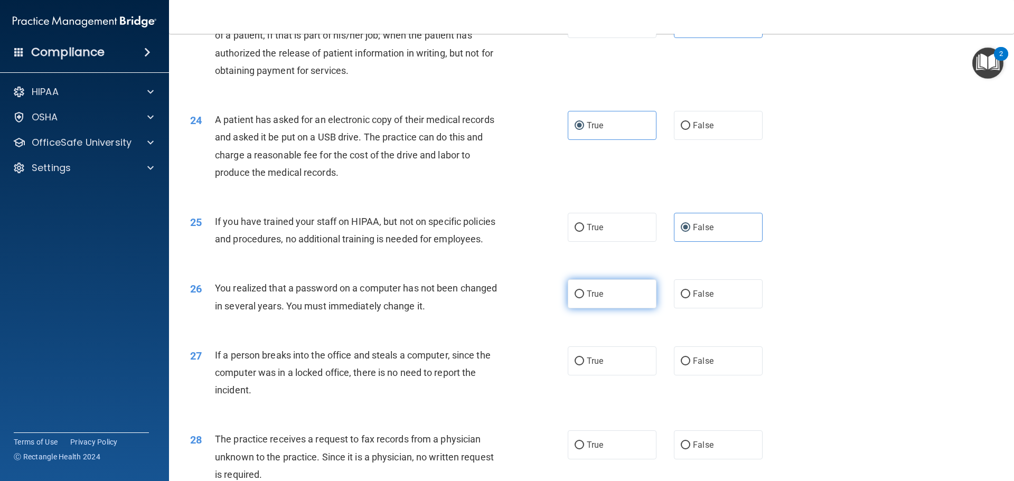
click at [615, 308] on label "True" at bounding box center [612, 293] width 89 height 29
click at [584, 298] on input "True" at bounding box center [580, 294] width 10 height 8
radio input "true"
click at [710, 376] on label "False" at bounding box center [718, 360] width 89 height 29
click at [690, 365] on input "False" at bounding box center [686, 362] width 10 height 8
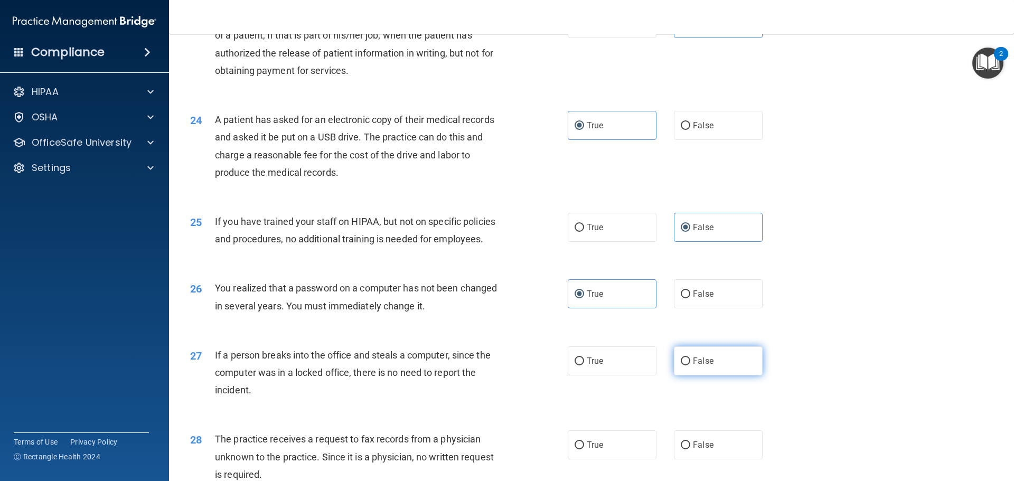
radio input "true"
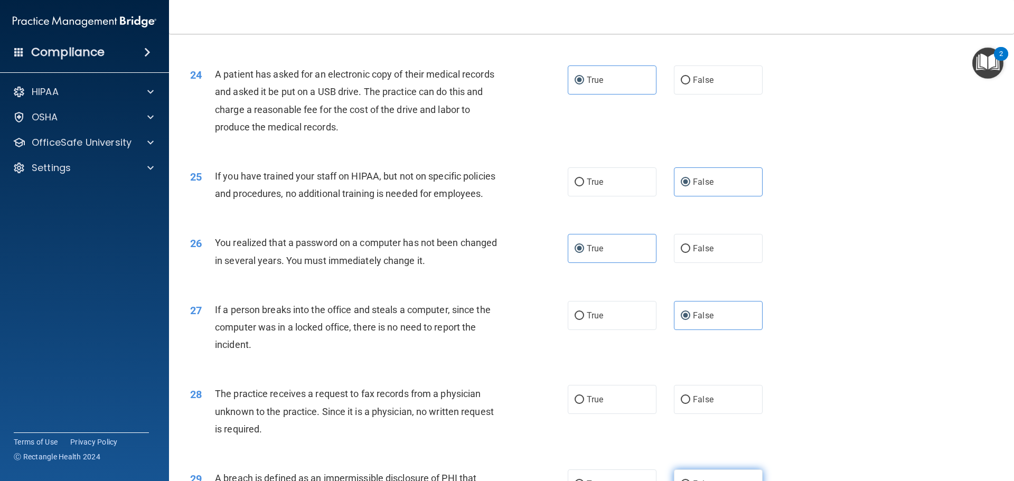
scroll to position [1901, 0]
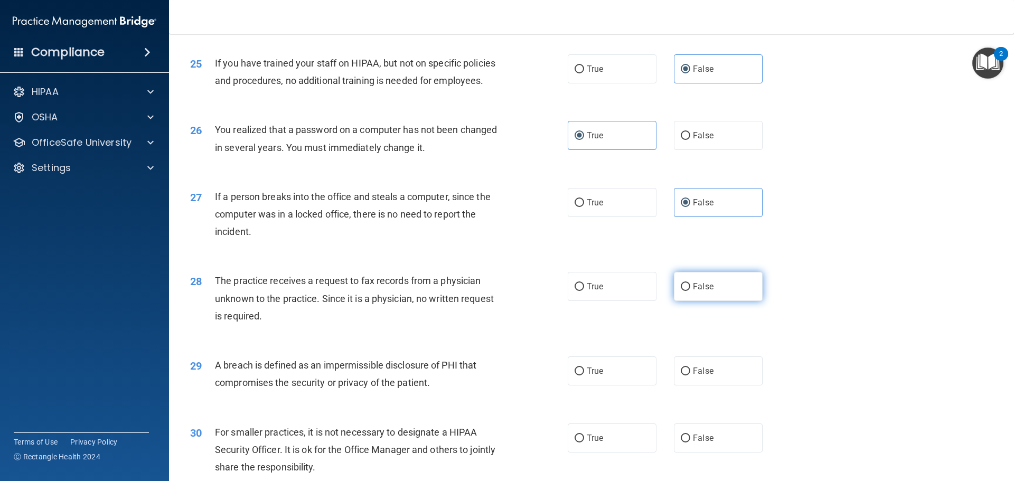
click at [718, 301] on label "False" at bounding box center [718, 286] width 89 height 29
click at [690, 291] on input "False" at bounding box center [686, 287] width 10 height 8
radio input "true"
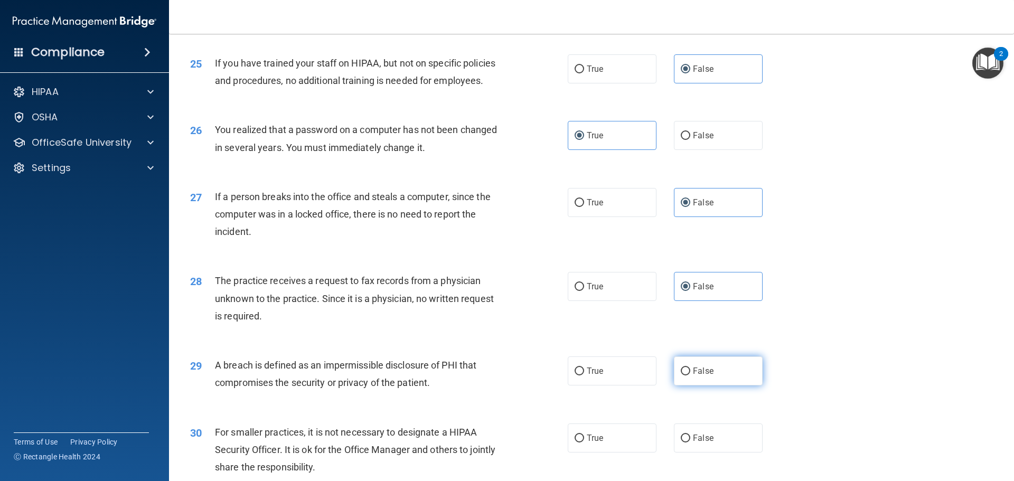
click at [706, 376] on span "False" at bounding box center [703, 371] width 21 height 10
click at [690, 376] on input "False" at bounding box center [686, 372] width 10 height 8
radio input "true"
click at [633, 386] on label "True" at bounding box center [612, 370] width 89 height 29
click at [584, 376] on input "True" at bounding box center [580, 372] width 10 height 8
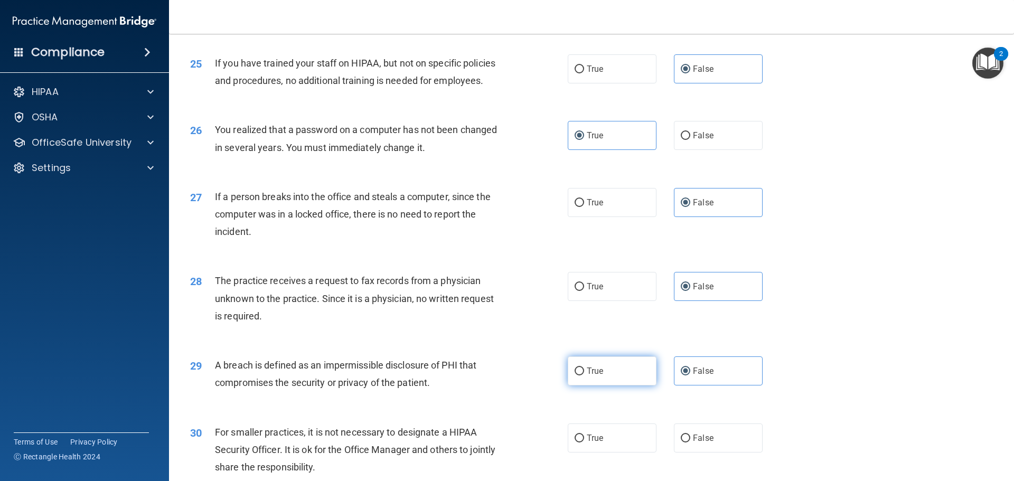
radio input "true"
radio input "false"
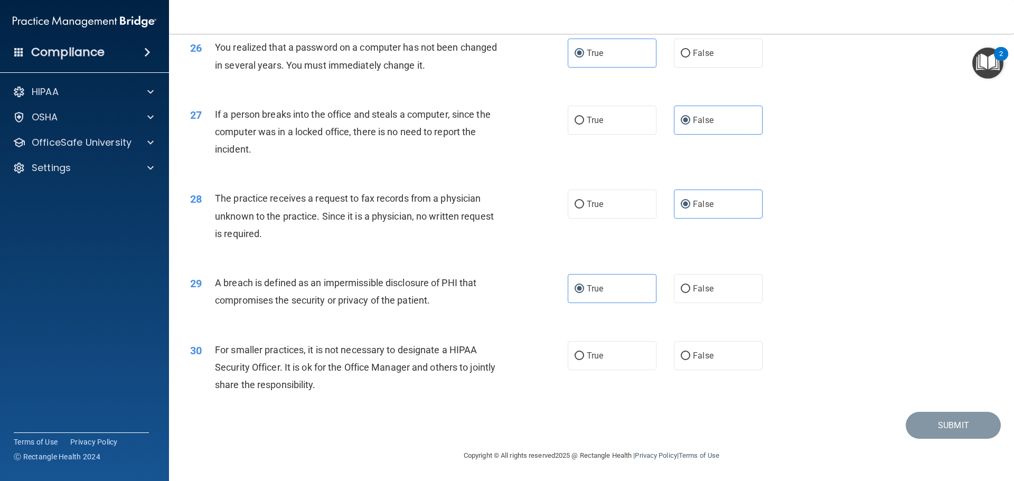
scroll to position [2019, 0]
click at [695, 360] on span "False" at bounding box center [703, 356] width 21 height 10
click at [690, 360] on input "False" at bounding box center [686, 356] width 10 height 8
radio input "true"
click at [940, 429] on button "Submit" at bounding box center [953, 425] width 95 height 27
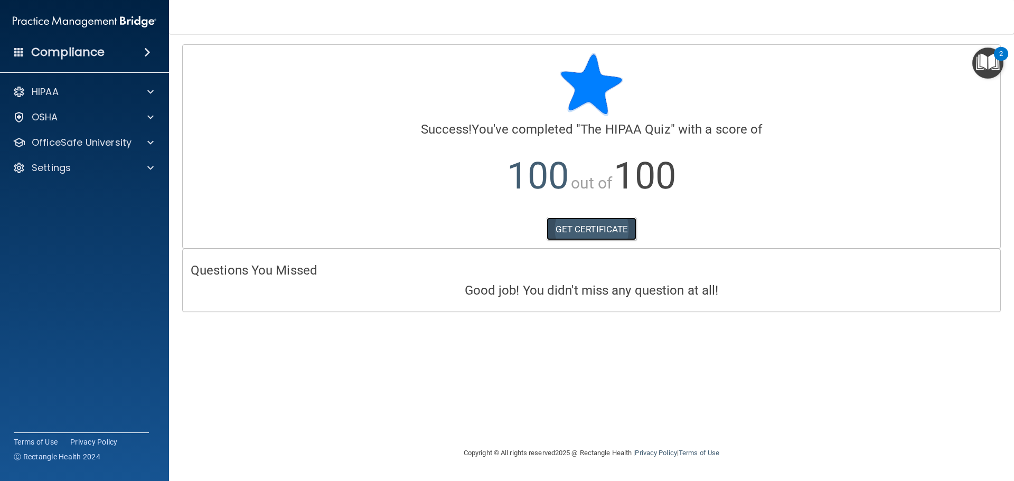
click at [569, 232] on link "GET CERTIFICATE" at bounding box center [592, 229] width 90 height 23
click at [19, 116] on div at bounding box center [19, 117] width 13 height 13
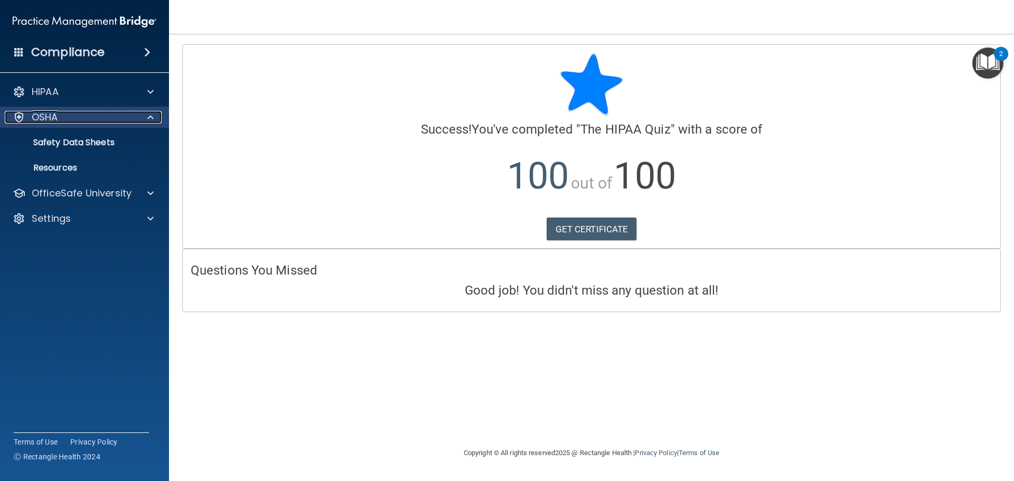
click at [79, 120] on div "OSHA" at bounding box center [70, 117] width 131 height 13
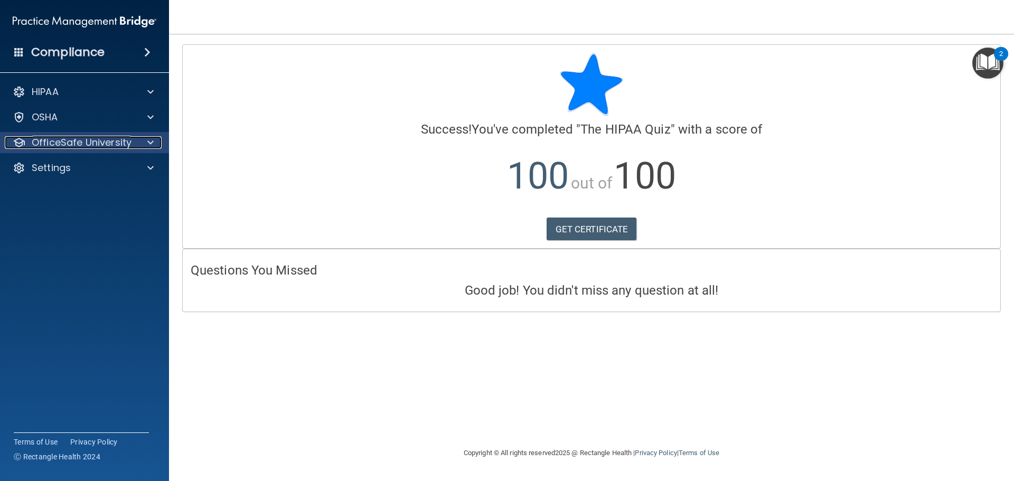
click at [72, 145] on p "OfficeSafe University" at bounding box center [82, 142] width 100 height 13
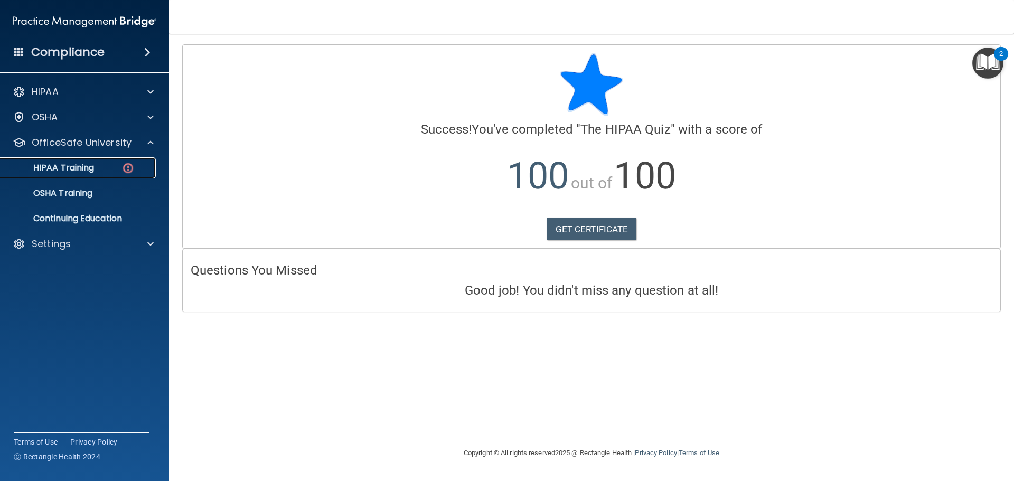
click at [76, 166] on p "HIPAA Training" at bounding box center [50, 168] width 87 height 11
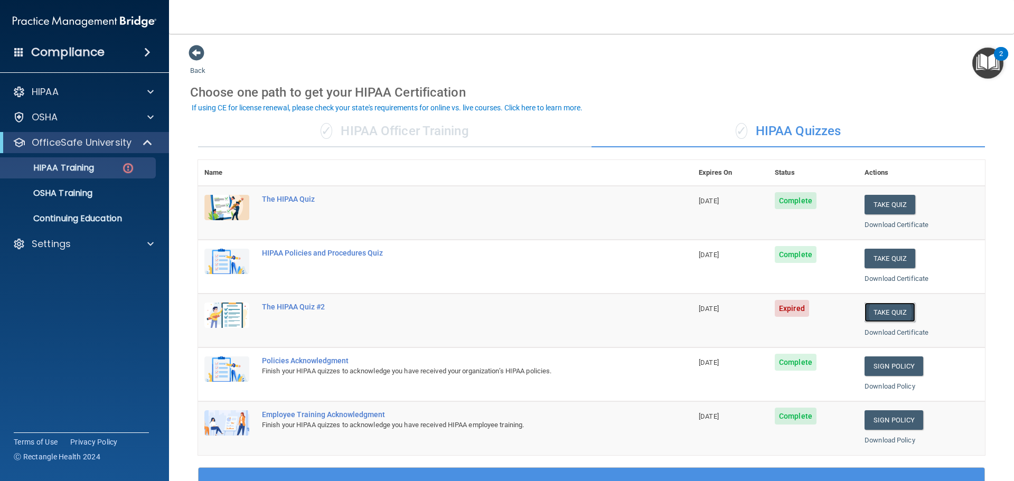
click at [883, 313] on button "Take Quiz" at bounding box center [890, 313] width 51 height 20
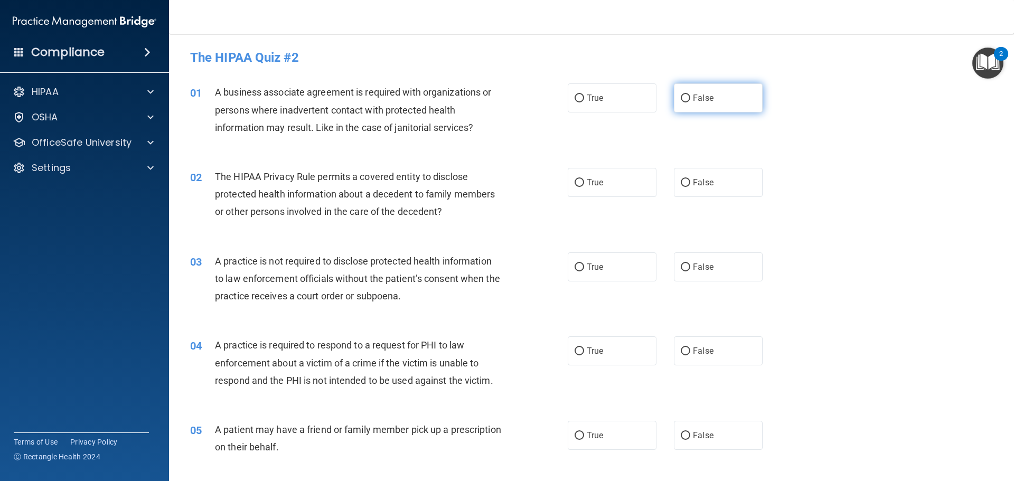
click at [706, 106] on label "False" at bounding box center [718, 97] width 89 height 29
click at [690, 102] on input "False" at bounding box center [686, 99] width 10 height 8
radio input "true"
click at [618, 196] on label "True" at bounding box center [612, 182] width 89 height 29
click at [584, 187] on input "True" at bounding box center [580, 183] width 10 height 8
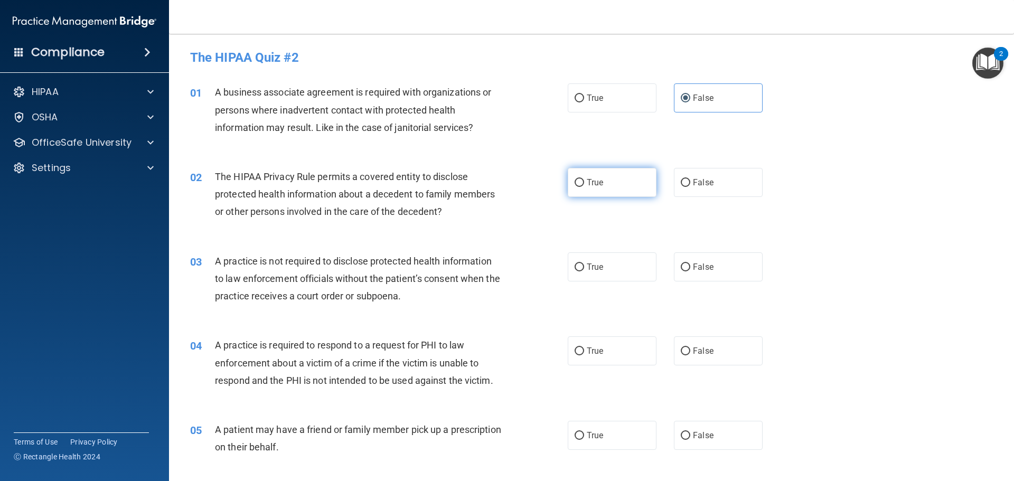
radio input "true"
click at [701, 274] on label "False" at bounding box center [718, 266] width 89 height 29
click at [690, 271] on input "False" at bounding box center [686, 268] width 10 height 8
radio input "true"
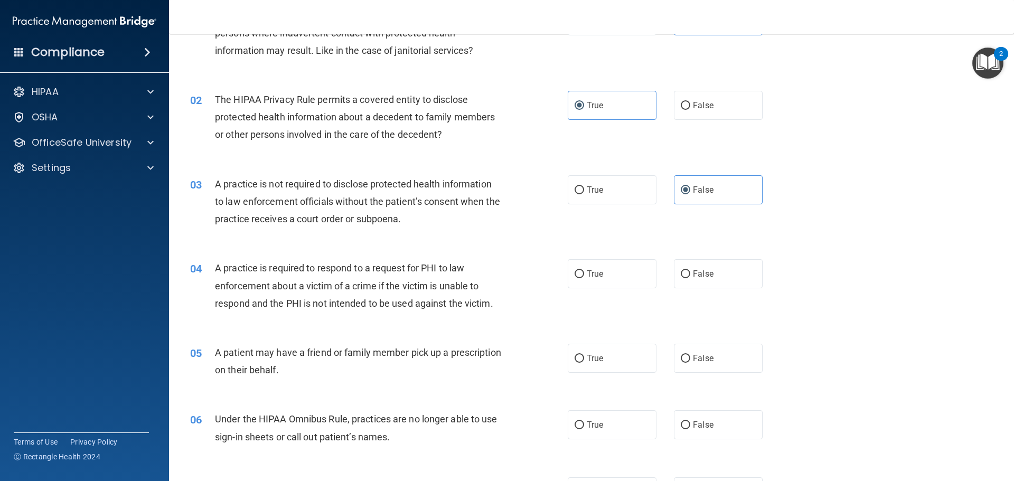
scroll to position [158, 0]
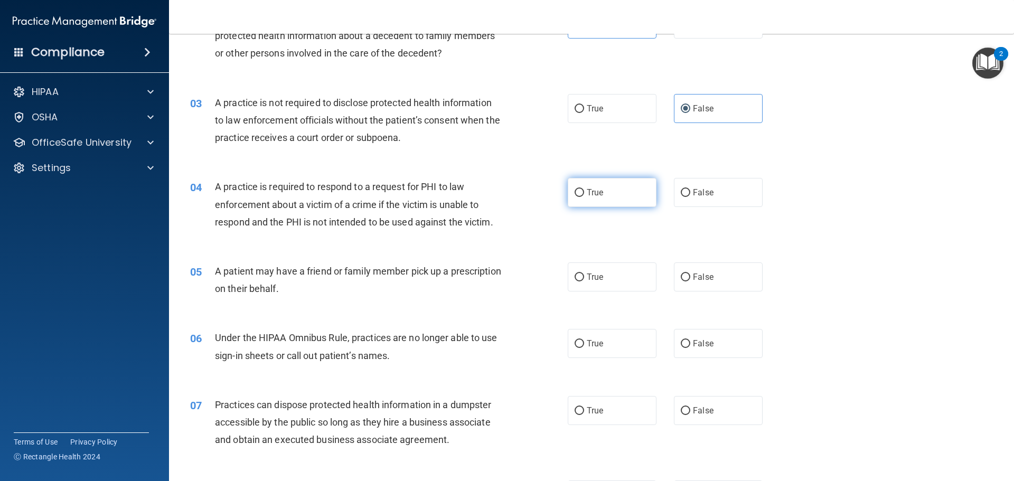
click at [606, 195] on label "True" at bounding box center [612, 192] width 89 height 29
click at [584, 195] on input "True" at bounding box center [580, 193] width 10 height 8
radio input "true"
click at [604, 262] on div "05 A patient may have a friend or family member pick up a prescription on their…" at bounding box center [591, 282] width 819 height 67
click at [606, 275] on label "True" at bounding box center [612, 276] width 89 height 29
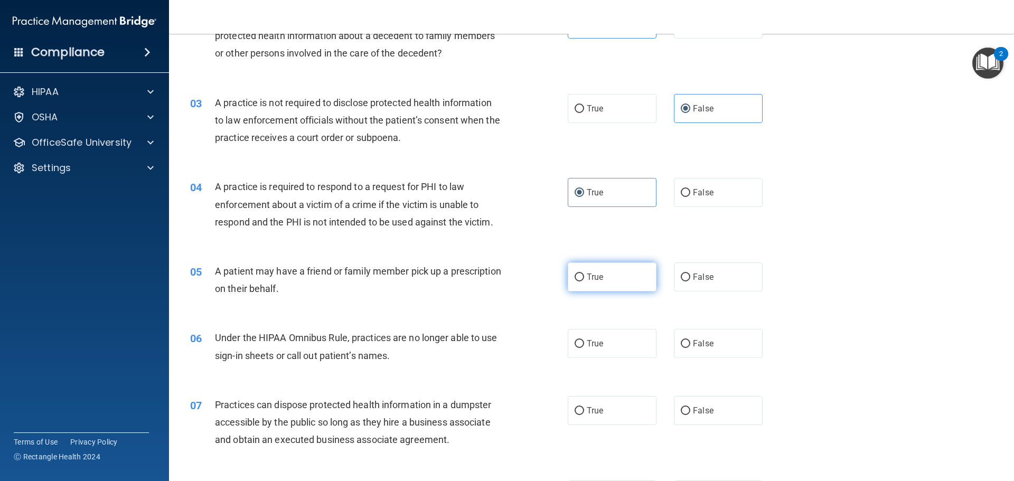
click at [584, 275] on input "True" at bounding box center [580, 278] width 10 height 8
radio input "true"
click at [743, 351] on label "False" at bounding box center [718, 343] width 89 height 29
click at [690, 348] on input "False" at bounding box center [686, 344] width 10 height 8
radio input "true"
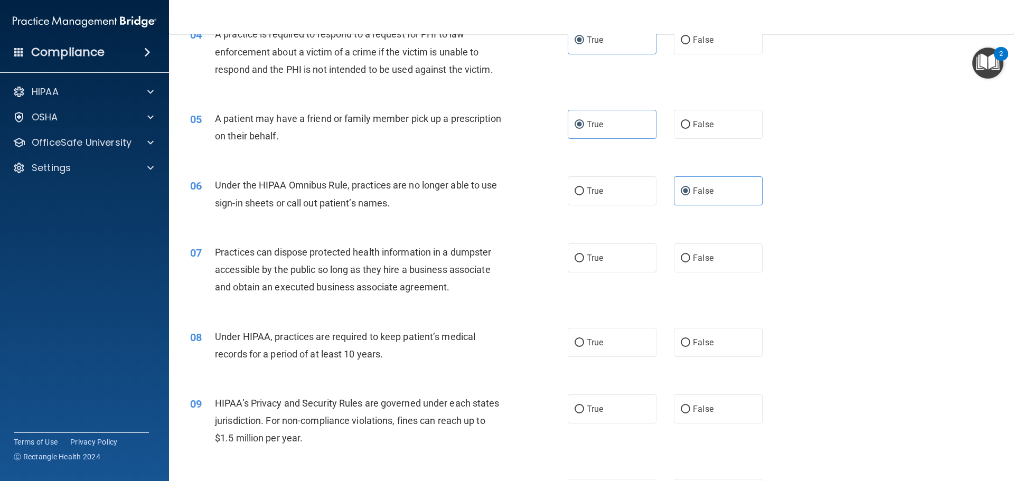
scroll to position [317, 0]
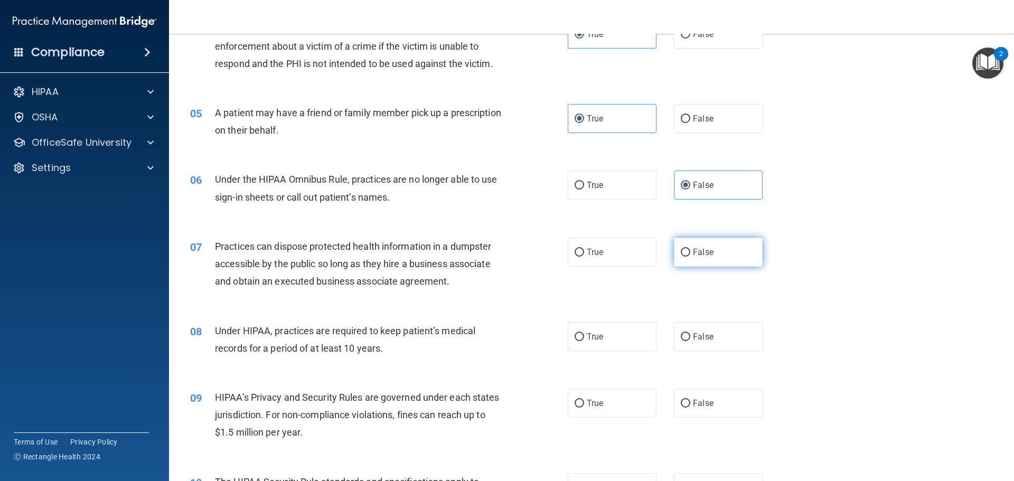
click at [740, 258] on label "False" at bounding box center [718, 252] width 89 height 29
click at [690, 257] on input "False" at bounding box center [686, 253] width 10 height 8
radio input "true"
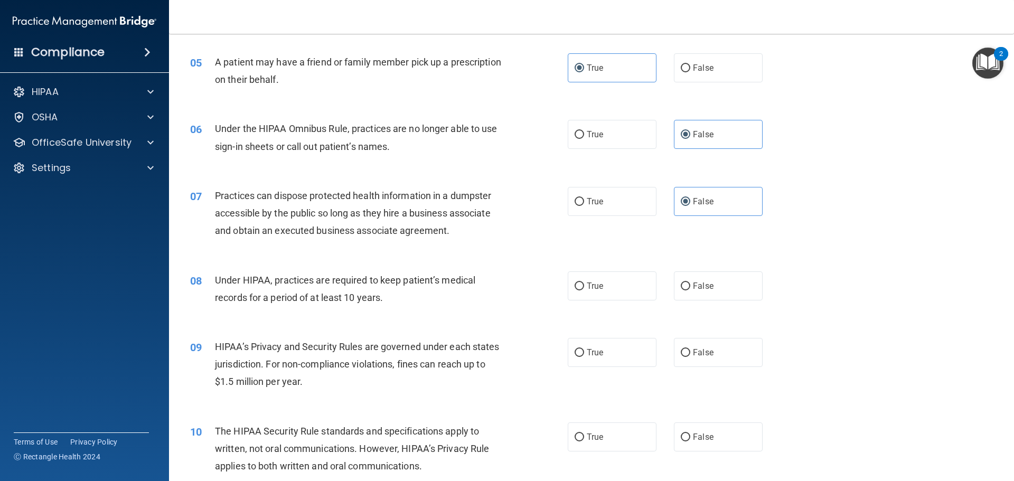
scroll to position [370, 0]
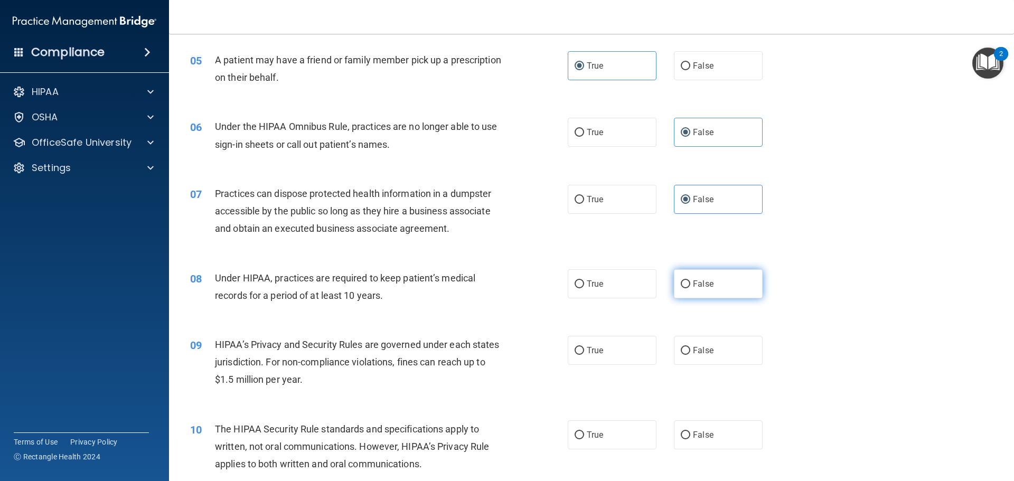
click at [715, 280] on label "False" at bounding box center [718, 283] width 89 height 29
click at [690, 280] on input "False" at bounding box center [686, 284] width 10 height 8
radio input "true"
click at [625, 352] on label "True" at bounding box center [612, 350] width 89 height 29
click at [584, 352] on input "True" at bounding box center [580, 351] width 10 height 8
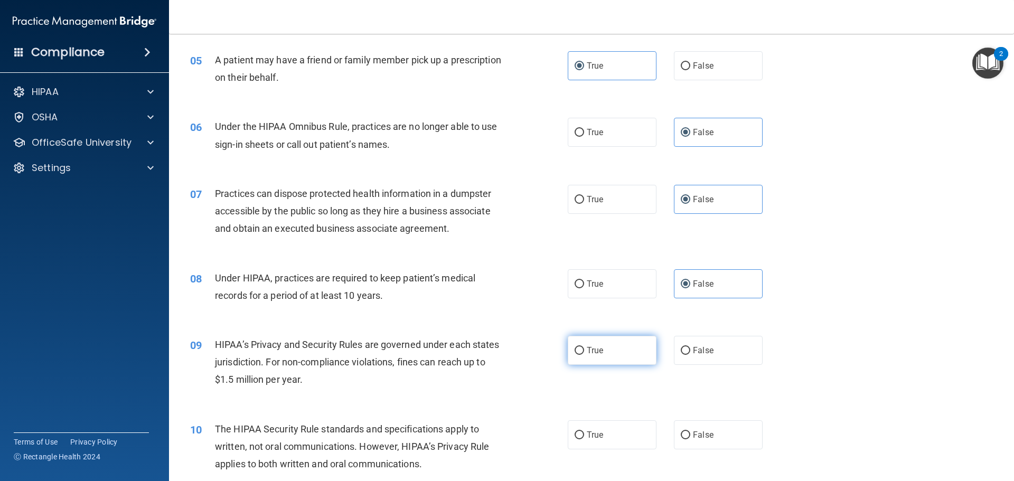
radio input "true"
click at [718, 354] on label "False" at bounding box center [718, 350] width 89 height 29
click at [690, 354] on input "False" at bounding box center [686, 351] width 10 height 8
radio input "true"
radio input "false"
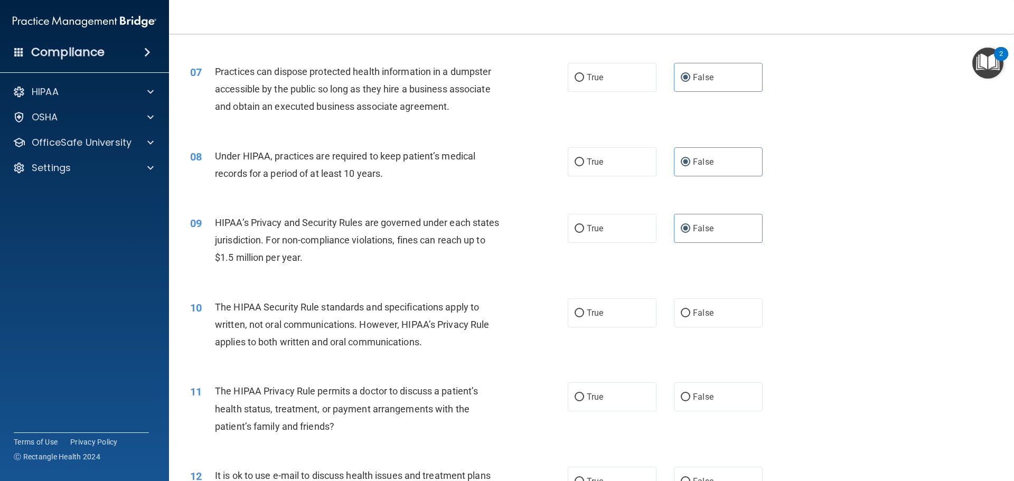
scroll to position [528, 0]
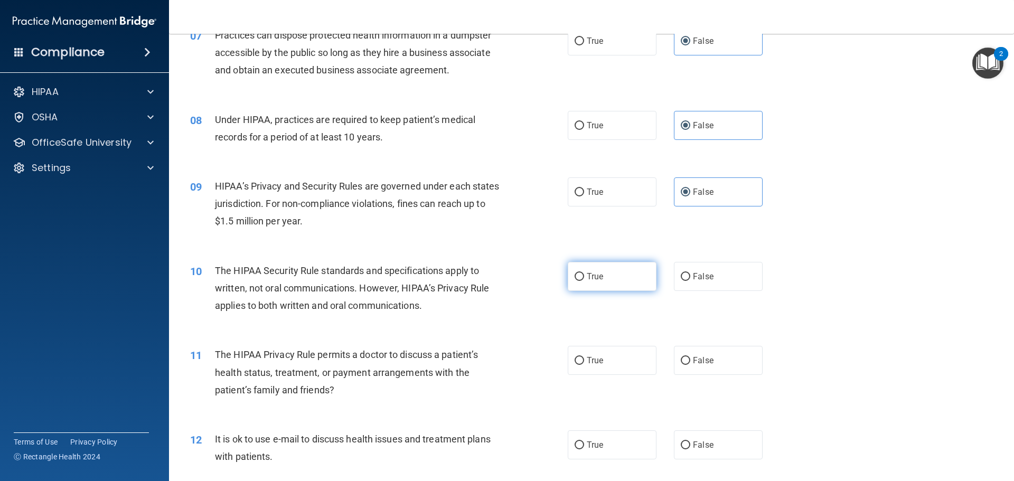
click at [599, 279] on span "True" at bounding box center [595, 276] width 16 height 10
click at [584, 279] on input "True" at bounding box center [580, 277] width 10 height 8
radio input "true"
click at [601, 360] on label "True" at bounding box center [612, 360] width 89 height 29
click at [584, 360] on input "True" at bounding box center [580, 361] width 10 height 8
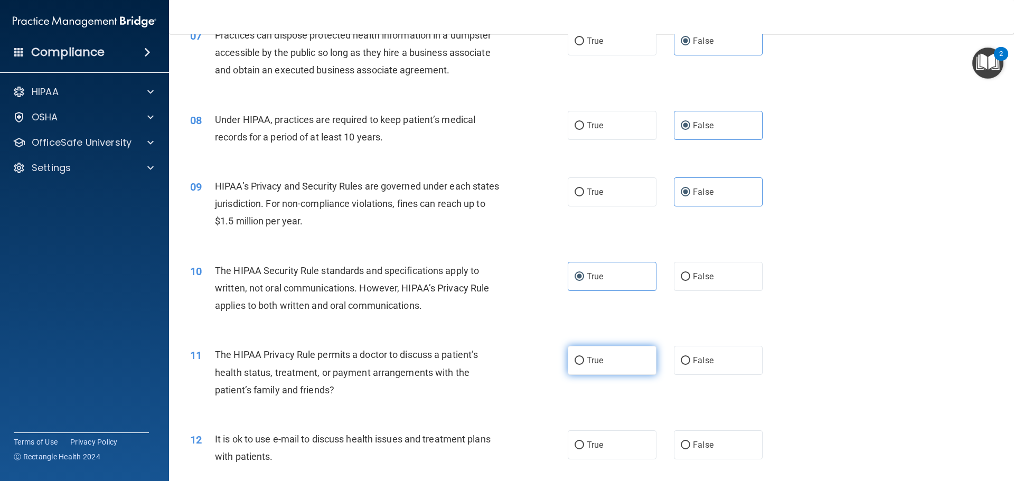
radio input "true"
click at [598, 443] on span "True" at bounding box center [595, 445] width 16 height 10
click at [584, 443] on input "True" at bounding box center [580, 446] width 10 height 8
radio input "true"
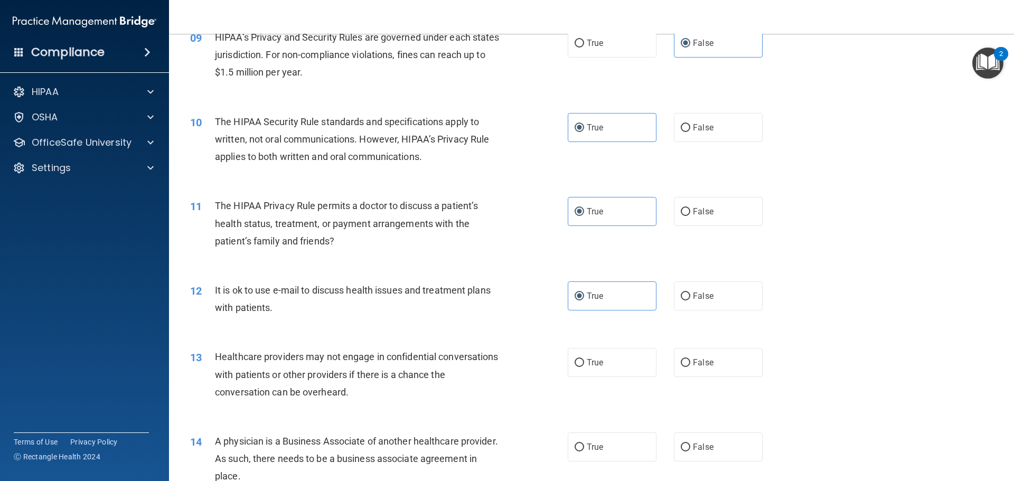
scroll to position [687, 0]
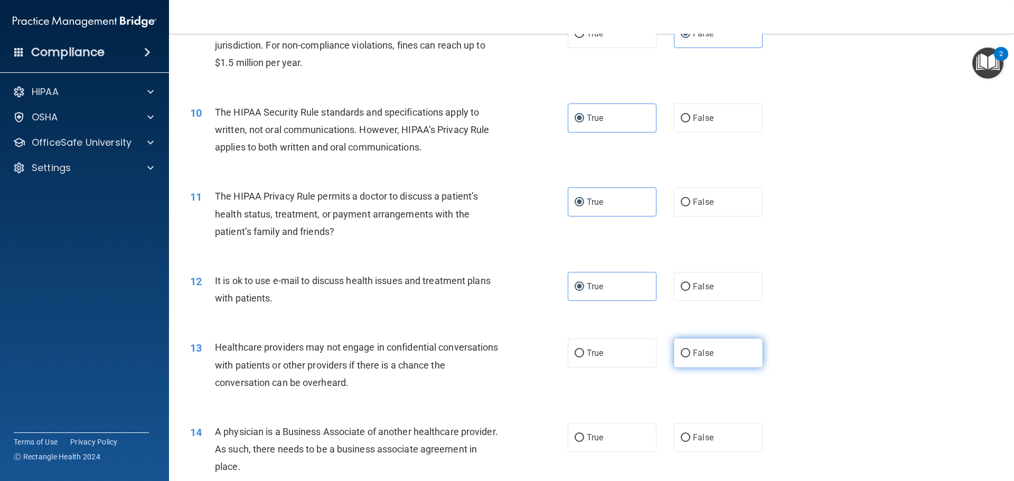
click at [722, 358] on label "False" at bounding box center [718, 353] width 89 height 29
click at [690, 358] on input "False" at bounding box center [686, 354] width 10 height 8
radio input "true"
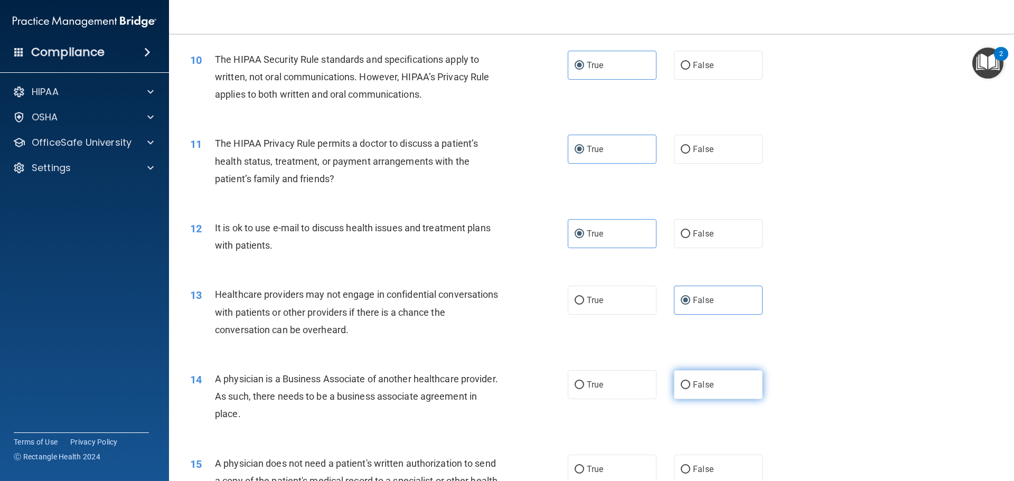
click at [710, 393] on label "False" at bounding box center [718, 384] width 89 height 29
click at [690, 389] on input "False" at bounding box center [686, 385] width 10 height 8
radio input "true"
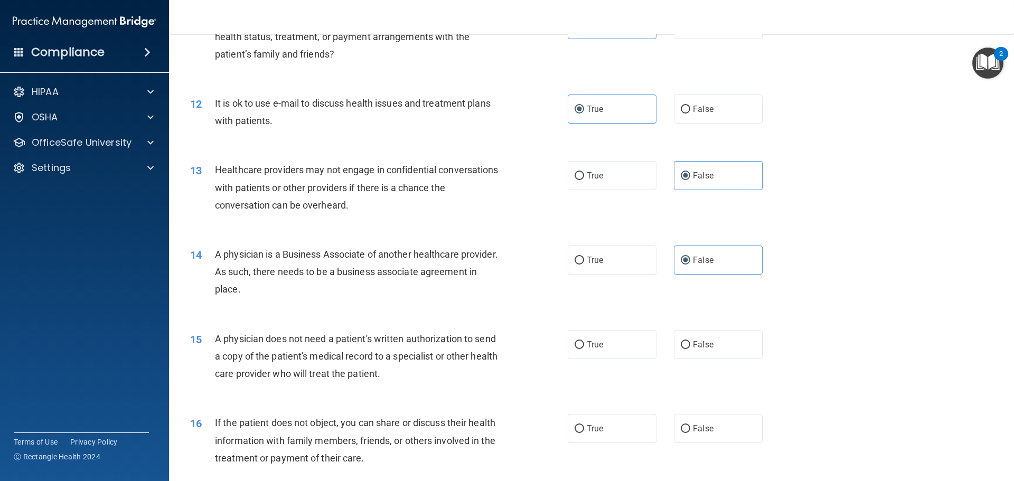
scroll to position [898, 0]
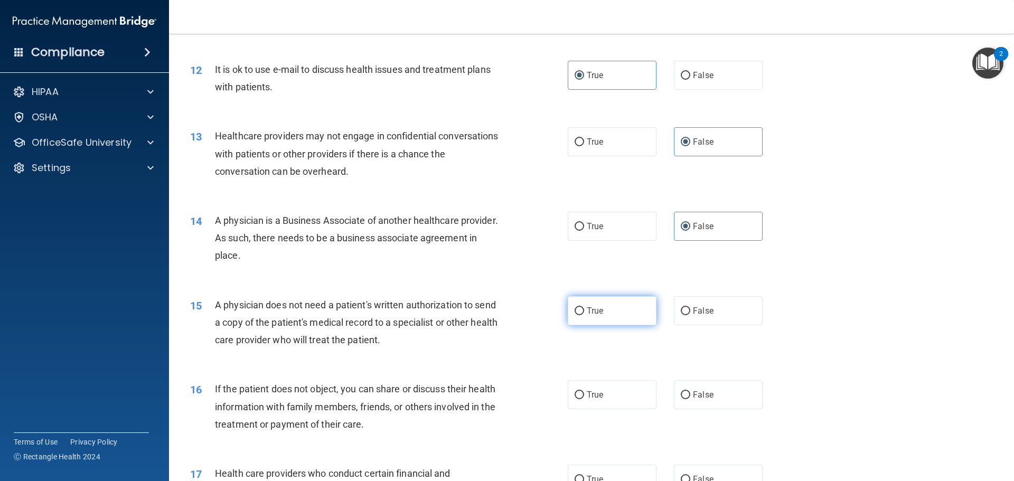
click at [582, 311] on label "True" at bounding box center [612, 310] width 89 height 29
click at [582, 311] on input "True" at bounding box center [580, 311] width 10 height 8
radio input "true"
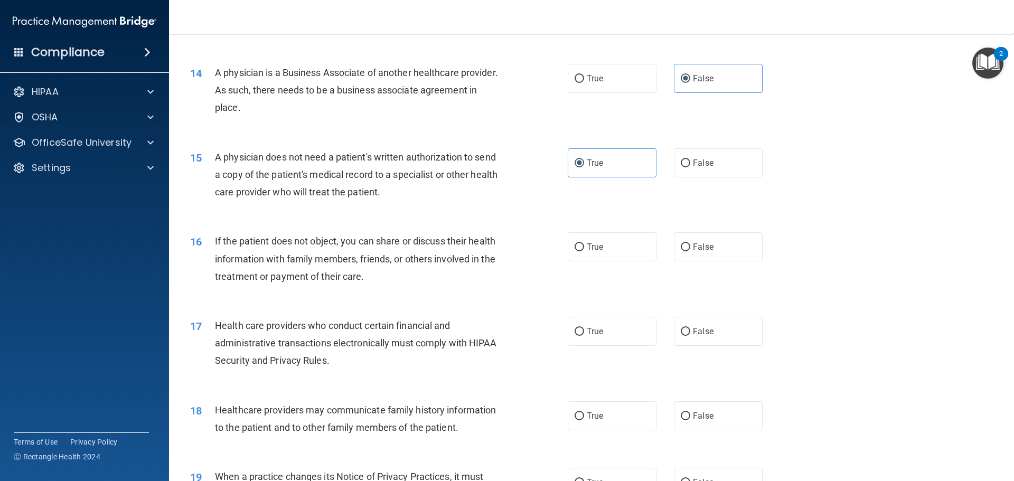
scroll to position [1056, 0]
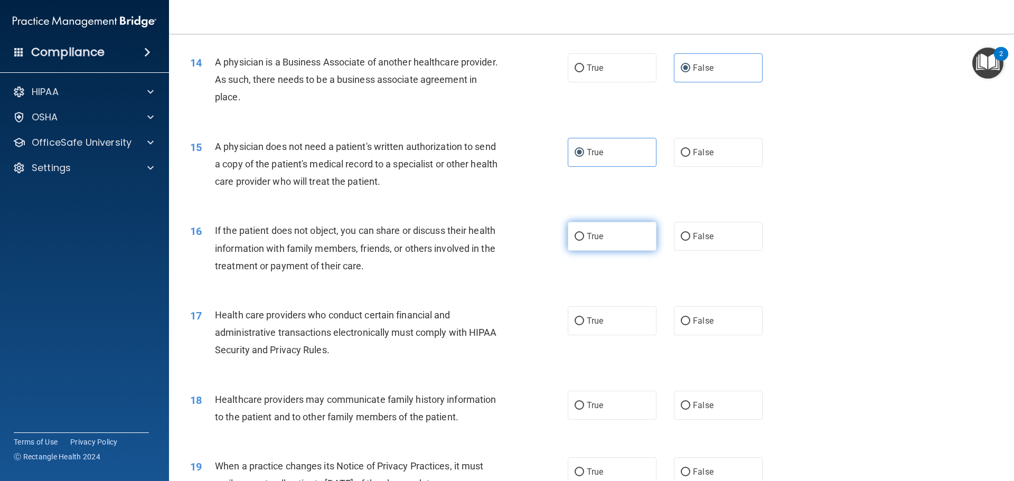
click at [610, 244] on label "True" at bounding box center [612, 236] width 89 height 29
click at [584, 241] on input "True" at bounding box center [580, 237] width 10 height 8
radio input "true"
click at [598, 326] on label "True" at bounding box center [612, 320] width 89 height 29
click at [584, 325] on input "True" at bounding box center [580, 321] width 10 height 8
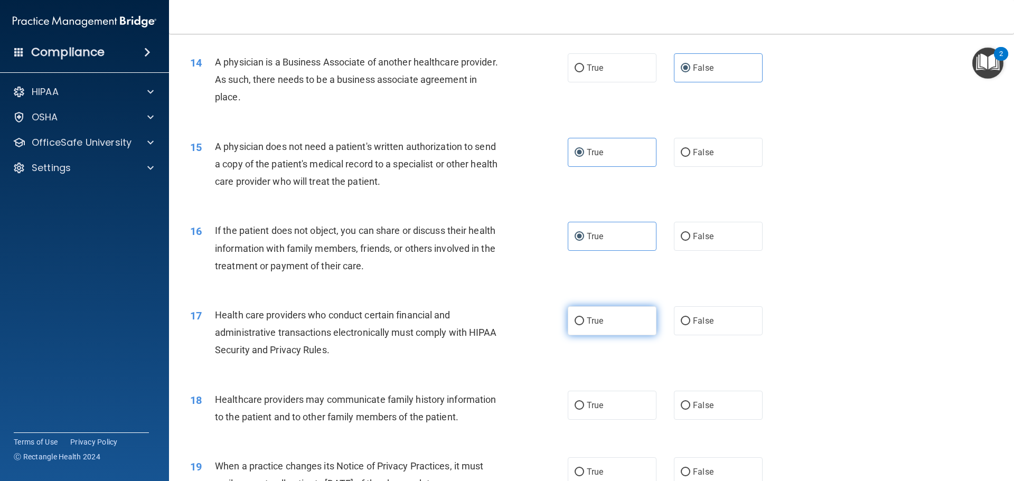
radio input "true"
click at [703, 406] on span "False" at bounding box center [703, 405] width 21 height 10
click at [690, 406] on input "False" at bounding box center [686, 406] width 10 height 8
radio input "true"
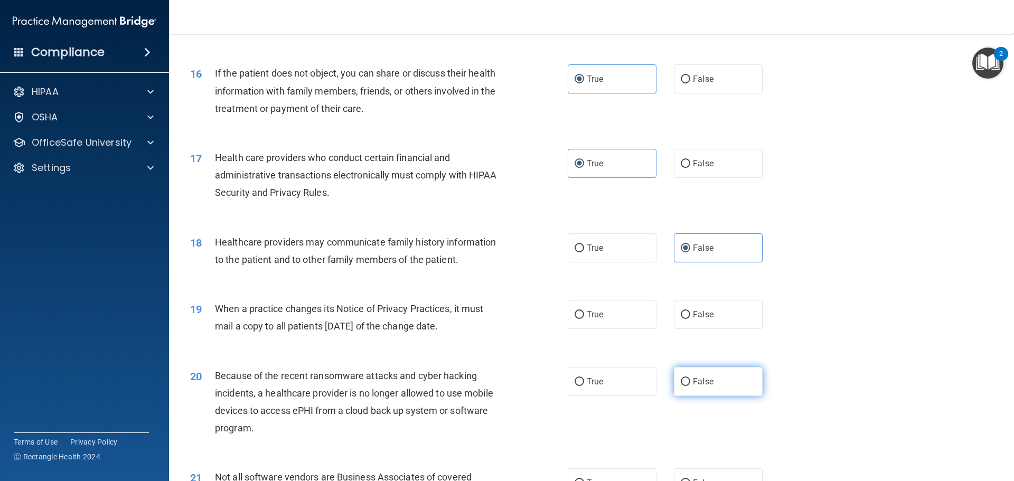
scroll to position [1215, 0]
click at [697, 320] on label "False" at bounding box center [718, 313] width 89 height 29
click at [690, 318] on input "False" at bounding box center [686, 314] width 10 height 8
radio input "true"
click at [707, 387] on label "False" at bounding box center [718, 380] width 89 height 29
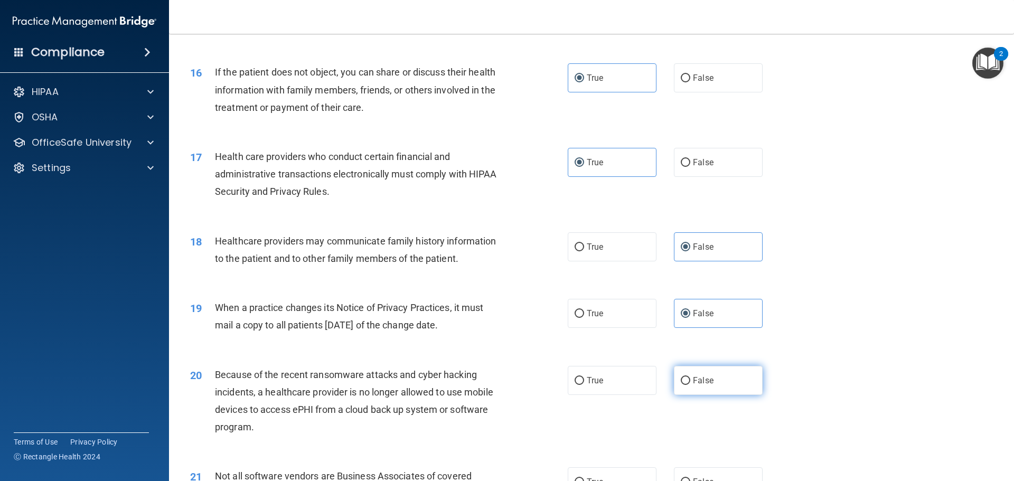
click at [690, 385] on input "False" at bounding box center [686, 381] width 10 height 8
radio input "true"
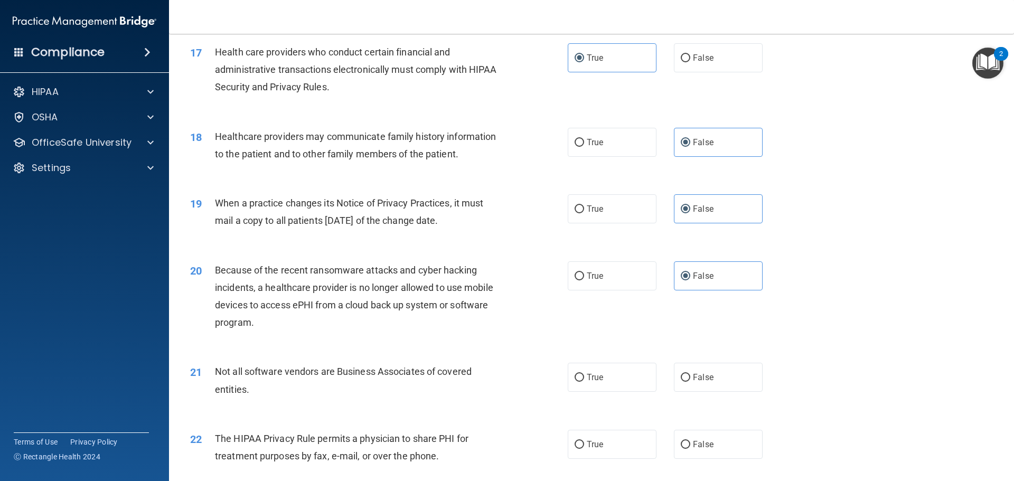
scroll to position [1320, 0]
click at [612, 379] on label "True" at bounding box center [612, 376] width 89 height 29
click at [584, 379] on input "True" at bounding box center [580, 377] width 10 height 8
radio input "true"
click at [609, 445] on label "True" at bounding box center [612, 443] width 89 height 29
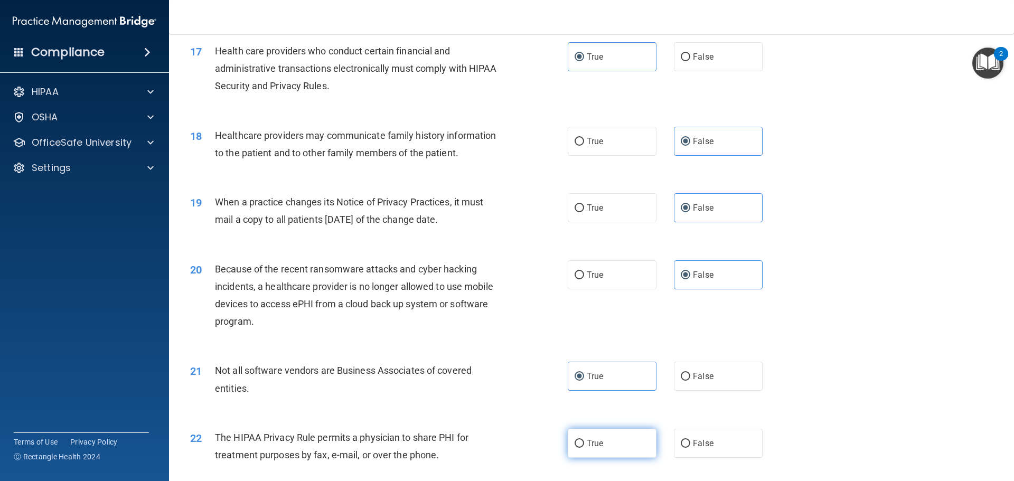
click at [584, 445] on input "True" at bounding box center [580, 444] width 10 height 8
radio input "true"
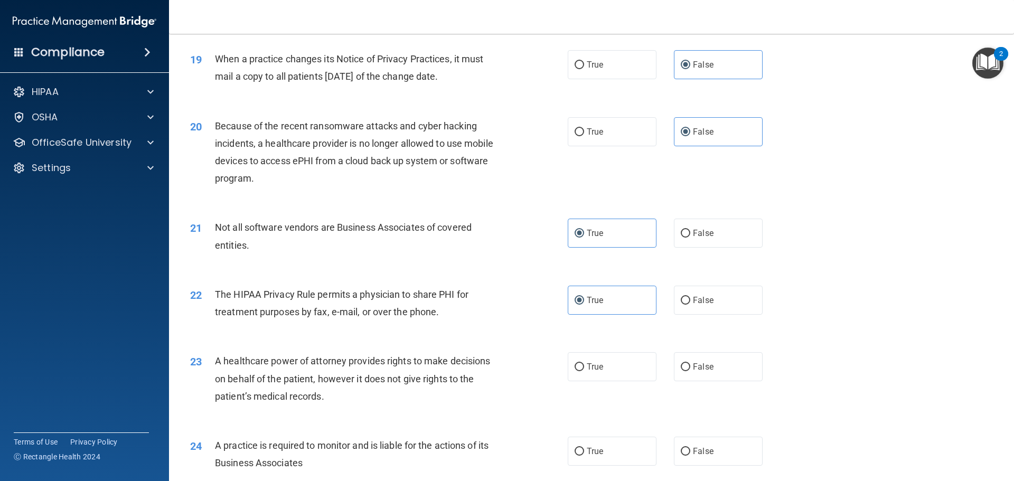
scroll to position [1479, 0]
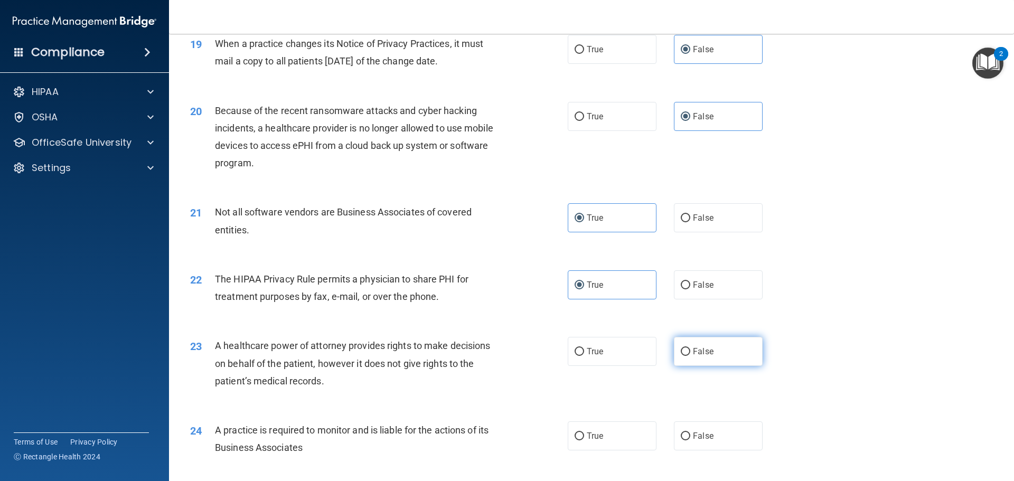
click at [714, 342] on label "False" at bounding box center [718, 351] width 89 height 29
click at [690, 348] on input "False" at bounding box center [686, 352] width 10 height 8
radio input "true"
click at [722, 440] on label "False" at bounding box center [718, 435] width 89 height 29
click at [690, 440] on input "False" at bounding box center [686, 437] width 10 height 8
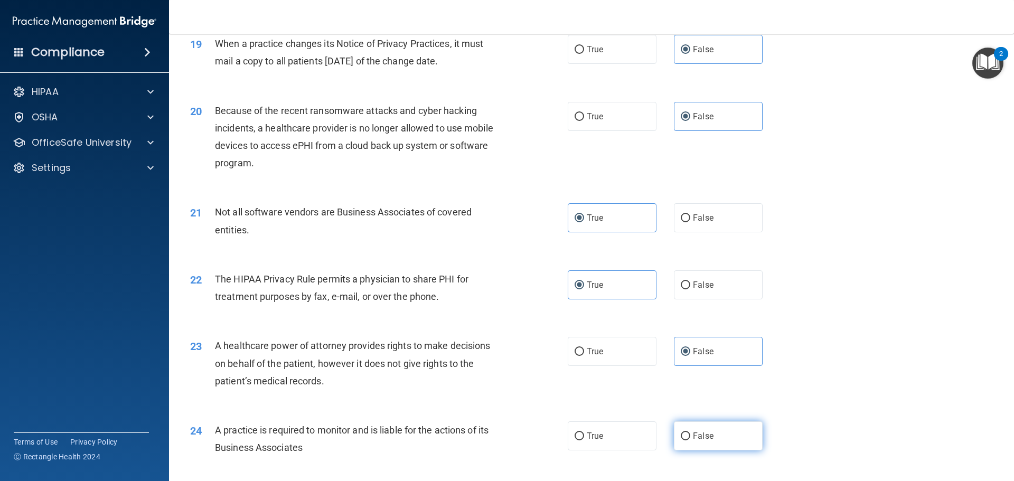
radio input "true"
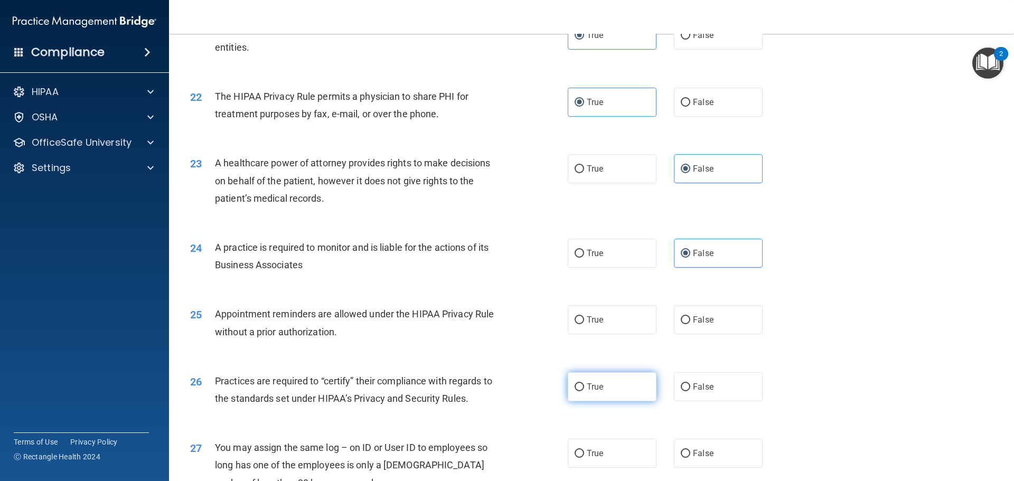
scroll to position [1690, 0]
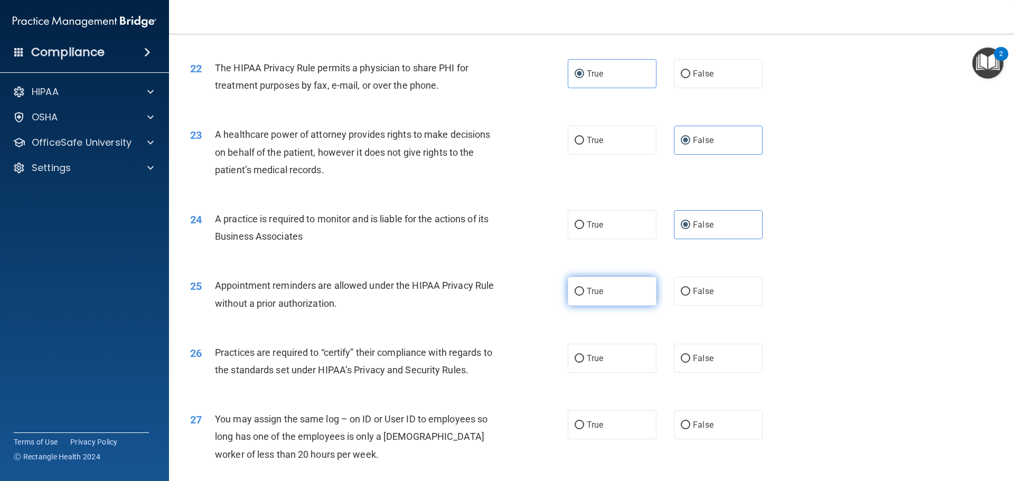
click at [619, 294] on label "True" at bounding box center [612, 291] width 89 height 29
click at [584, 294] on input "True" at bounding box center [580, 292] width 10 height 8
radio input "true"
click at [718, 364] on label "False" at bounding box center [718, 358] width 89 height 29
click at [690, 363] on input "False" at bounding box center [686, 359] width 10 height 8
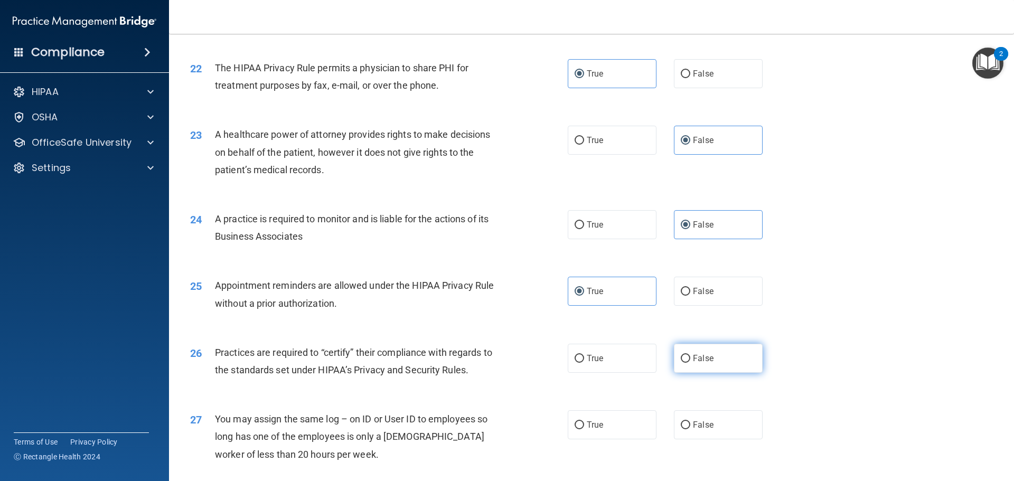
radio input "true"
click at [698, 424] on span "False" at bounding box center [703, 425] width 21 height 10
click at [690, 424] on input "False" at bounding box center [686, 425] width 10 height 8
radio input "true"
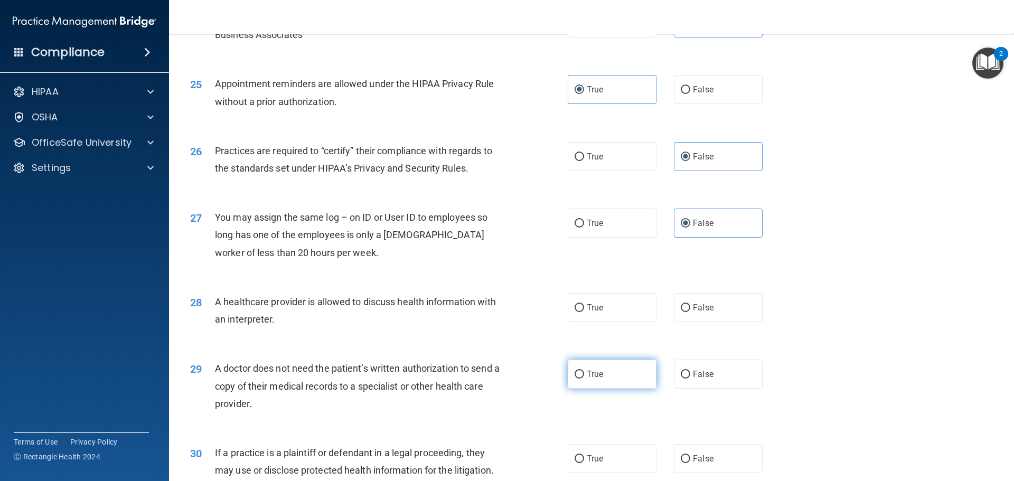
scroll to position [1901, 0]
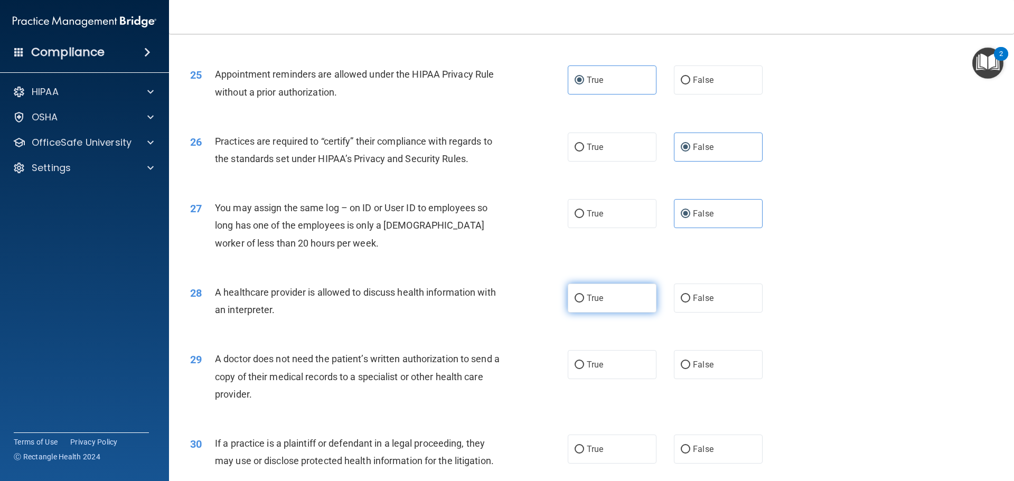
click at [600, 308] on label "True" at bounding box center [612, 298] width 89 height 29
click at [584, 303] on input "True" at bounding box center [580, 299] width 10 height 8
radio input "true"
click at [604, 370] on label "True" at bounding box center [612, 364] width 89 height 29
click at [584, 369] on input "True" at bounding box center [580, 365] width 10 height 8
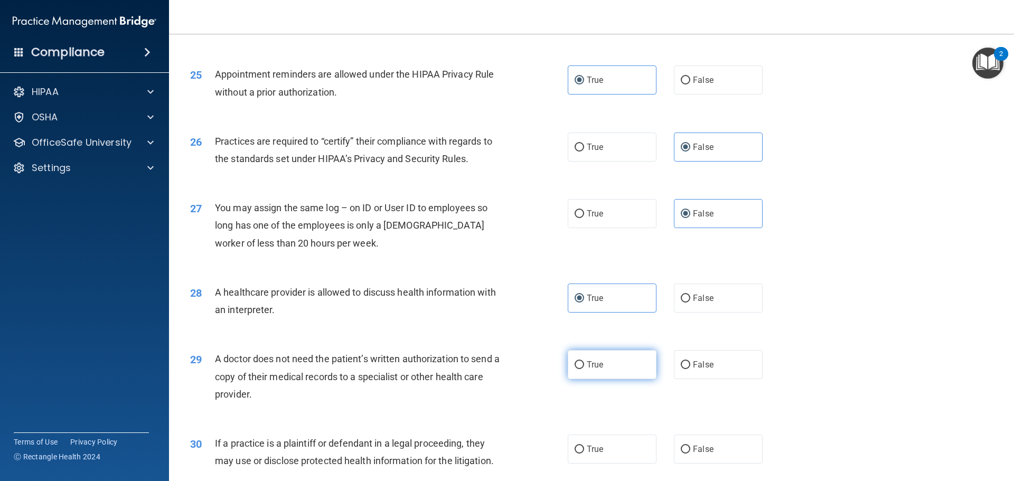
radio input "true"
click at [603, 451] on label "True" at bounding box center [612, 449] width 89 height 29
click at [584, 451] on input "True" at bounding box center [580, 450] width 10 height 8
radio input "true"
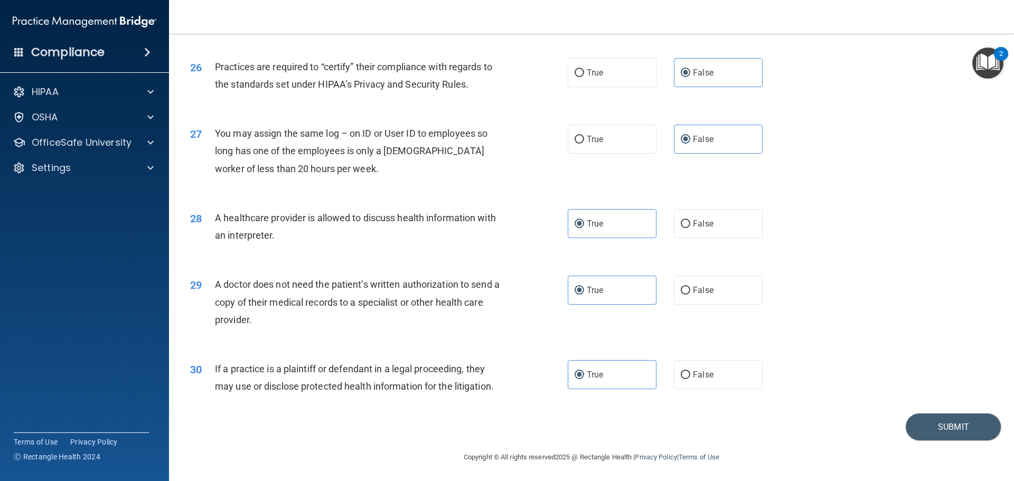
scroll to position [1977, 0]
click at [976, 427] on button "Submit" at bounding box center [953, 425] width 95 height 27
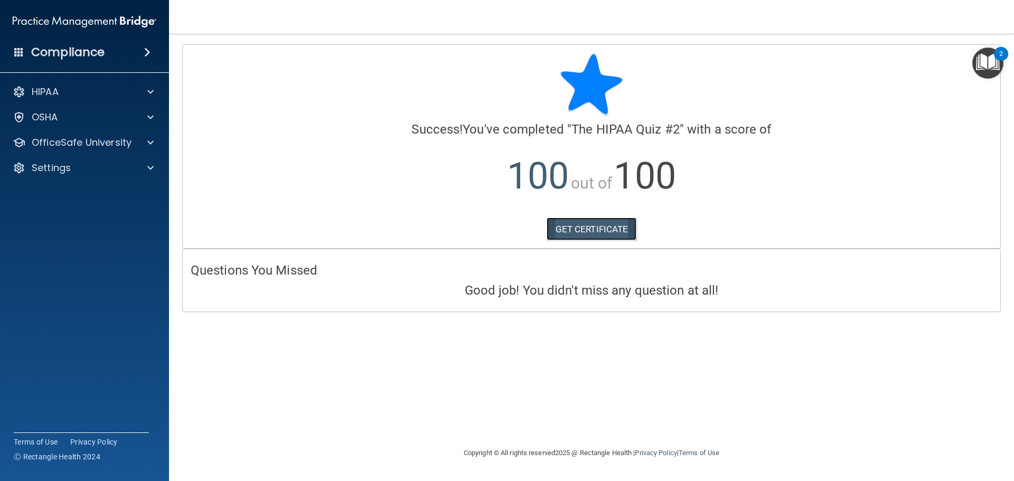
click at [566, 222] on link "GET CERTIFICATE" at bounding box center [592, 229] width 90 height 23
click at [62, 143] on p "OfficeSafe University" at bounding box center [82, 142] width 100 height 13
click at [71, 169] on p "HIPAA Training" at bounding box center [50, 168] width 87 height 11
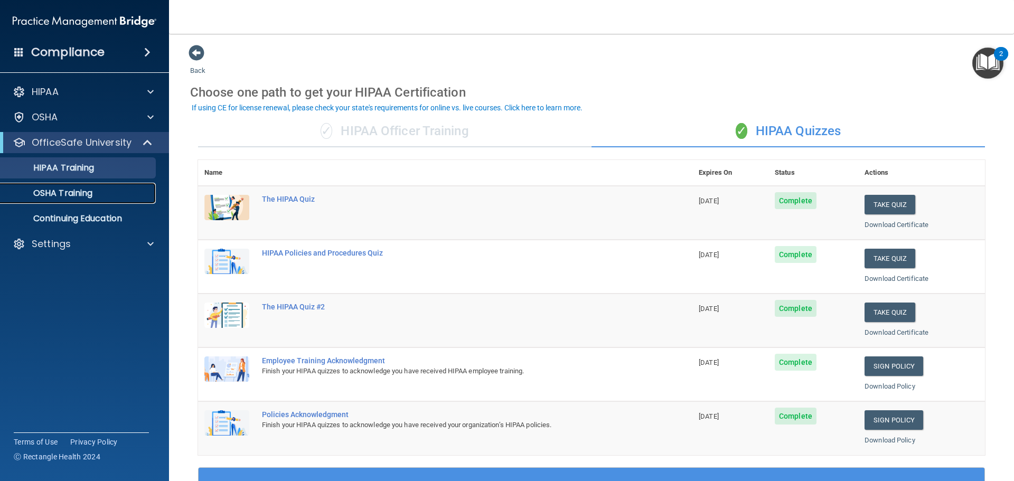
click at [79, 194] on p "OSHA Training" at bounding box center [50, 193] width 86 height 11
